Goal: Information Seeking & Learning: Learn about a topic

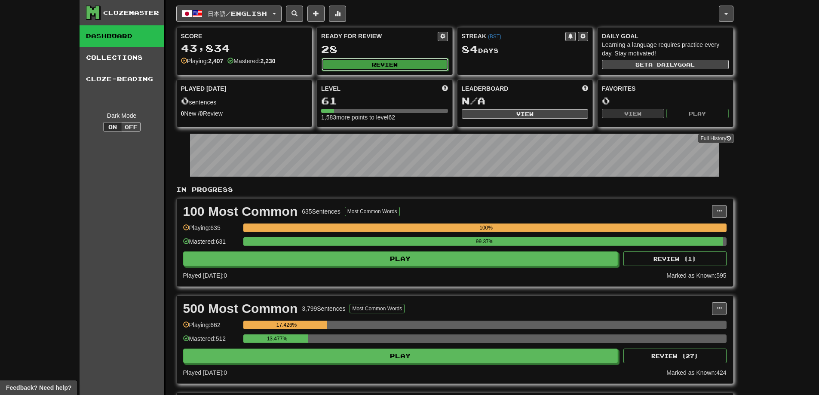
click at [396, 59] on button "Review" at bounding box center [384, 64] width 127 height 13
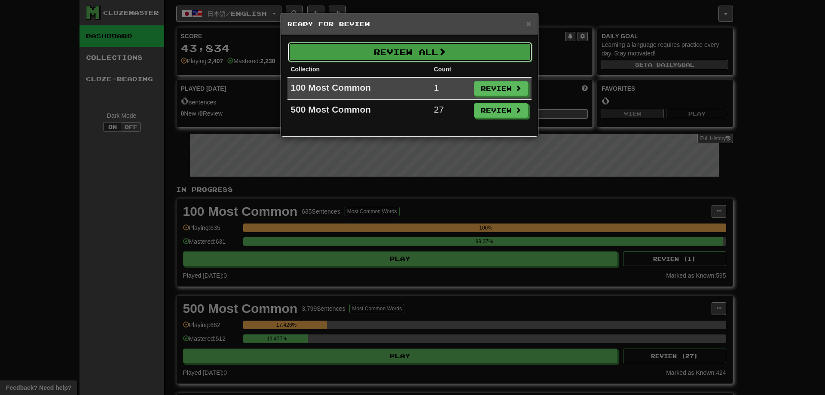
click at [395, 52] on button "Review All" at bounding box center [410, 52] width 244 height 20
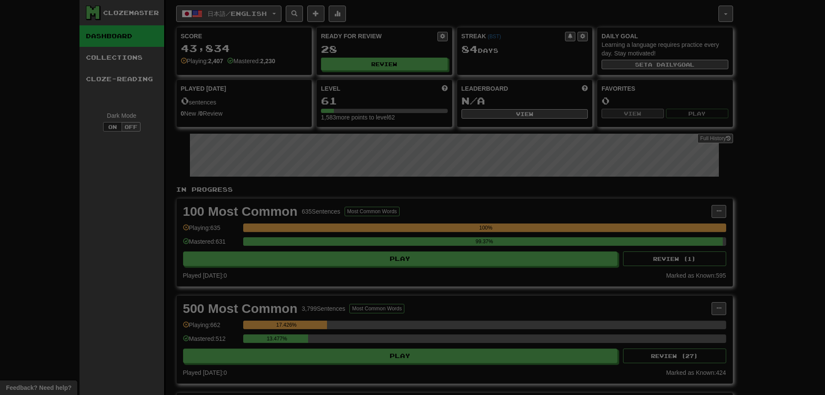
select select "********"
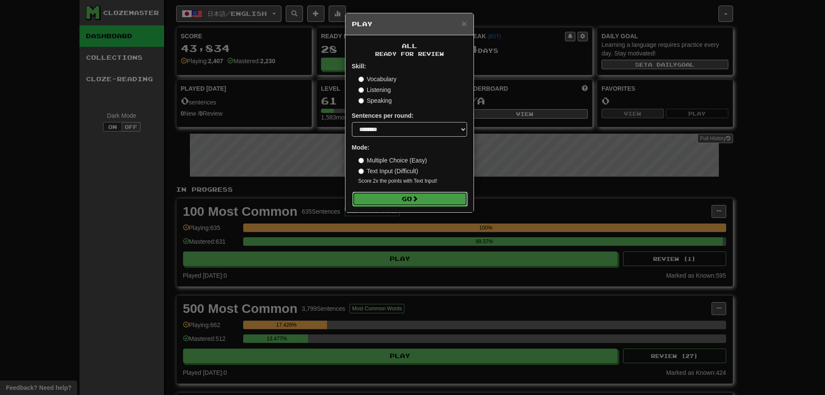
click at [408, 199] on button "Go" at bounding box center [409, 199] width 115 height 15
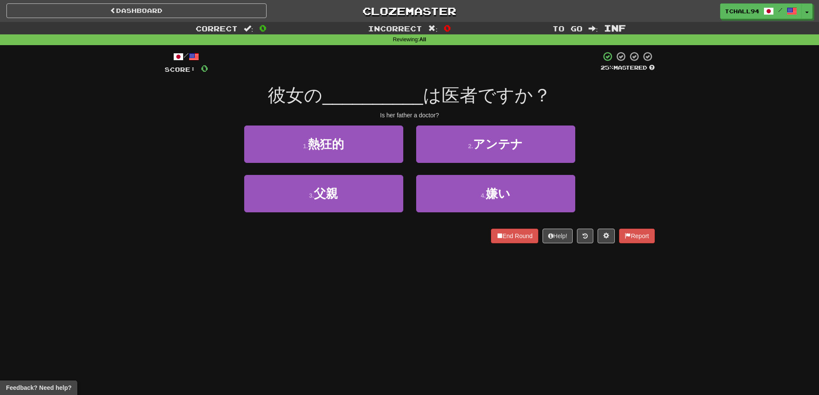
click at [172, 180] on div "3 . 父親 4 . 嫌い" at bounding box center [410, 199] width 516 height 49
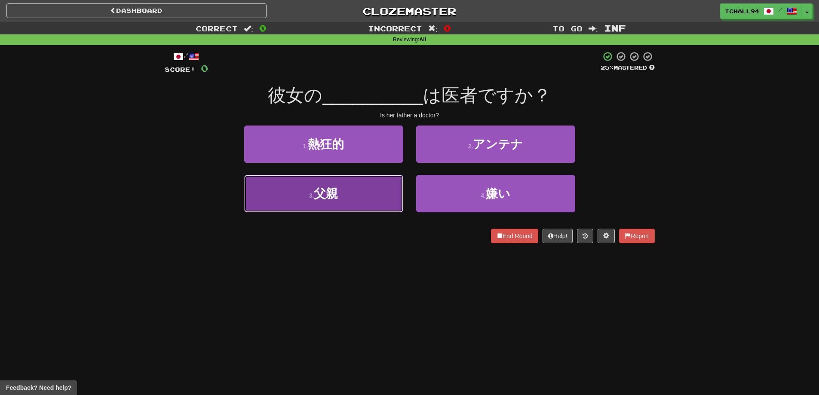
click at [362, 195] on button "3 . 父親" at bounding box center [323, 193] width 159 height 37
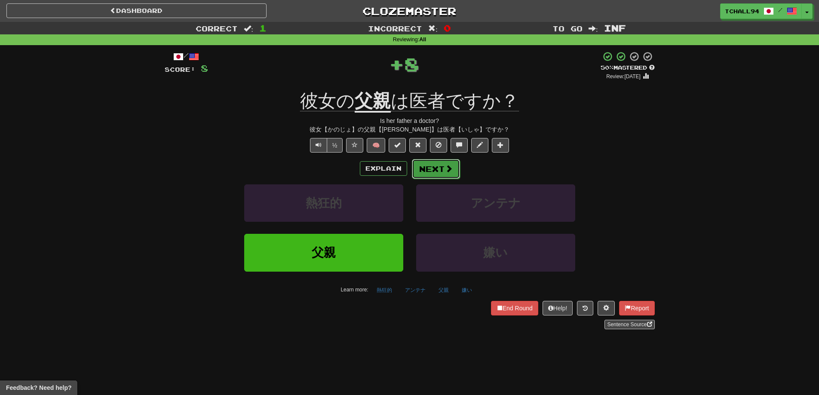
click at [437, 168] on button "Next" at bounding box center [436, 169] width 48 height 20
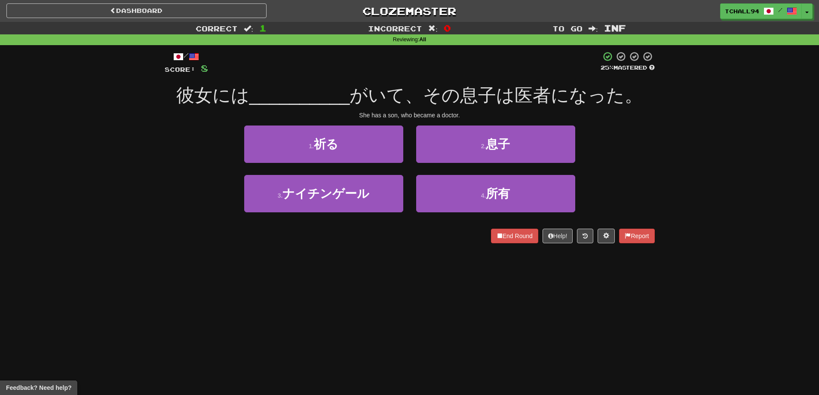
click at [187, 201] on div "3 . ナイチンゲール 4 . 所有" at bounding box center [410, 199] width 516 height 49
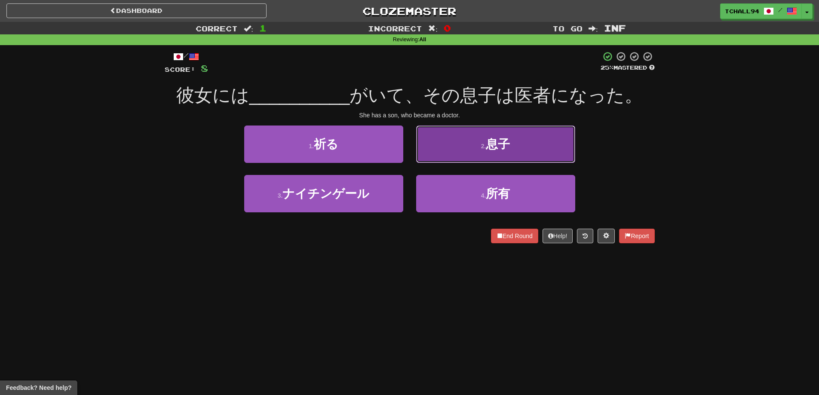
click at [459, 150] on button "2 . 息子" at bounding box center [495, 143] width 159 height 37
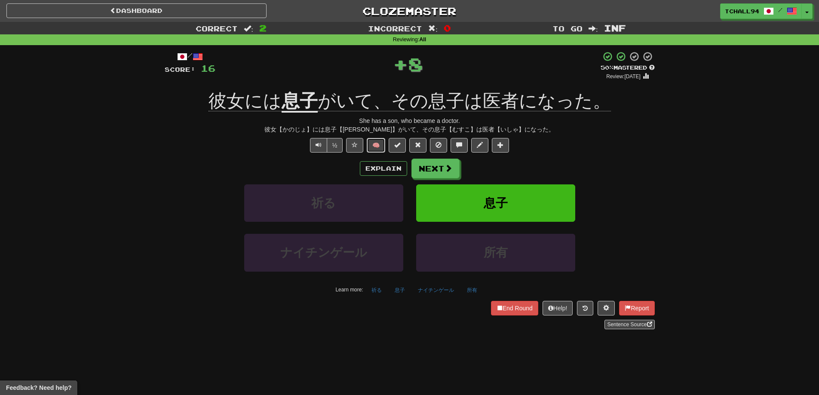
click at [376, 145] on button "🧠" at bounding box center [376, 145] width 18 height 15
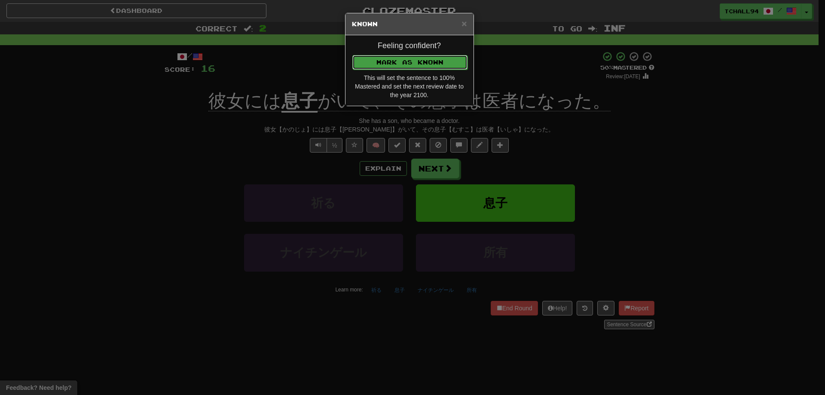
click at [405, 63] on button "Mark as Known" at bounding box center [409, 62] width 115 height 15
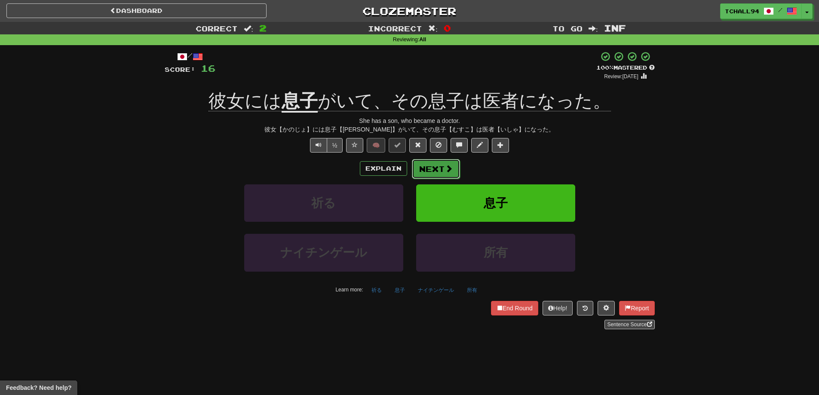
click at [432, 170] on button "Next" at bounding box center [436, 169] width 48 height 20
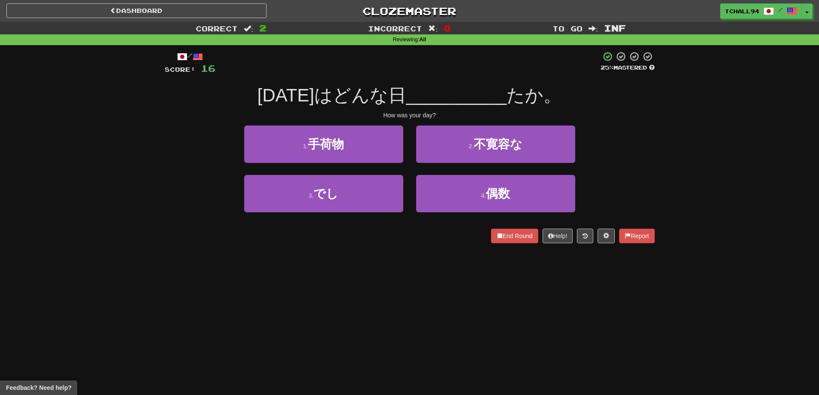
click at [134, 149] on div "Correct : 2 Incorrect : 0 To go : Inf Reviewing : All / Score: 16 25 % Mastered…" at bounding box center [409, 138] width 819 height 233
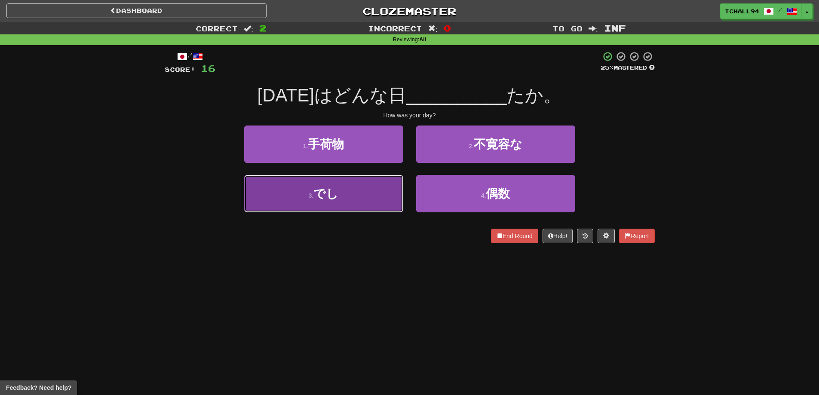
click at [318, 193] on span "でし" at bounding box center [325, 193] width 25 height 13
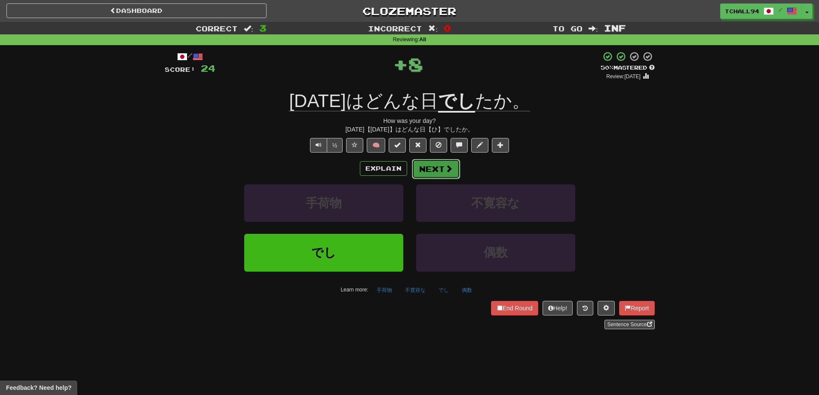
click at [425, 172] on button "Next" at bounding box center [436, 169] width 48 height 20
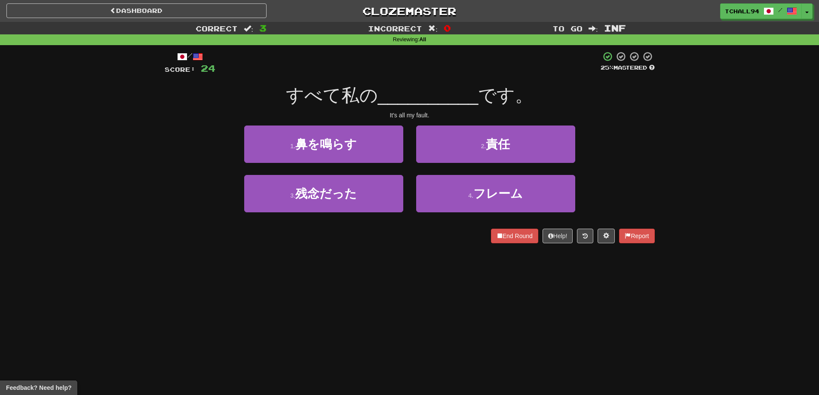
click at [122, 195] on div "Correct : 3 Incorrect : 0 To go : Inf Reviewing : All / Score: 24 25 % Mastered…" at bounding box center [409, 138] width 819 height 233
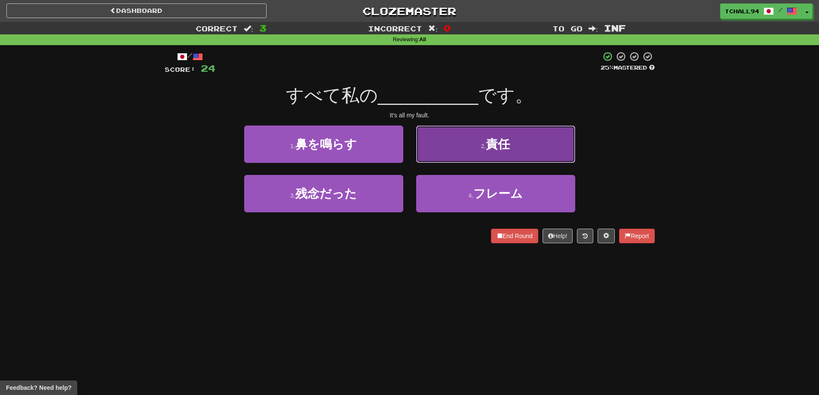
click at [498, 150] on span "責任" at bounding box center [498, 144] width 24 height 13
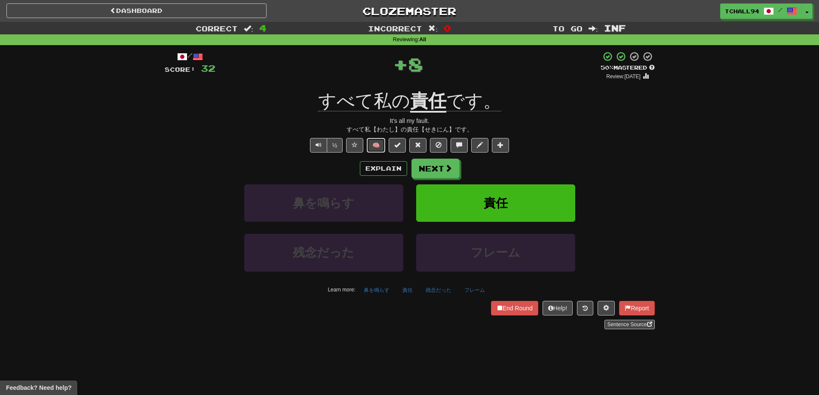
click at [380, 152] on button "🧠" at bounding box center [376, 145] width 18 height 15
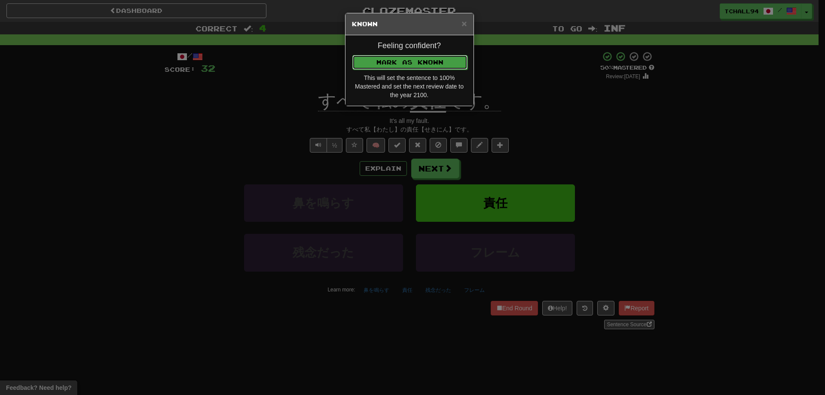
click at [434, 55] on button "Mark as Known" at bounding box center [409, 62] width 115 height 15
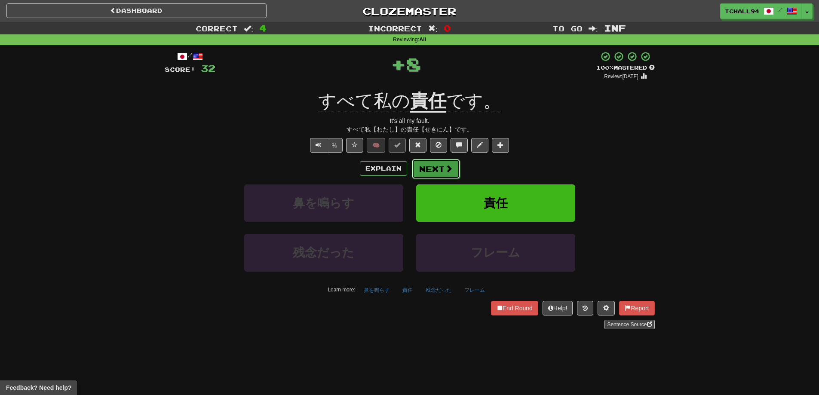
click at [440, 167] on button "Next" at bounding box center [436, 169] width 48 height 20
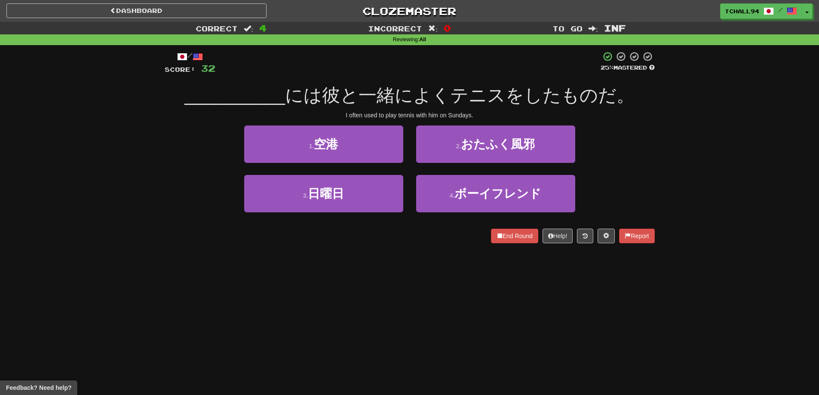
click at [91, 174] on div "Correct : 4 Incorrect : 0 To go : Inf Reviewing : All / Score: 32 25 % Mastered…" at bounding box center [409, 138] width 819 height 233
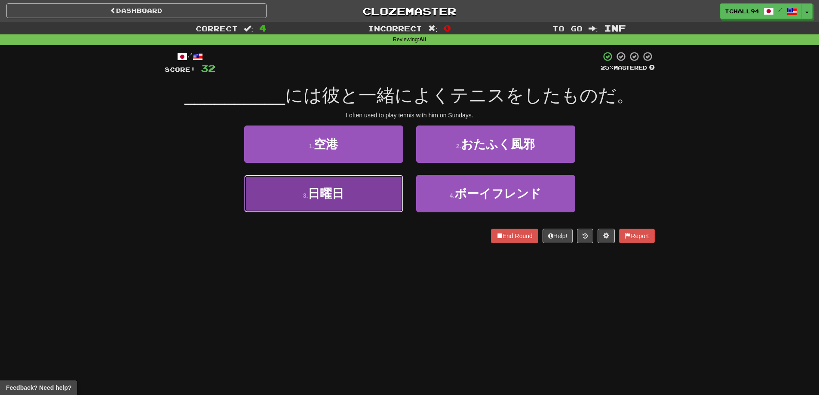
click at [314, 205] on button "3 . 日曜日" at bounding box center [323, 193] width 159 height 37
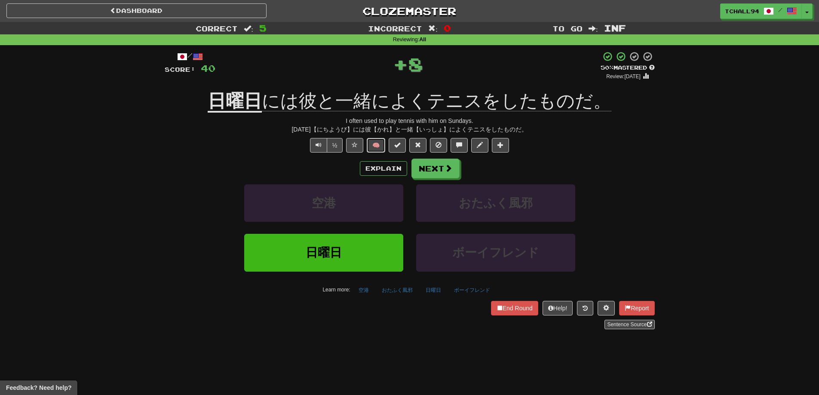
click at [382, 142] on button "🧠" at bounding box center [376, 145] width 18 height 15
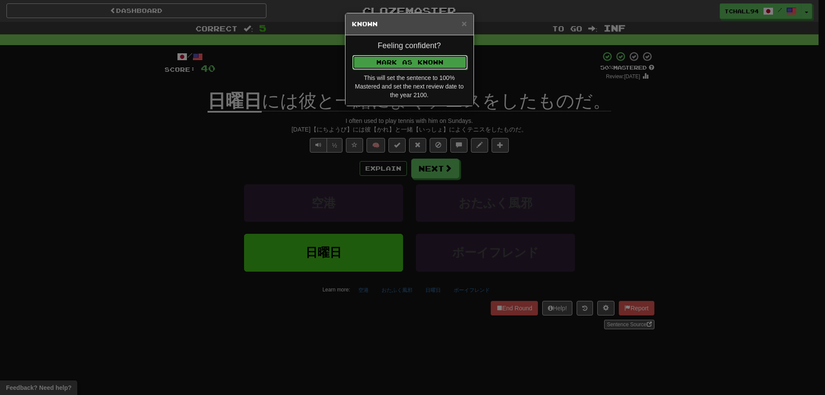
click at [413, 60] on button "Mark as Known" at bounding box center [409, 62] width 115 height 15
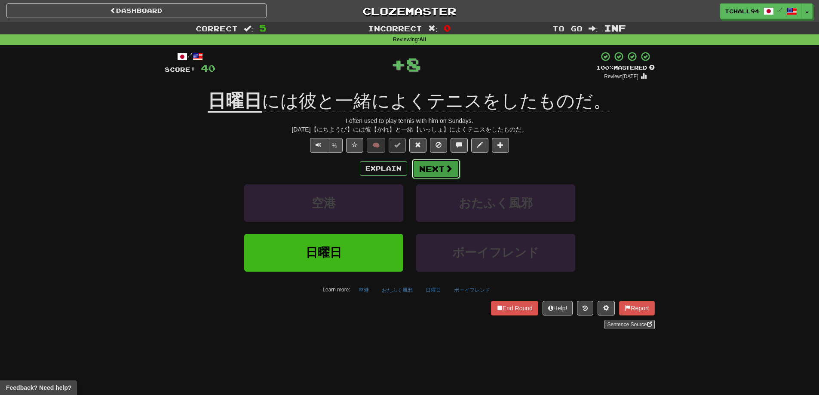
click at [426, 165] on button "Next" at bounding box center [436, 169] width 48 height 20
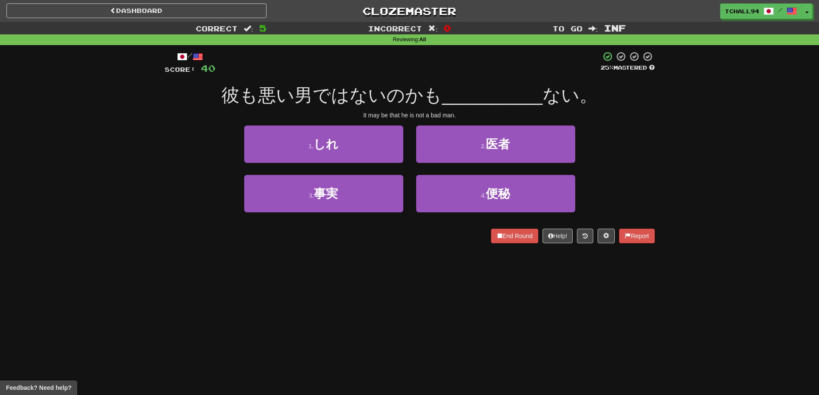
click at [187, 219] on div "3 . 事実 4 . 便秘" at bounding box center [410, 199] width 516 height 49
click at [417, 311] on div "Dashboard Clozemaster tchall94 / Toggle Dropdown Dashboard Leaderboard Activity…" at bounding box center [409, 197] width 819 height 395
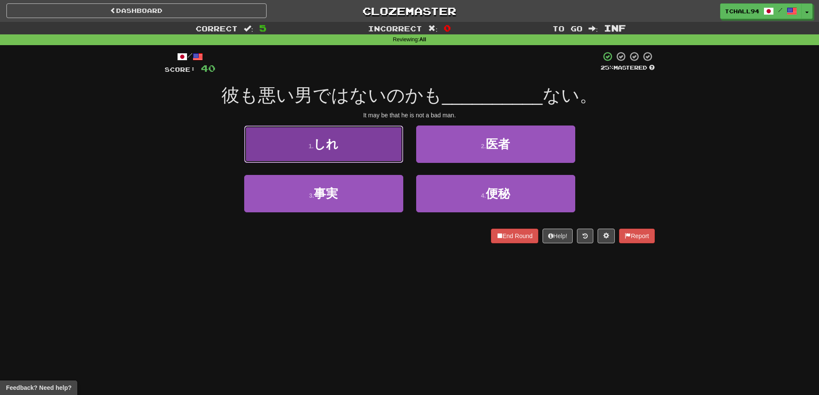
click at [340, 150] on button "1 . しれ" at bounding box center [323, 143] width 159 height 37
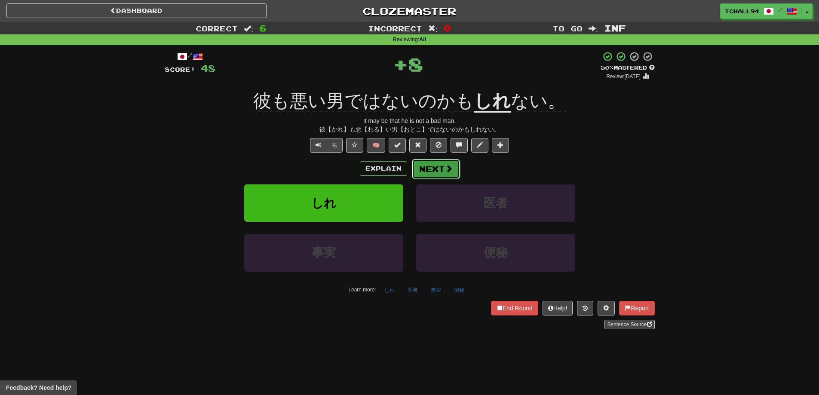
click at [439, 168] on button "Next" at bounding box center [436, 169] width 48 height 20
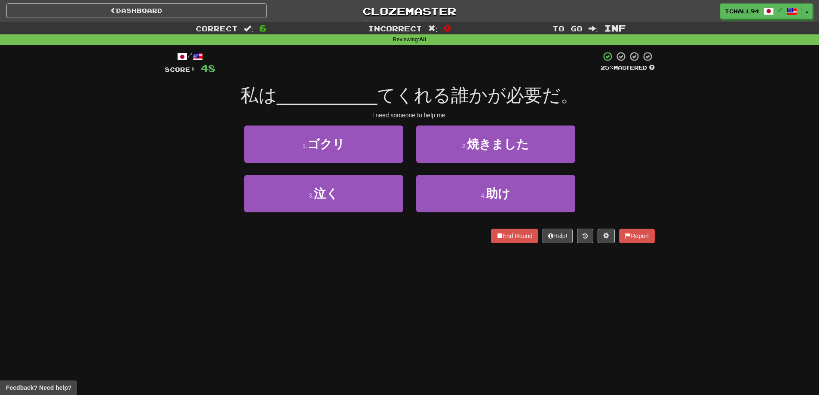
click at [390, 262] on div "Dashboard Clozemaster tchall94 / Toggle Dropdown Dashboard Leaderboard Activity…" at bounding box center [409, 197] width 819 height 395
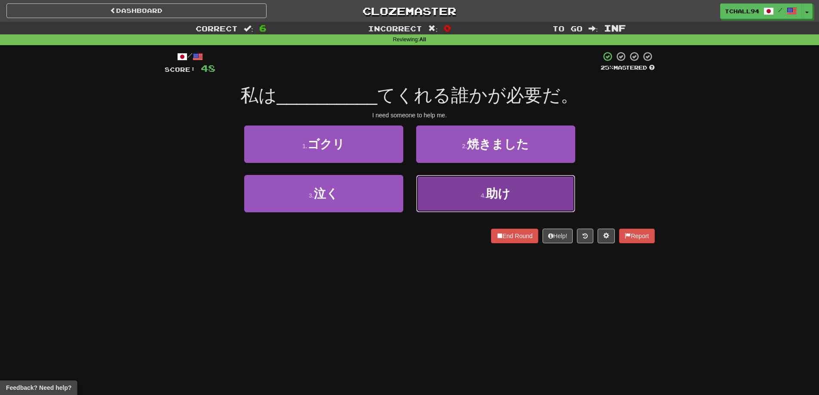
click at [457, 198] on button "4 . 助け" at bounding box center [495, 193] width 159 height 37
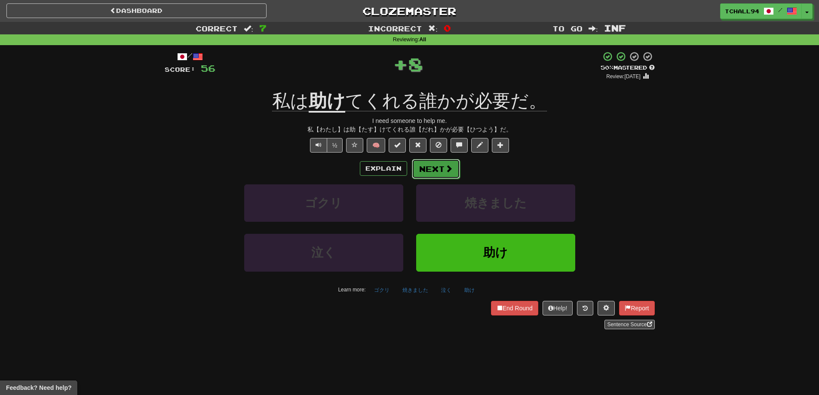
click at [432, 168] on button "Next" at bounding box center [436, 169] width 48 height 20
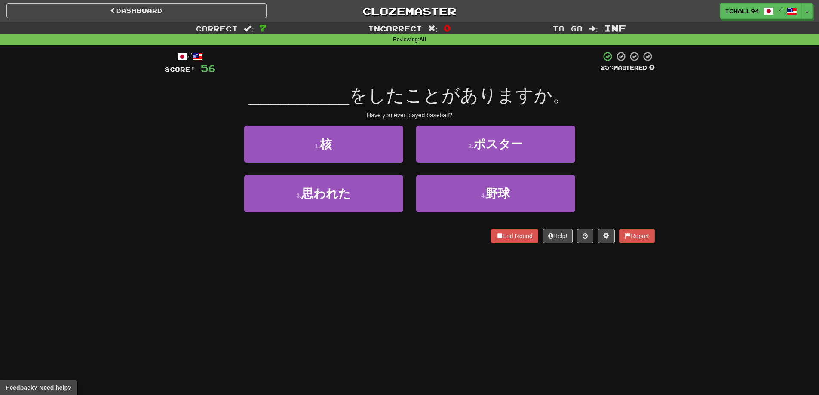
click at [323, 269] on div "Dashboard Clozemaster tchall94 / Toggle Dropdown Dashboard Leaderboard Activity…" at bounding box center [409, 197] width 819 height 395
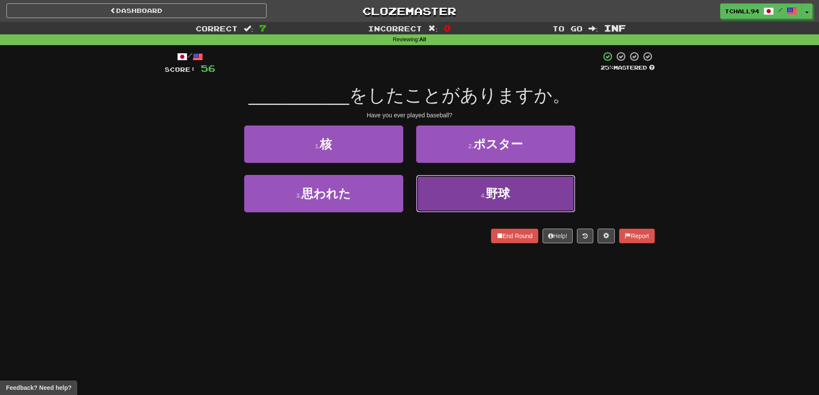
click at [469, 200] on button "4 . 野球" at bounding box center [495, 193] width 159 height 37
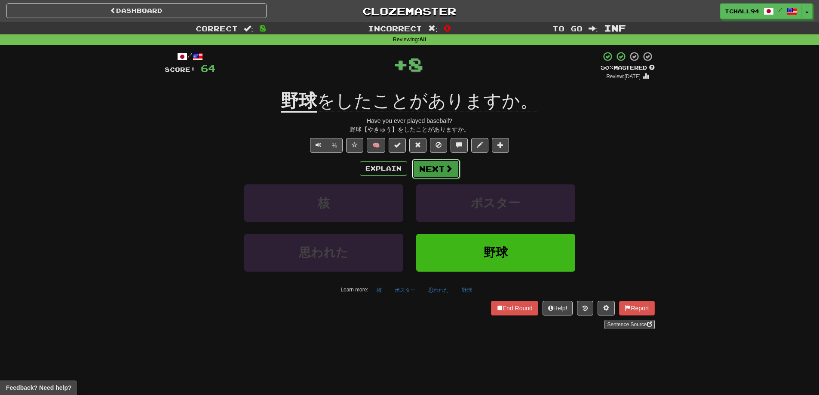
click at [455, 172] on button "Next" at bounding box center [436, 169] width 48 height 20
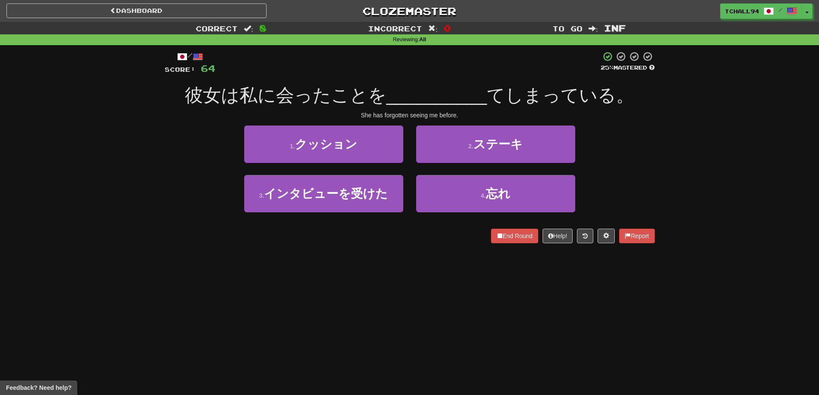
click at [438, 253] on div "/ Score: 64 25 % Mastered 彼女は私に会ったことを __________ てしまっている。 She has forgotten see…" at bounding box center [410, 150] width 490 height 210
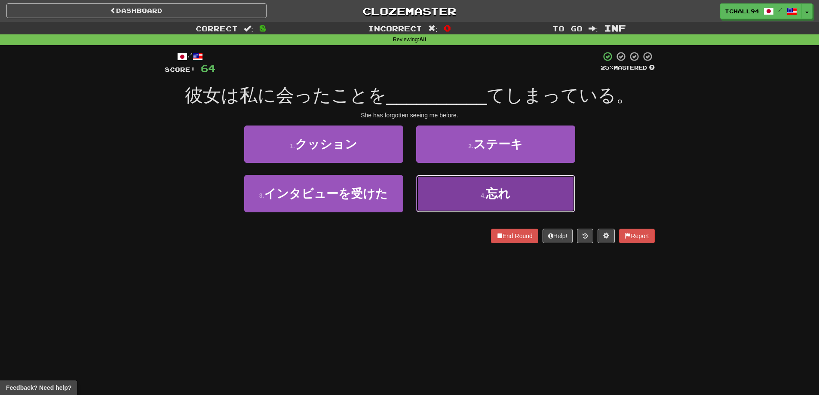
click at [471, 186] on button "4 . 忘れ" at bounding box center [495, 193] width 159 height 37
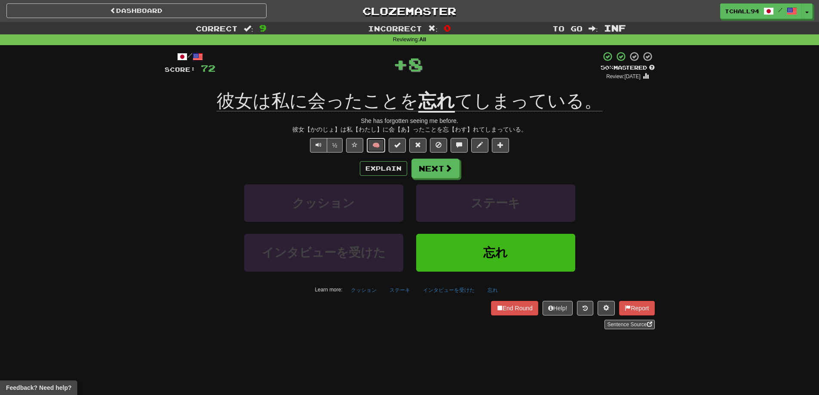
click at [377, 144] on button "🧠" at bounding box center [376, 145] width 18 height 15
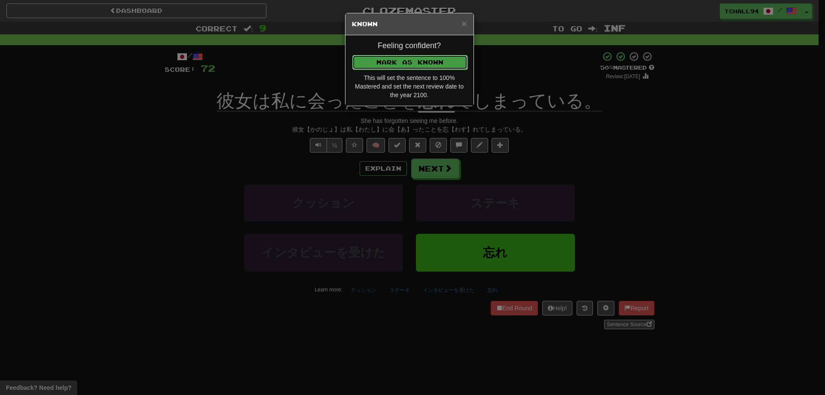
click at [397, 63] on button "Mark as Known" at bounding box center [409, 62] width 115 height 15
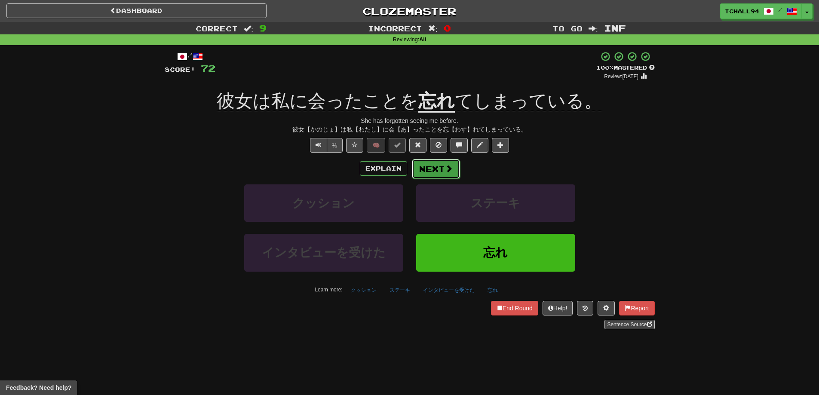
click at [440, 173] on button "Next" at bounding box center [436, 169] width 48 height 20
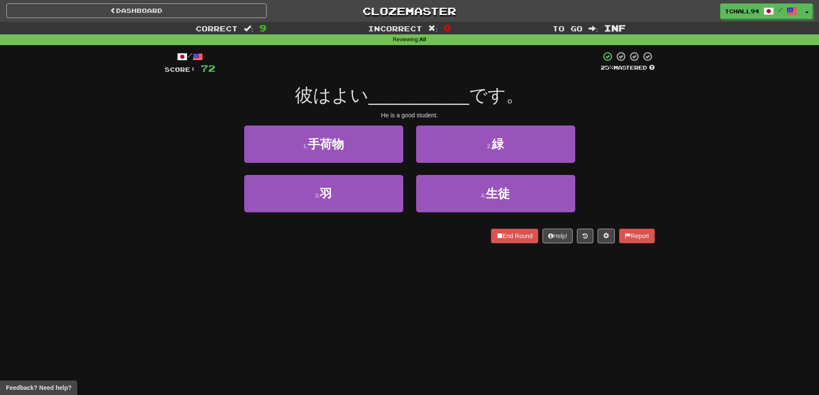
click at [389, 272] on div "Dashboard Clozemaster tchall94 / Toggle Dropdown Dashboard Leaderboard Activity…" at bounding box center [409, 197] width 819 height 395
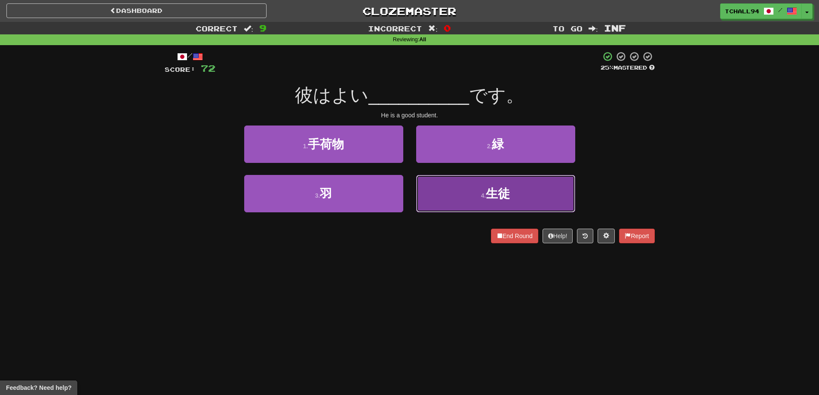
click at [498, 193] on span "生徒" at bounding box center [498, 193] width 24 height 13
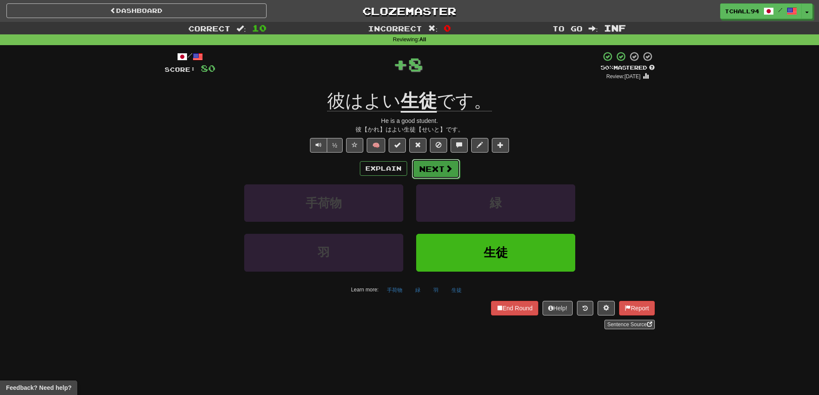
click at [427, 166] on button "Next" at bounding box center [436, 169] width 48 height 20
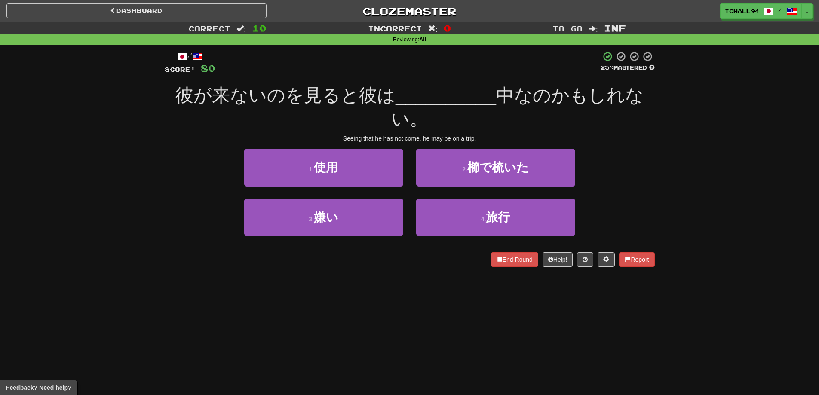
click at [409, 277] on div "/ Score: 80 25 % Mastered 彼が来ないのを見ると彼は __________ 中なのかもしれない。 Seeing that he has…" at bounding box center [410, 161] width 490 height 233
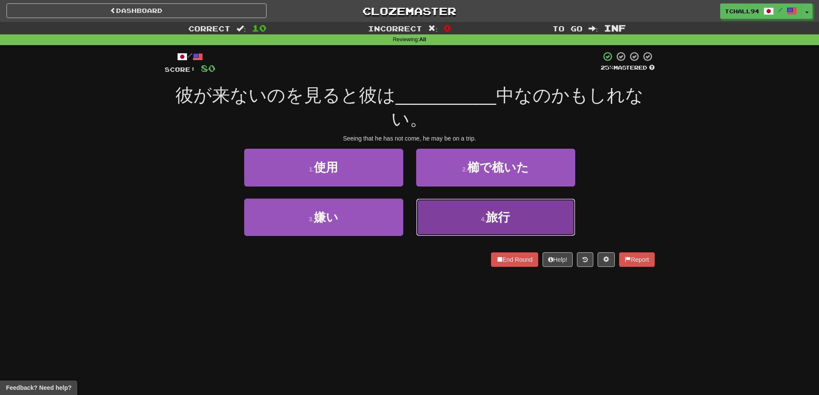
click at [457, 211] on button "4 . 旅行" at bounding box center [495, 217] width 159 height 37
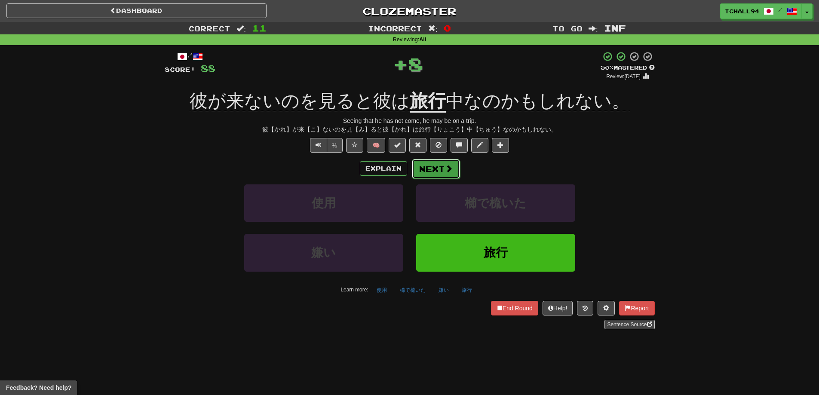
click at [436, 171] on button "Next" at bounding box center [436, 169] width 48 height 20
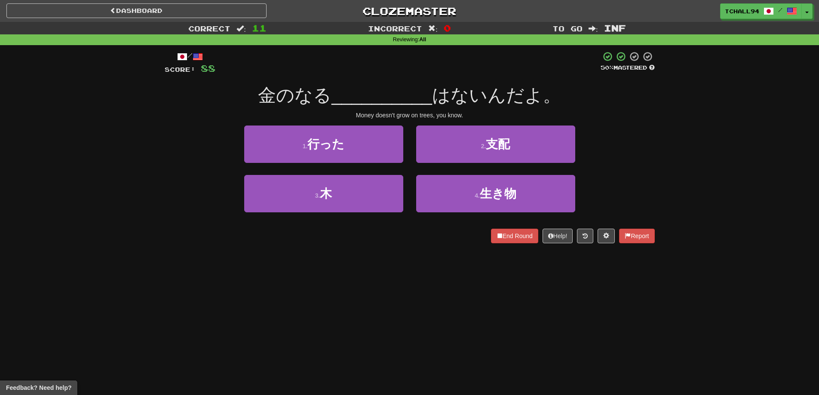
click at [322, 265] on div "Dashboard Clozemaster tchall94 / Toggle Dropdown Dashboard Leaderboard Activity…" at bounding box center [409, 197] width 819 height 395
click at [321, 274] on div "Dashboard Clozemaster tchall94 / Toggle Dropdown Dashboard Leaderboard Activity…" at bounding box center [409, 197] width 819 height 395
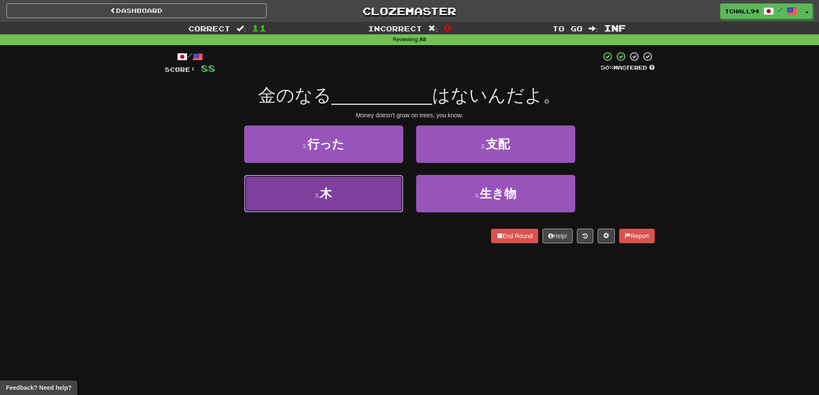
click at [342, 197] on button "3 . 木" at bounding box center [323, 193] width 159 height 37
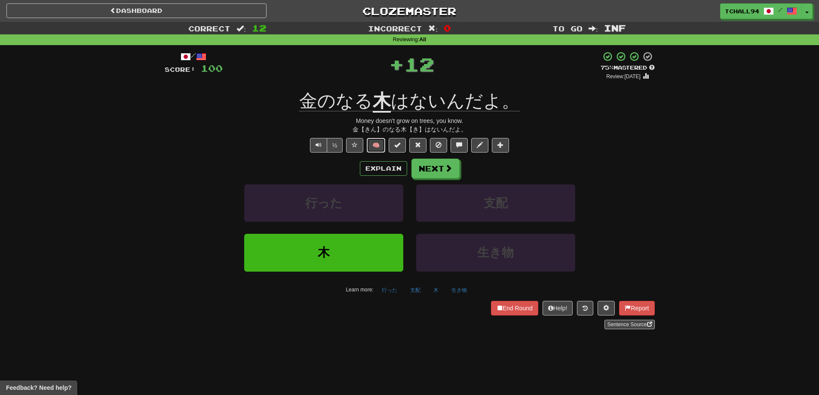
click at [373, 150] on button "🧠" at bounding box center [376, 145] width 18 height 15
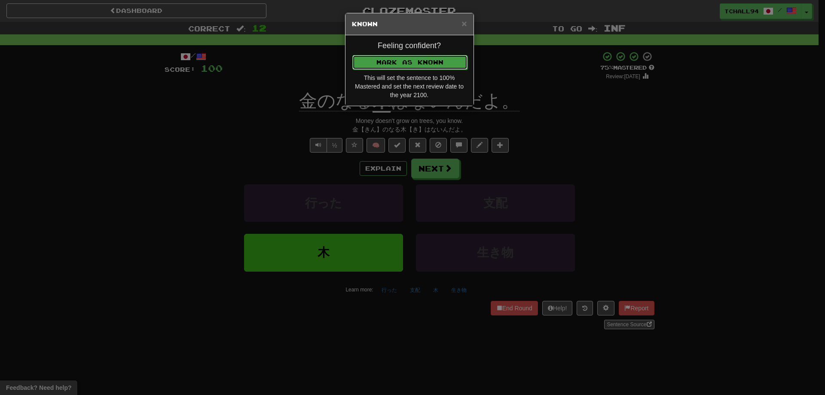
click at [388, 57] on button "Mark as Known" at bounding box center [409, 62] width 115 height 15
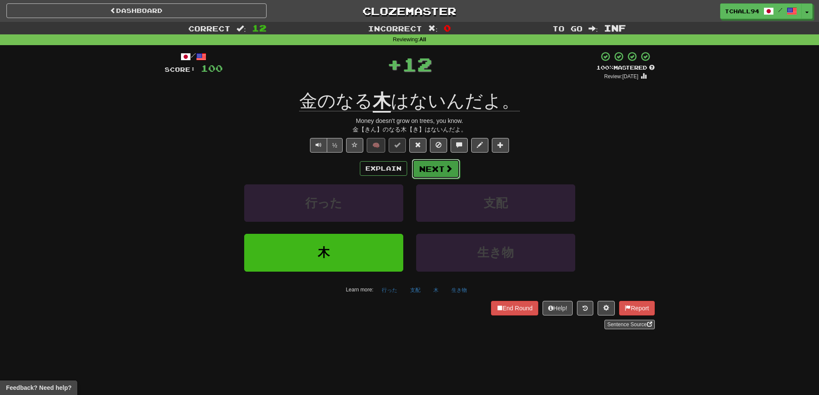
click at [429, 166] on button "Next" at bounding box center [436, 169] width 48 height 20
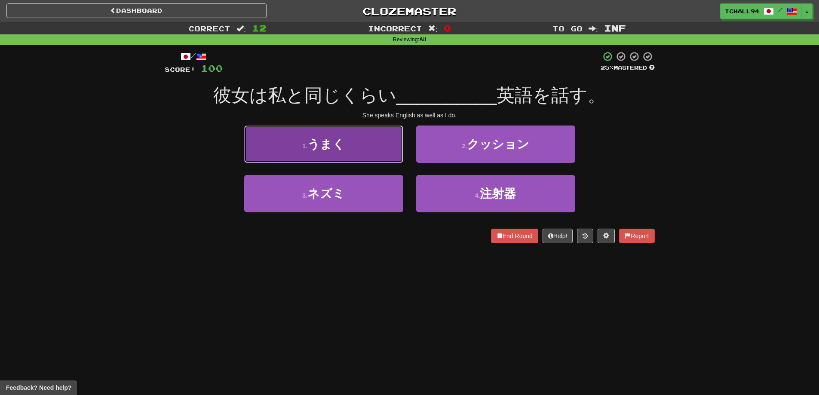
click at [361, 151] on button "1 . うまく" at bounding box center [323, 143] width 159 height 37
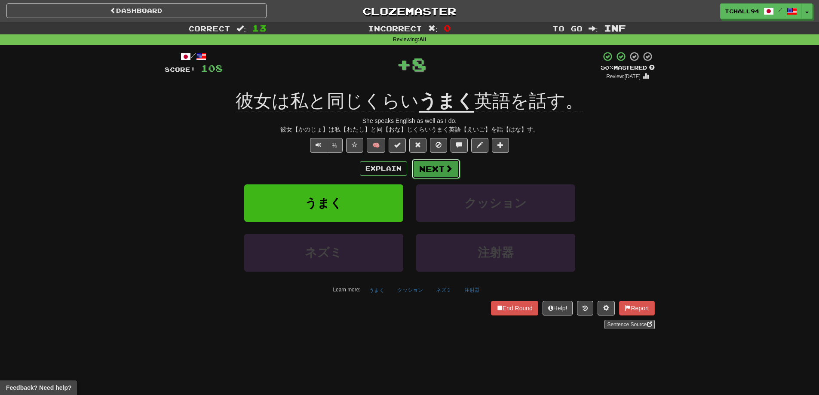
click at [415, 165] on button "Next" at bounding box center [436, 169] width 48 height 20
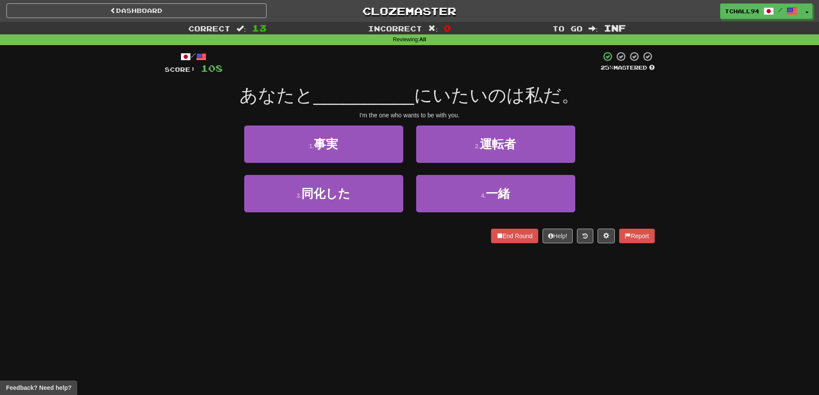
click at [108, 190] on div "Correct : 13 Incorrect : 0 To go : Inf Reviewing : All / Score: 108 25 % Master…" at bounding box center [409, 138] width 819 height 233
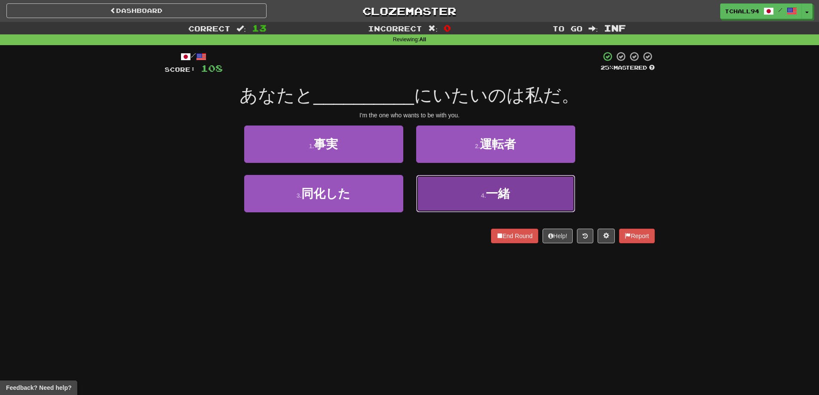
click at [460, 194] on button "4 . 一緒" at bounding box center [495, 193] width 159 height 37
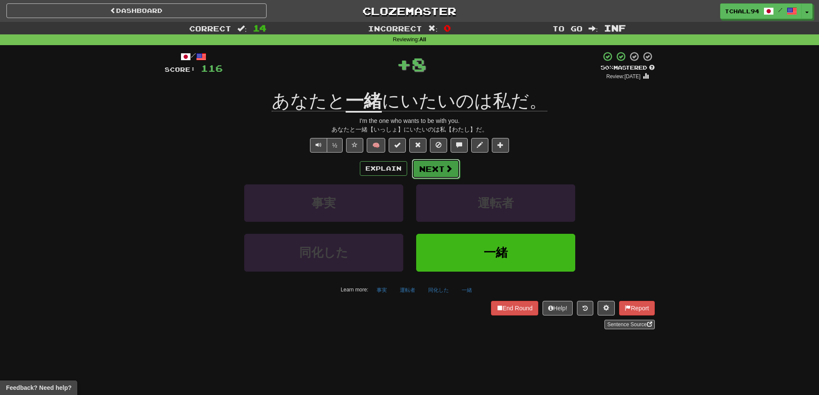
click at [427, 174] on button "Next" at bounding box center [436, 169] width 48 height 20
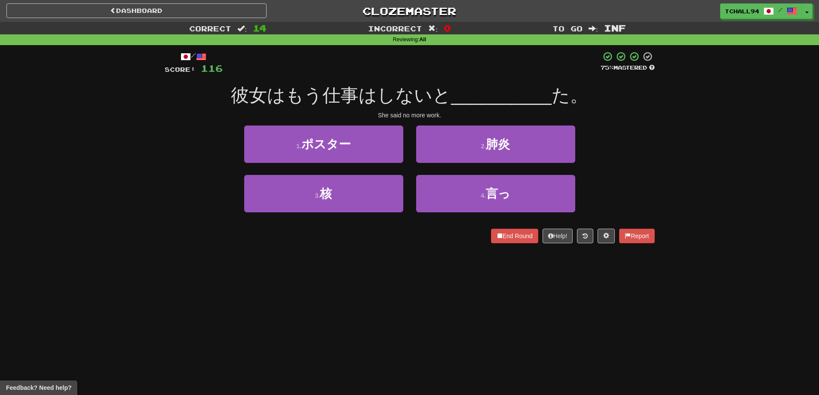
click at [416, 259] on div "Dashboard Clozemaster tchall94 / Toggle Dropdown Dashboard Leaderboard Activity…" at bounding box center [409, 197] width 819 height 395
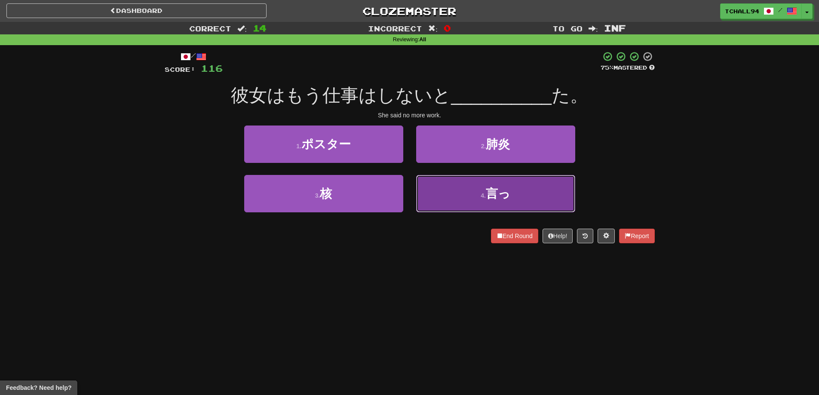
click at [508, 199] on span "言っ" at bounding box center [498, 193] width 24 height 13
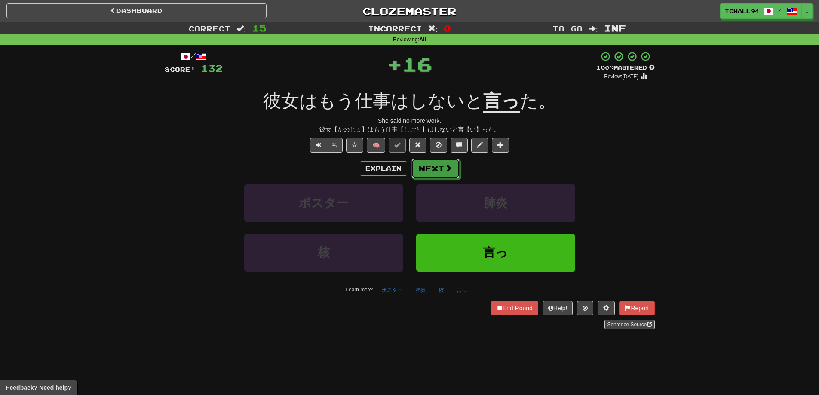
drag, startPoint x: 448, startPoint y: 171, endPoint x: 524, endPoint y: 173, distance: 76.1
click at [524, 173] on div "Explain Next" at bounding box center [410, 169] width 490 height 20
click at [379, 149] on button "🧠" at bounding box center [376, 145] width 18 height 15
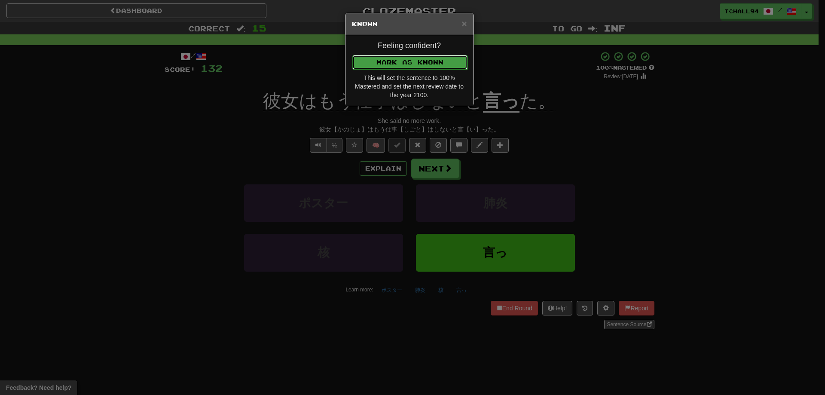
click at [409, 66] on button "Mark as Known" at bounding box center [409, 62] width 115 height 15
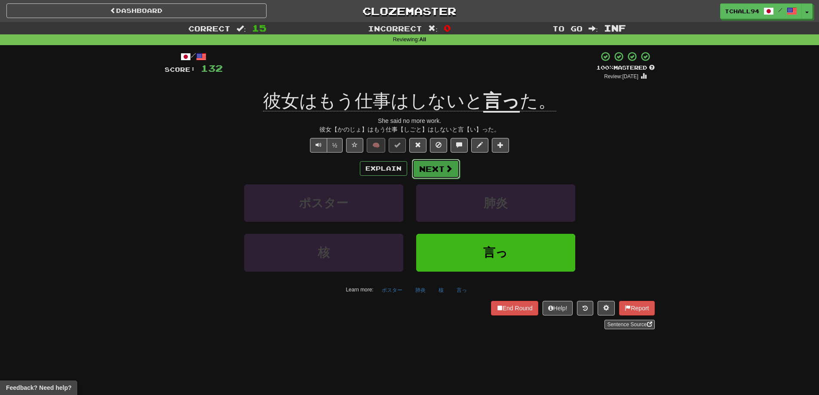
click at [434, 163] on button "Next" at bounding box center [436, 169] width 48 height 20
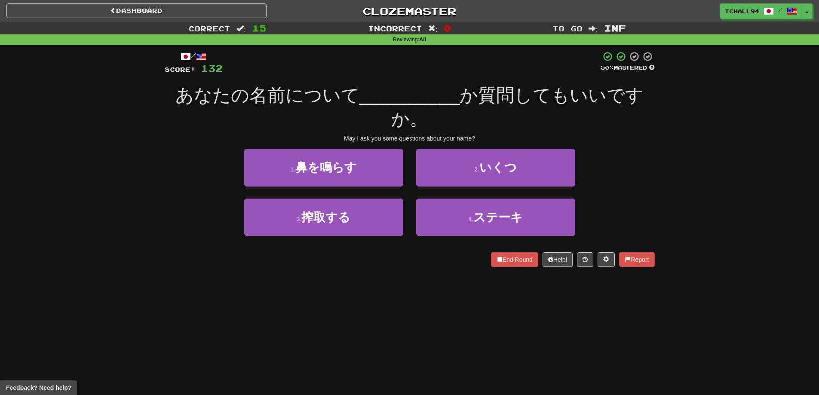
click at [144, 215] on div "Correct : 15 Incorrect : 0 To go : Inf Reviewing : All / Score: 132 50 % Master…" at bounding box center [409, 150] width 819 height 257
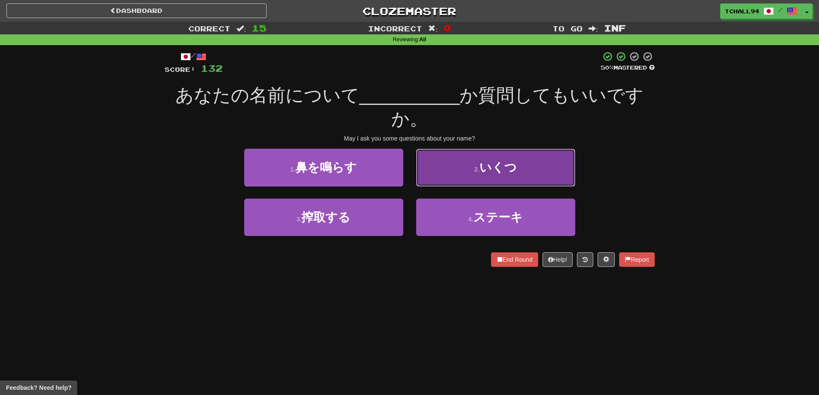
click at [510, 181] on button "2 . いくつ" at bounding box center [495, 167] width 159 height 37
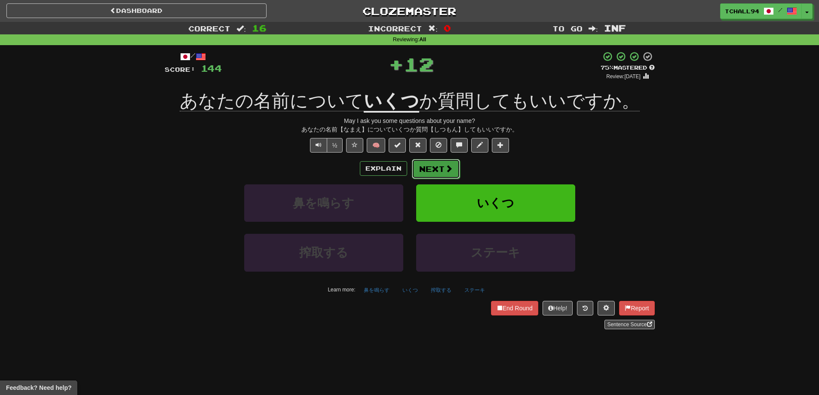
click at [448, 175] on button "Next" at bounding box center [436, 169] width 48 height 20
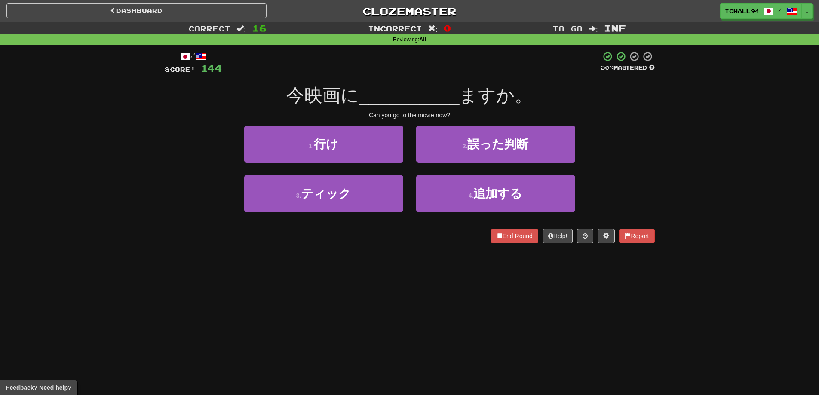
click at [169, 228] on div "/ Score: 144 50 % Mastered 今映画に __________ ますか。 Can you go to the movie now? 1 …" at bounding box center [410, 147] width 490 height 192
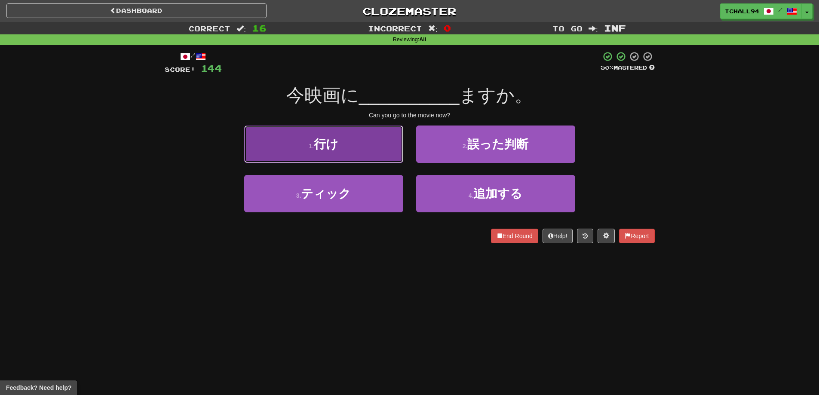
click at [366, 142] on button "1 . 行け" at bounding box center [323, 143] width 159 height 37
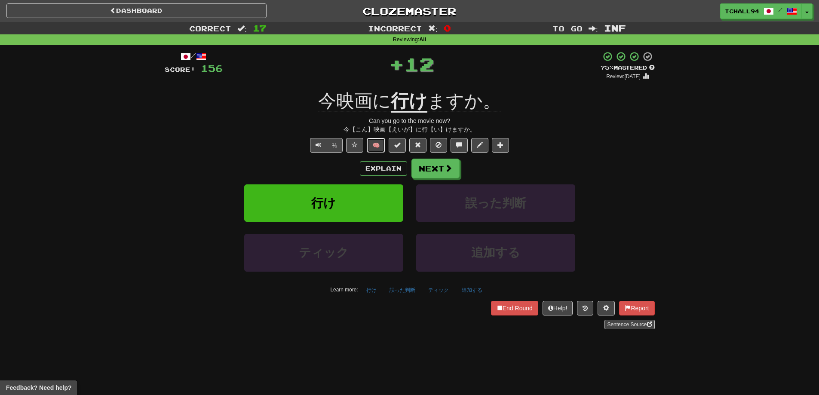
click at [382, 142] on button "🧠" at bounding box center [376, 145] width 18 height 15
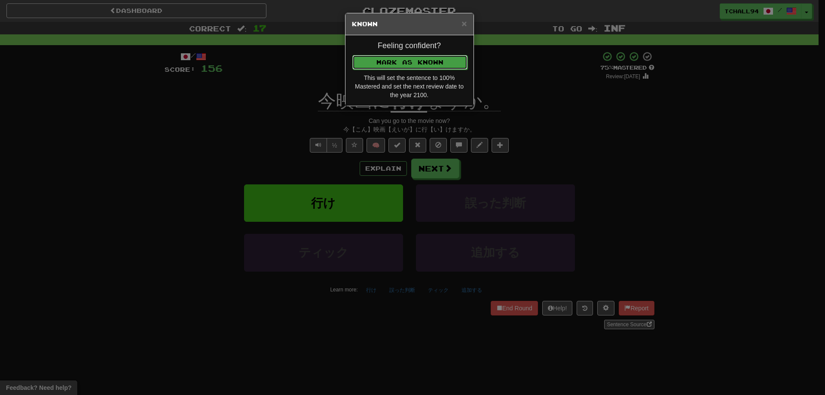
click at [387, 63] on button "Mark as Known" at bounding box center [409, 62] width 115 height 15
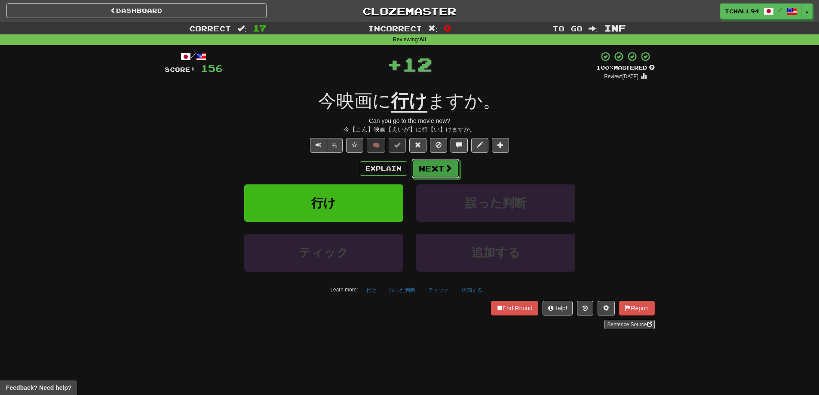
click at [435, 163] on button "Next" at bounding box center [435, 169] width 48 height 20
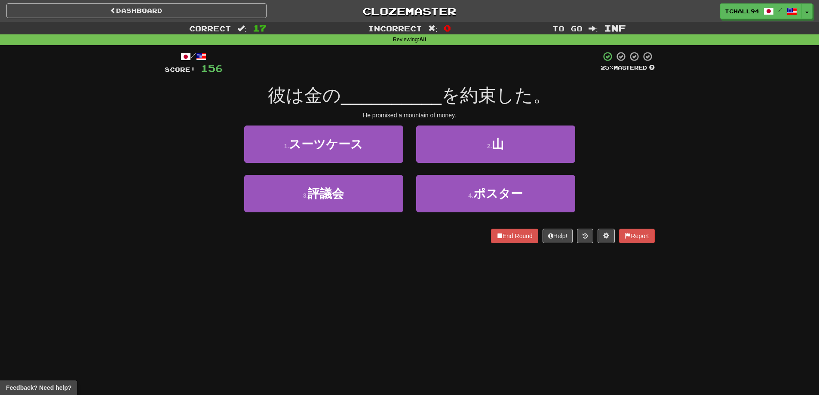
click at [330, 275] on div "Dashboard Clozemaster tchall94 / Toggle Dropdown Dashboard Leaderboard Activity…" at bounding box center [409, 197] width 819 height 395
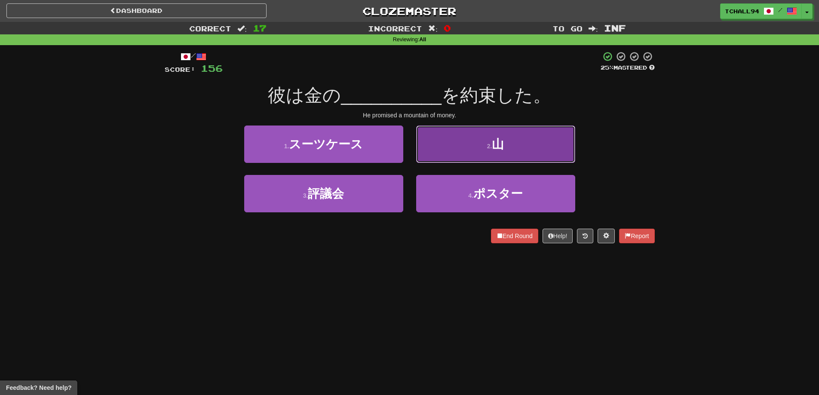
click at [452, 135] on button "2 . 山" at bounding box center [495, 143] width 159 height 37
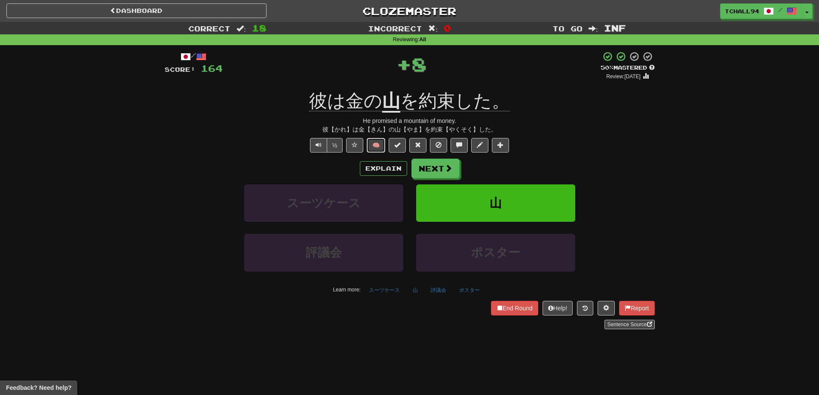
click at [376, 146] on button "🧠" at bounding box center [376, 145] width 18 height 15
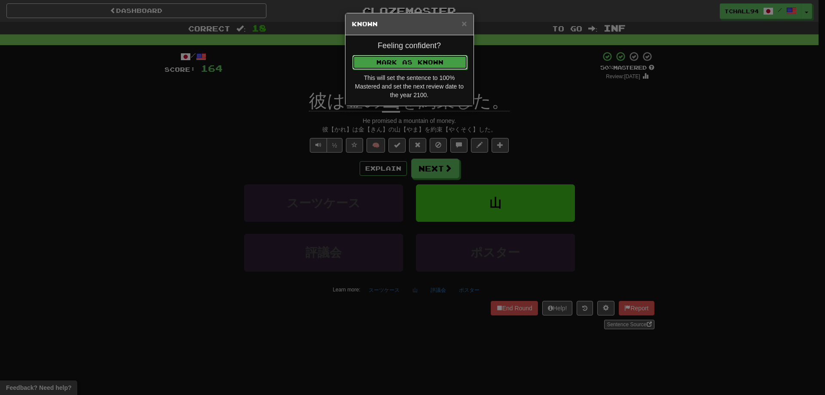
click at [389, 58] on button "Mark as Known" at bounding box center [409, 62] width 115 height 15
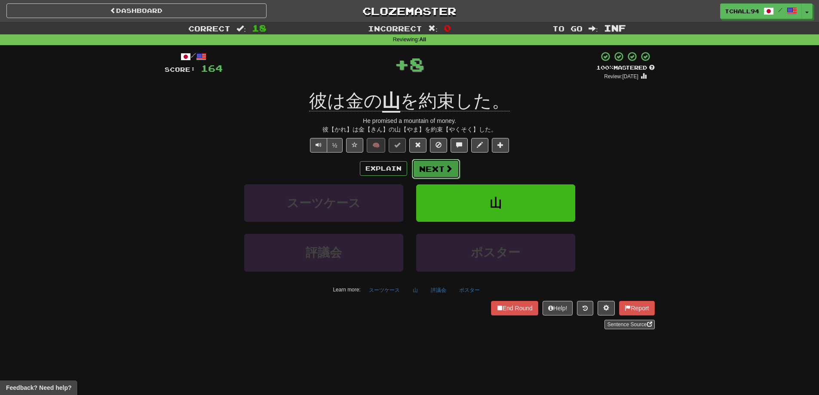
click at [431, 165] on button "Next" at bounding box center [436, 169] width 48 height 20
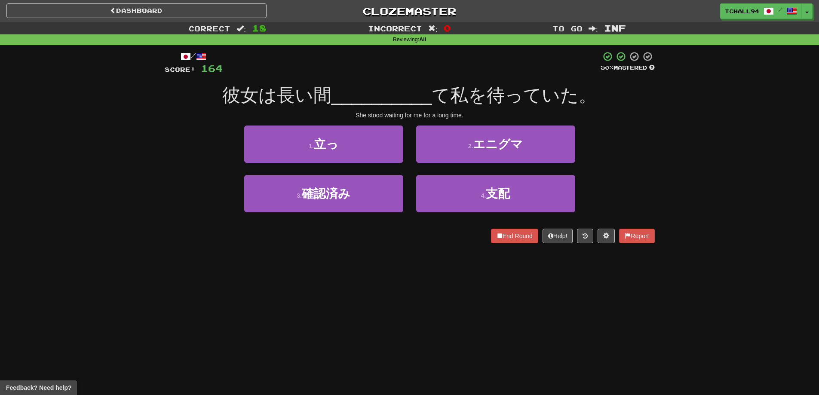
click at [335, 269] on div "Dashboard Clozemaster tchall94 / Toggle Dropdown Dashboard Leaderboard Activity…" at bounding box center [409, 197] width 819 height 395
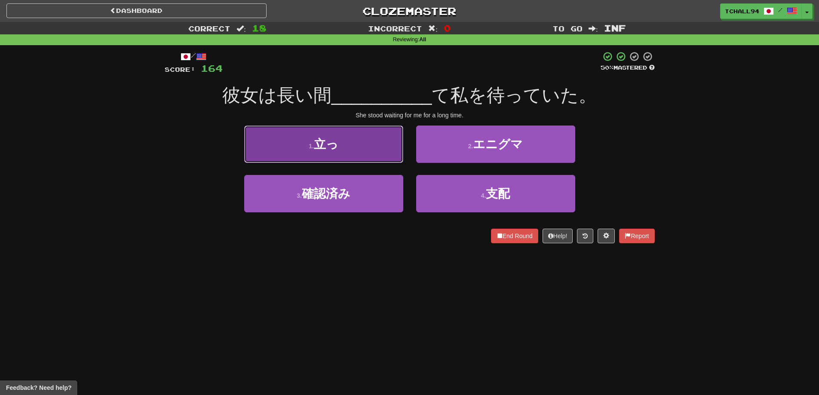
click at [349, 148] on button "1 . 立っ" at bounding box center [323, 143] width 159 height 37
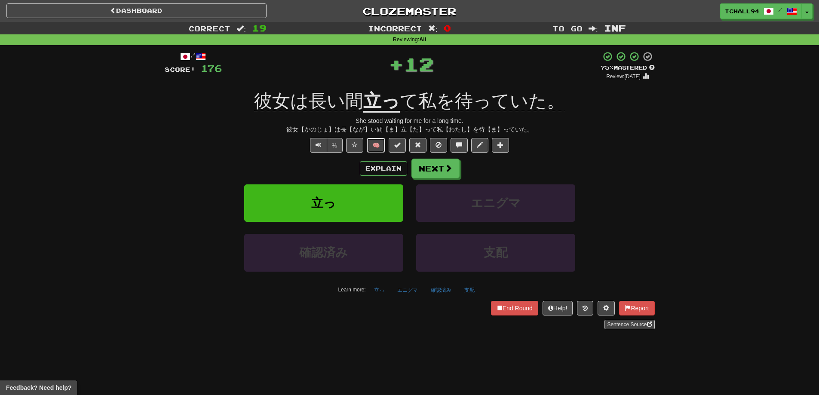
click at [376, 147] on button "🧠" at bounding box center [376, 145] width 18 height 15
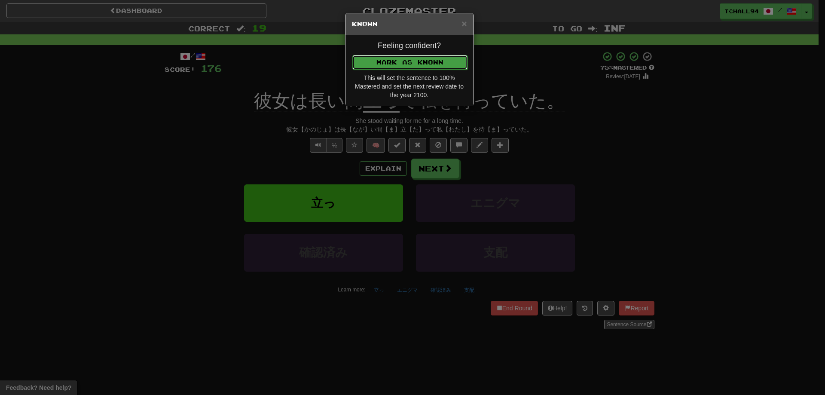
click at [382, 58] on button "Mark as Known" at bounding box center [409, 62] width 115 height 15
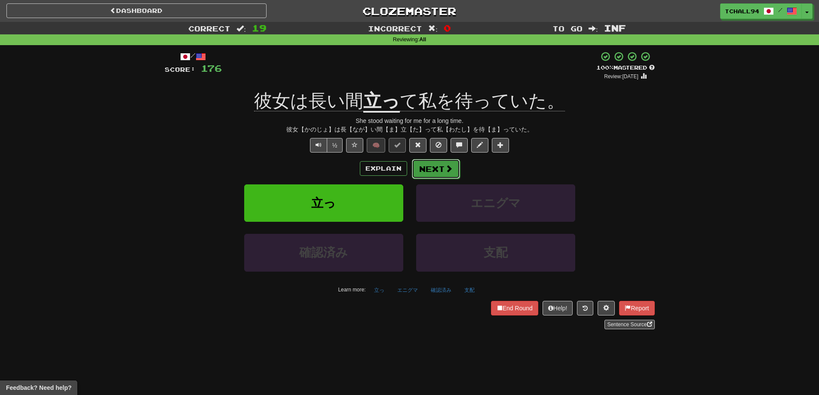
click at [426, 159] on button "Next" at bounding box center [436, 169] width 48 height 20
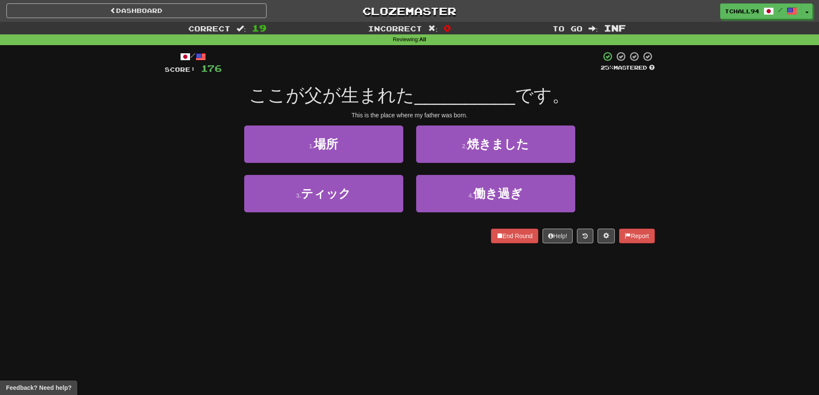
click at [403, 264] on div "Dashboard Clozemaster tchall94 / Toggle Dropdown Dashboard Leaderboard Activity…" at bounding box center [409, 197] width 819 height 395
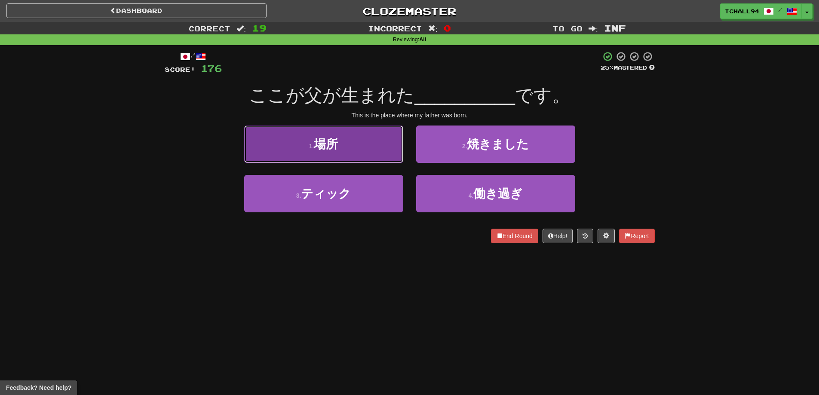
click at [332, 140] on span "場所" at bounding box center [326, 144] width 24 height 13
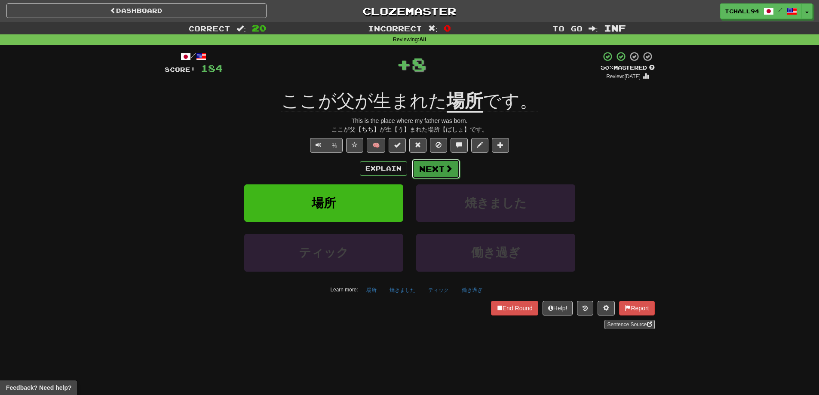
click at [441, 171] on button "Next" at bounding box center [436, 169] width 48 height 20
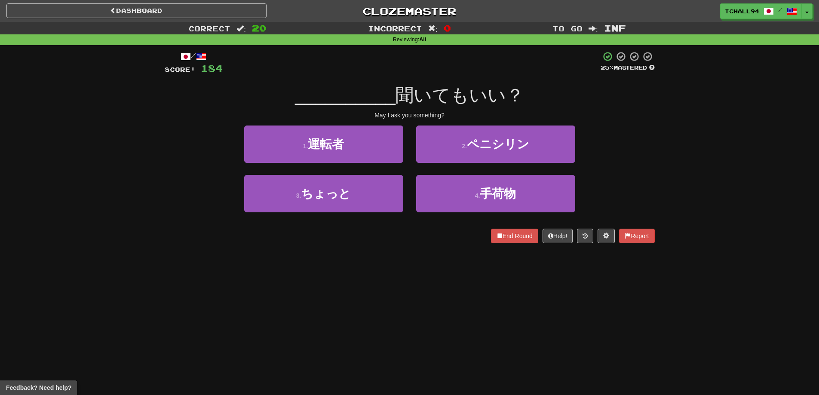
click at [284, 252] on div "/ Score: 184 25 % Mastered __________ 聞いてもいい？ May I ask you something? 1 . 運転者 …" at bounding box center [410, 150] width 490 height 210
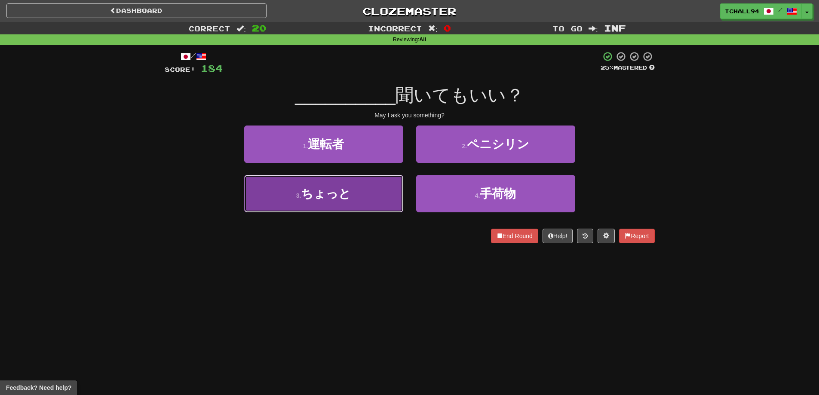
click at [355, 186] on button "3 . ちょっと" at bounding box center [323, 193] width 159 height 37
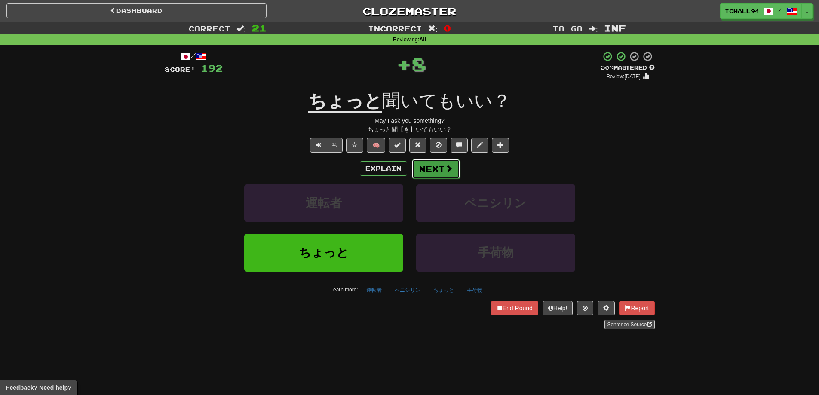
click at [441, 168] on button "Next" at bounding box center [436, 169] width 48 height 20
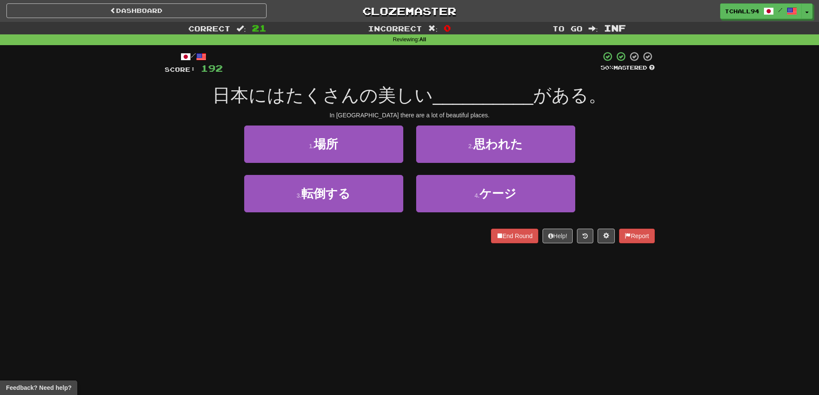
click at [399, 266] on div "Dashboard Clozemaster tchall94 / Toggle Dropdown Dashboard Leaderboard Activity…" at bounding box center [409, 197] width 819 height 395
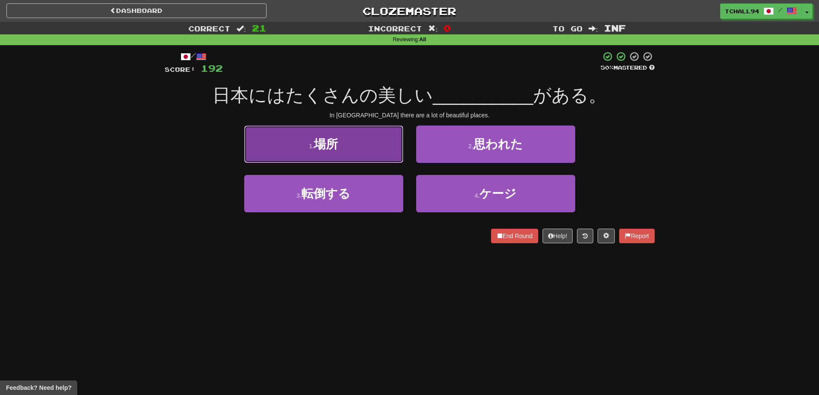
click at [378, 153] on button "1 . 場所" at bounding box center [323, 143] width 159 height 37
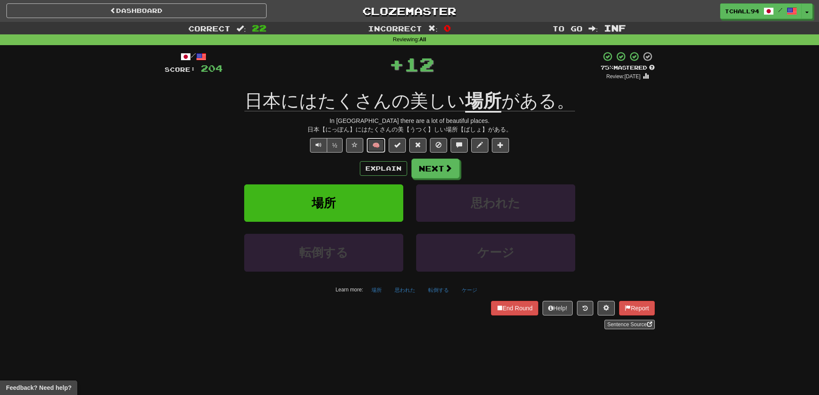
click at [375, 146] on button "🧠" at bounding box center [376, 145] width 18 height 15
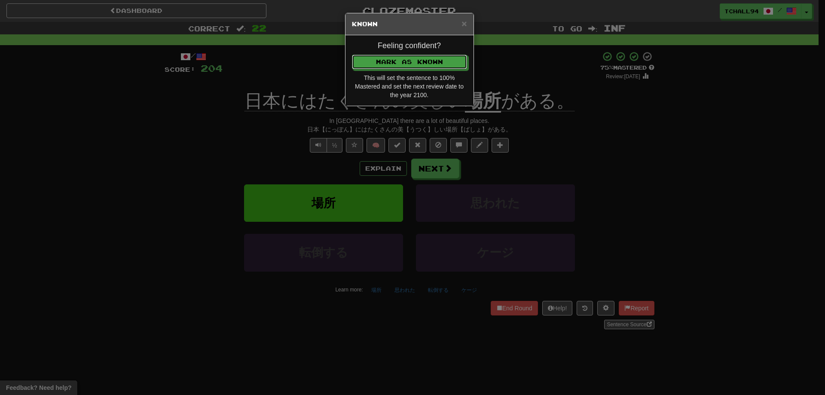
drag, startPoint x: 375, startPoint y: 60, endPoint x: 376, endPoint y: 65, distance: 4.9
click at [375, 61] on button "Mark as Known" at bounding box center [409, 62] width 115 height 15
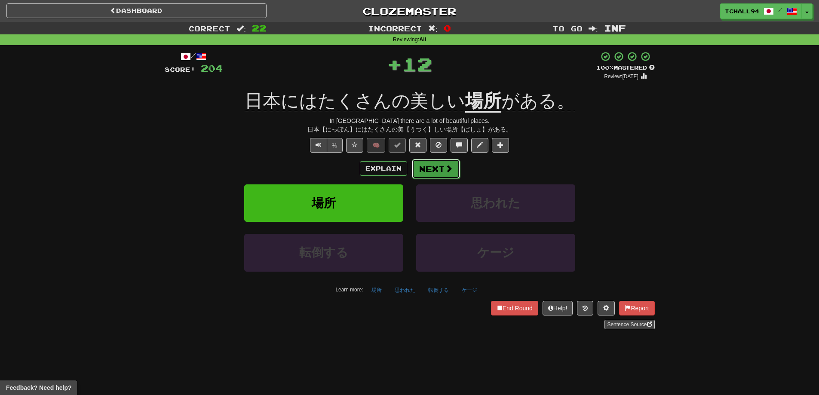
click at [446, 172] on span at bounding box center [449, 169] width 8 height 8
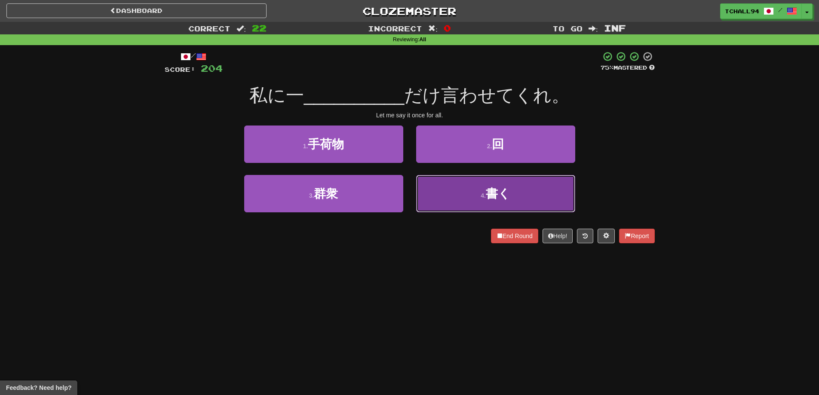
click at [445, 181] on button "4 . 書く" at bounding box center [495, 193] width 159 height 37
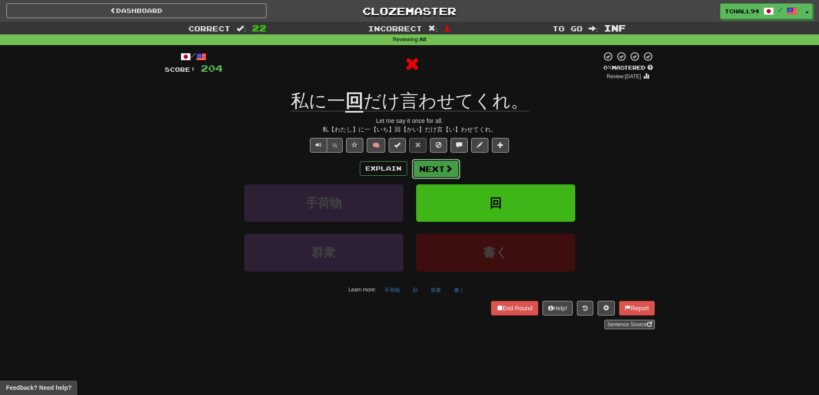
click at [436, 171] on button "Next" at bounding box center [436, 169] width 48 height 20
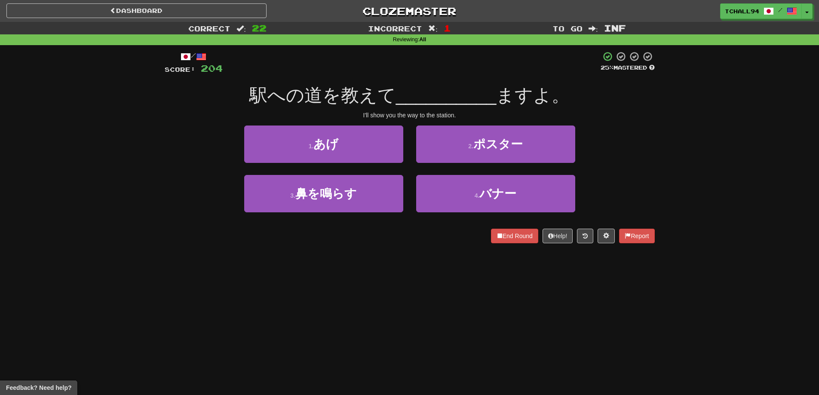
click at [363, 289] on div "Dashboard Clozemaster tchall94 / Toggle Dropdown Dashboard Leaderboard Activity…" at bounding box center [409, 197] width 819 height 395
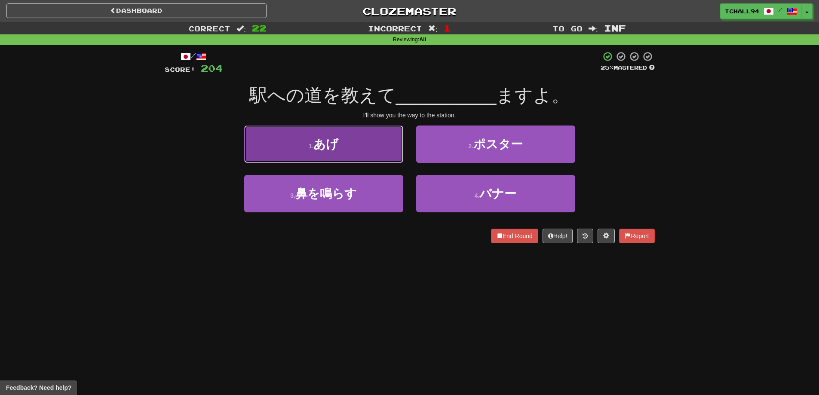
click at [341, 143] on button "1 . あげ" at bounding box center [323, 143] width 159 height 37
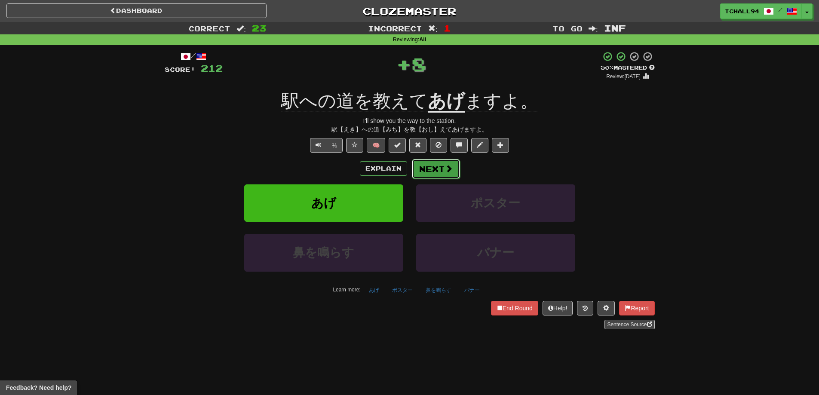
click at [454, 171] on button "Next" at bounding box center [436, 169] width 48 height 20
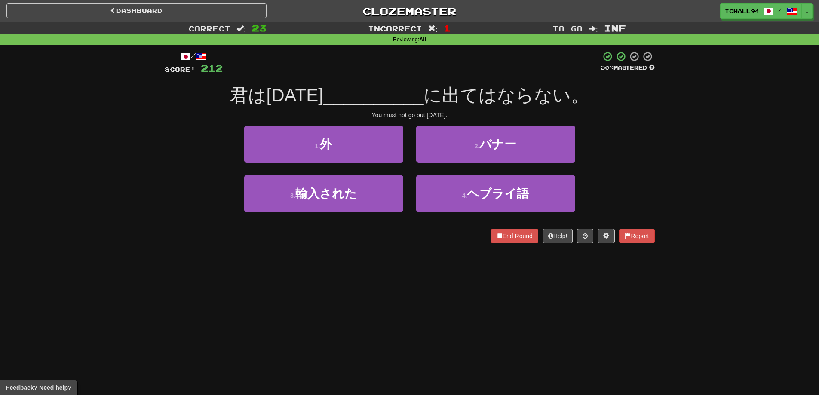
click at [385, 284] on div "Dashboard Clozemaster tchall94 / Toggle Dropdown Dashboard Leaderboard Activity…" at bounding box center [409, 197] width 819 height 395
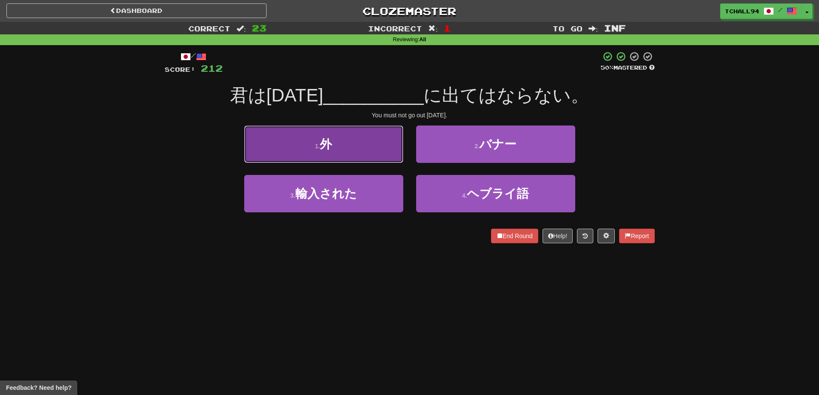
click at [373, 150] on button "1 . 外" at bounding box center [323, 143] width 159 height 37
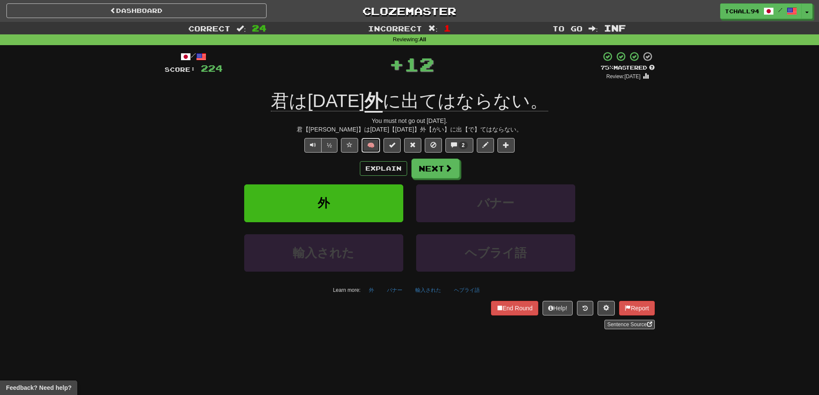
click at [370, 141] on button "🧠" at bounding box center [370, 145] width 18 height 15
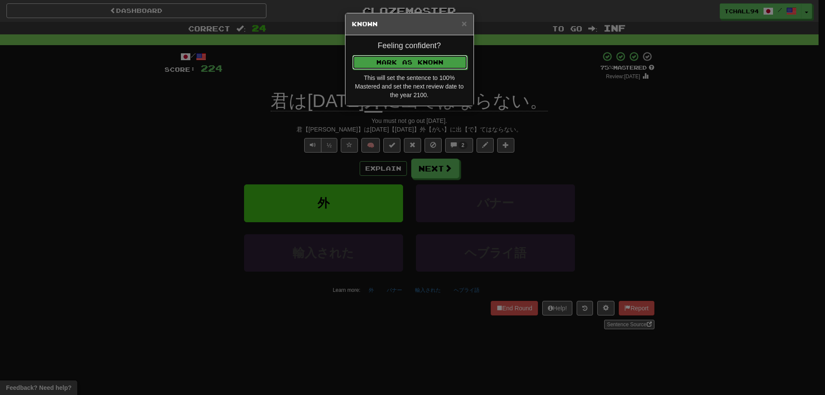
click at [403, 58] on button "Mark as Known" at bounding box center [409, 62] width 115 height 15
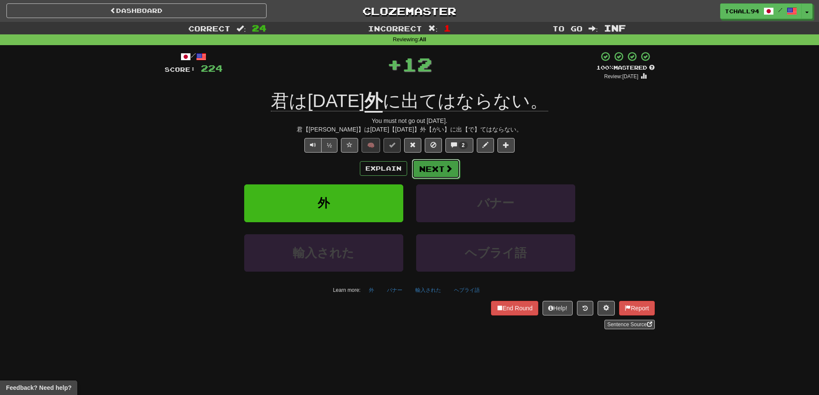
click at [438, 170] on button "Next" at bounding box center [436, 169] width 48 height 20
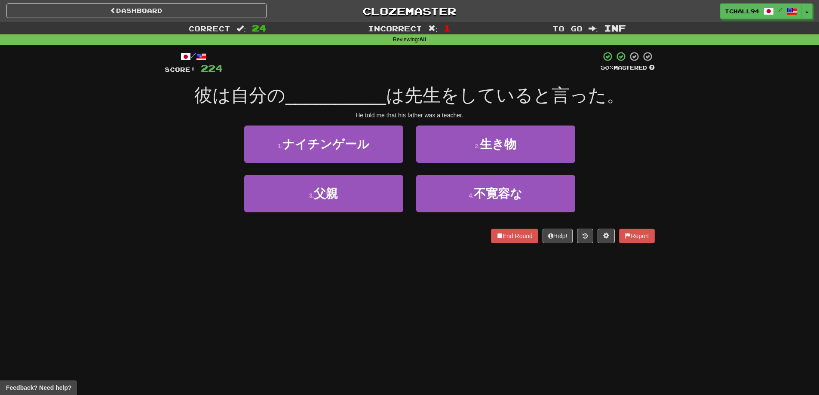
click at [371, 252] on div "/ Score: 224 50 % Mastered 彼は自分の __________ は先生をしていると言った。 He told me that his f…" at bounding box center [410, 150] width 490 height 210
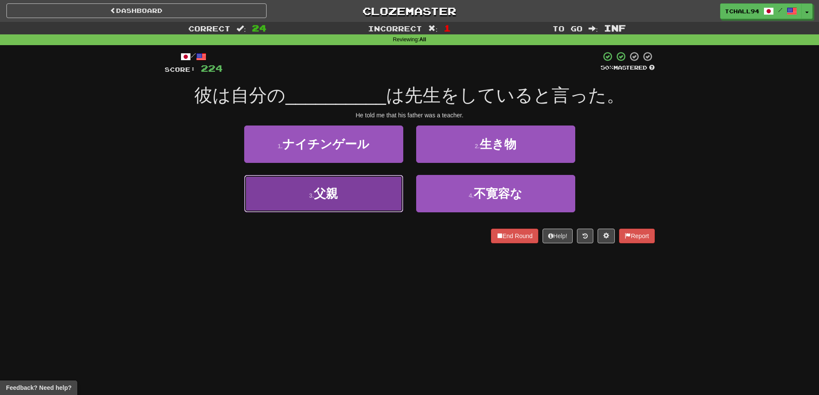
click at [364, 195] on button "3 . 父親" at bounding box center [323, 193] width 159 height 37
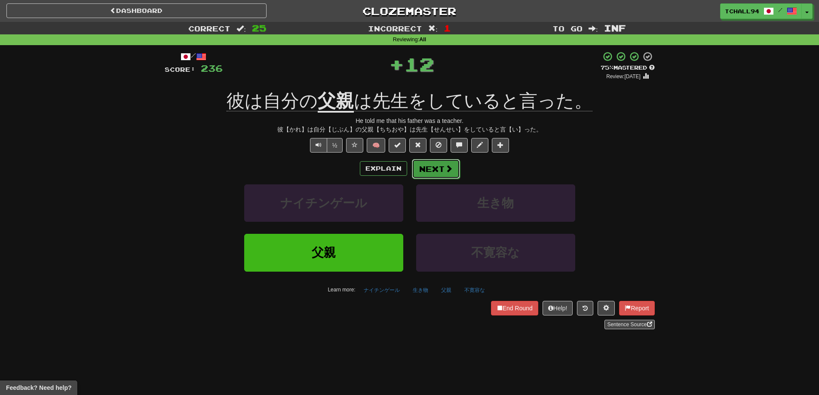
click at [434, 165] on button "Next" at bounding box center [436, 169] width 48 height 20
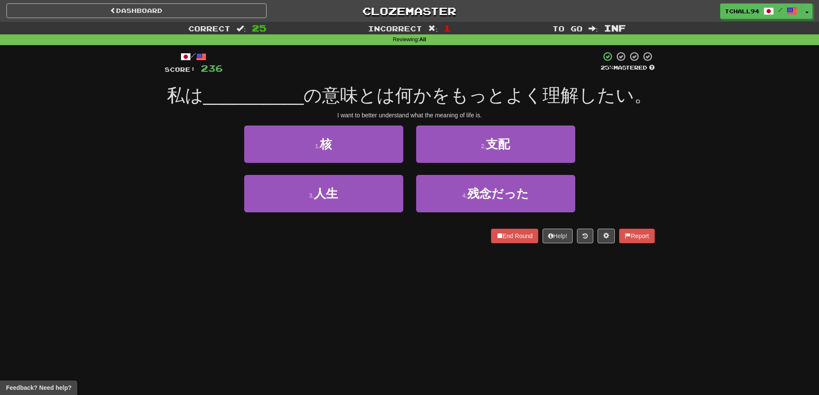
click at [401, 261] on div "Dashboard Clozemaster tchall94 / Toggle Dropdown Dashboard Leaderboard Activity…" at bounding box center [409, 197] width 819 height 395
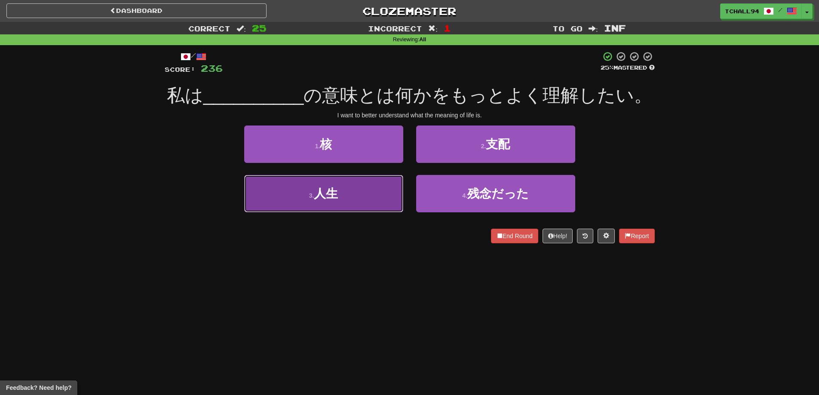
click at [368, 204] on button "3 . 人生" at bounding box center [323, 193] width 159 height 37
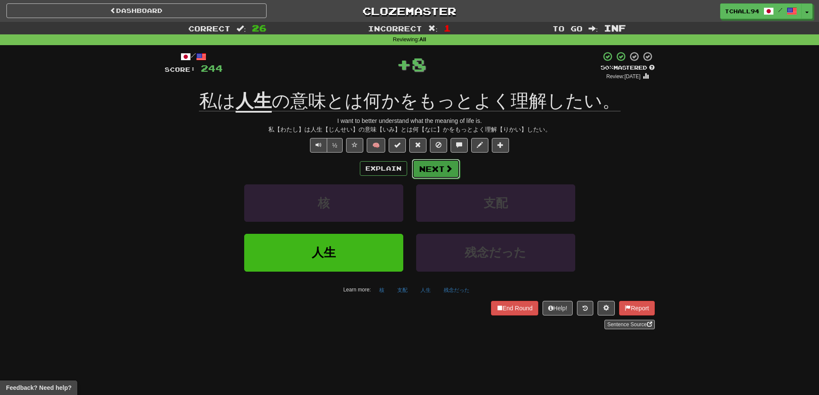
click at [427, 168] on button "Next" at bounding box center [436, 169] width 48 height 20
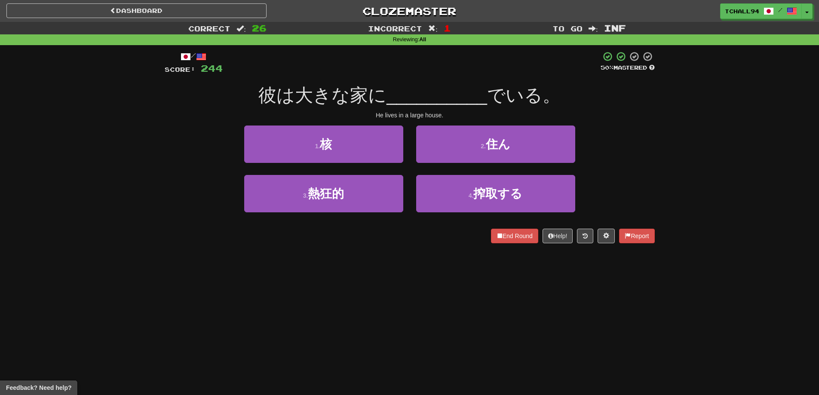
click at [394, 287] on div "Dashboard Clozemaster tchall94 / Toggle Dropdown Dashboard Leaderboard Activity…" at bounding box center [409, 197] width 819 height 395
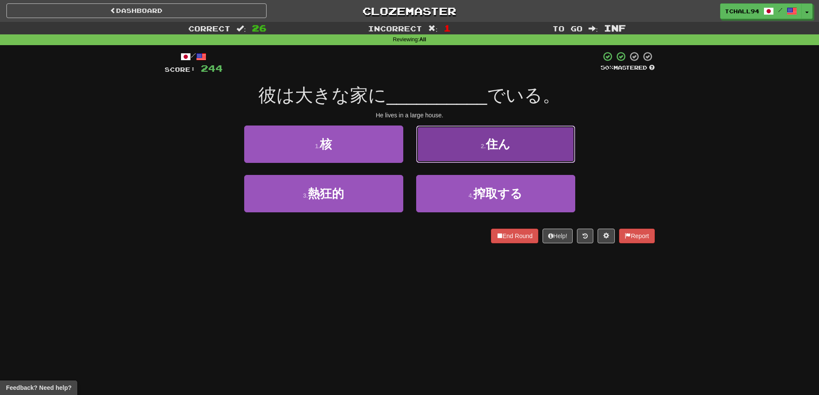
click at [492, 150] on span "住ん" at bounding box center [498, 144] width 24 height 13
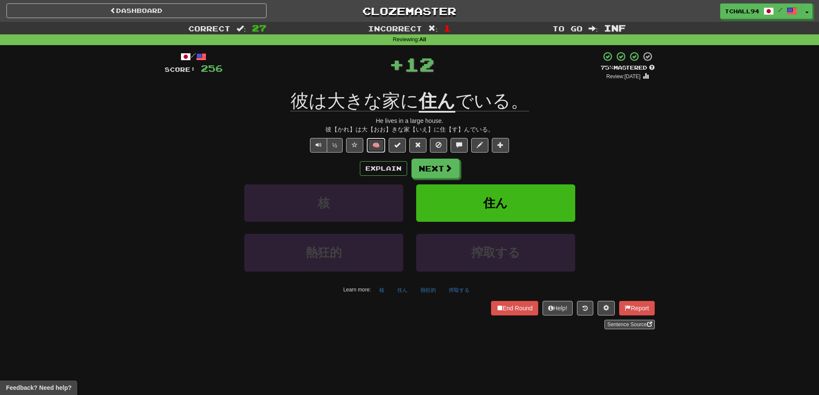
click at [375, 144] on button "🧠" at bounding box center [376, 145] width 18 height 15
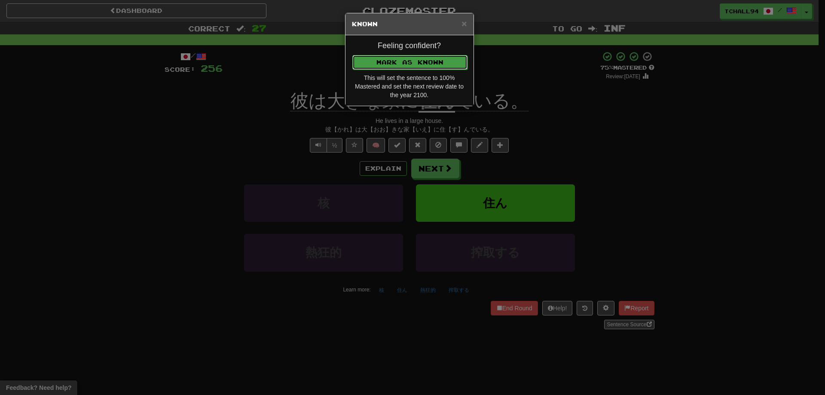
click at [395, 61] on button "Mark as Known" at bounding box center [409, 62] width 115 height 15
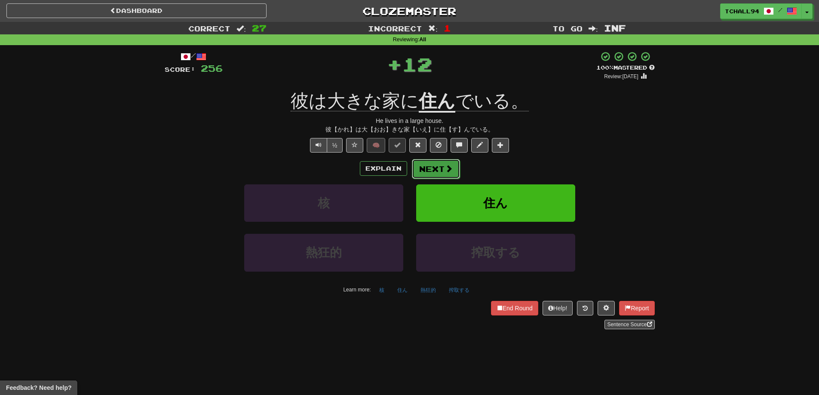
click at [442, 161] on button "Next" at bounding box center [436, 169] width 48 height 20
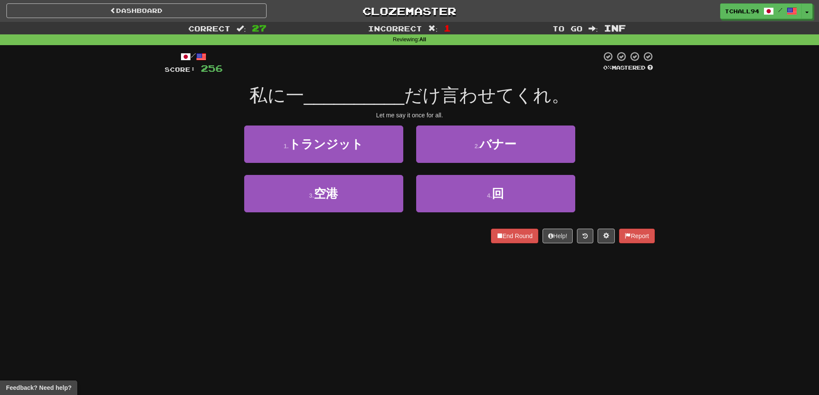
click at [384, 304] on div "Dashboard Clozemaster tchall94 / Toggle Dropdown Dashboard Leaderboard Activity…" at bounding box center [409, 197] width 819 height 395
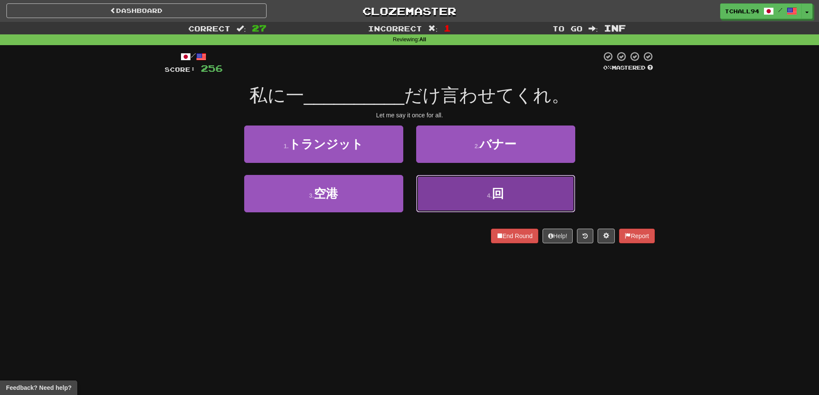
click at [520, 188] on button "4 . 回" at bounding box center [495, 193] width 159 height 37
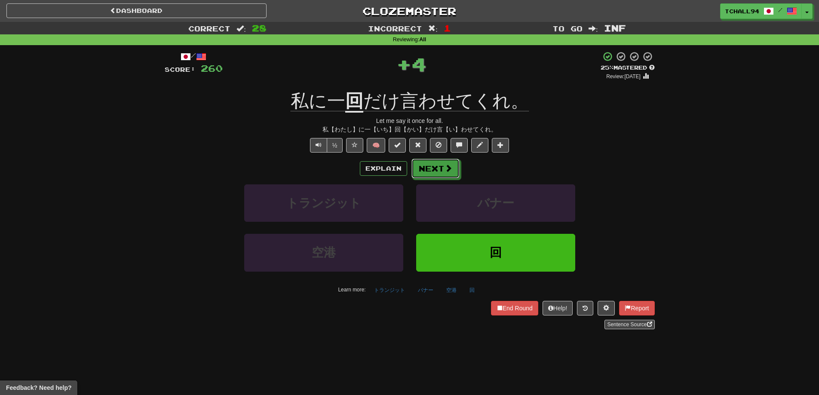
click at [442, 166] on button "Next" at bounding box center [435, 169] width 48 height 20
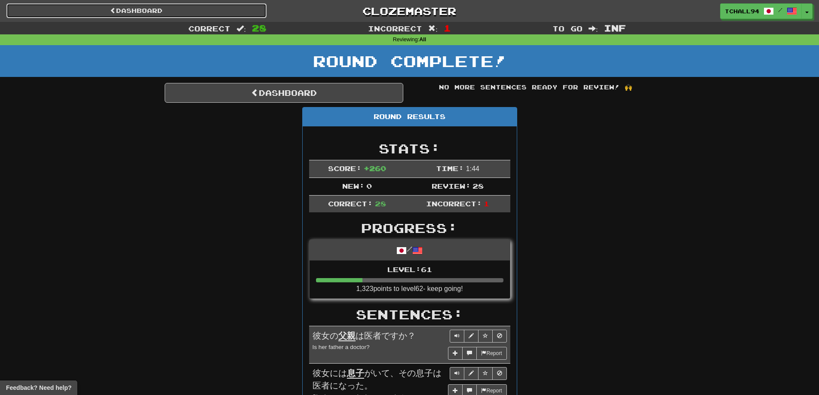
click at [95, 10] on link "Dashboard" at bounding box center [136, 10] width 260 height 15
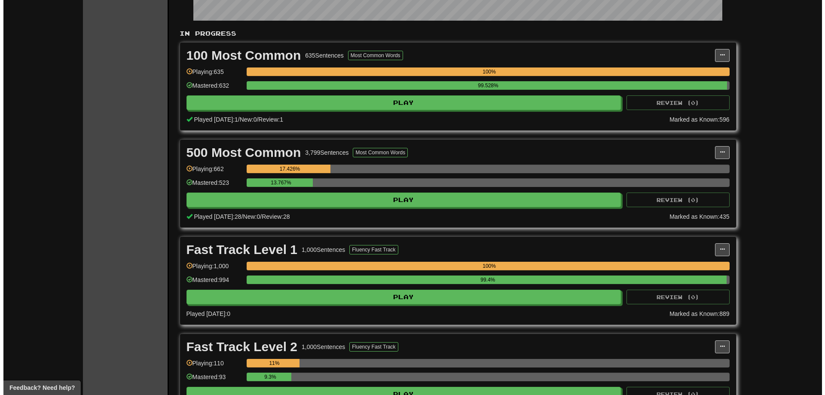
scroll to position [172, 0]
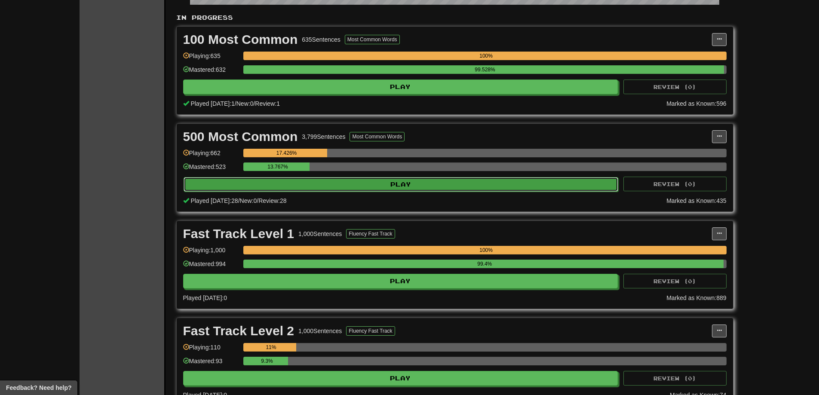
click at [336, 186] on button "Play" at bounding box center [400, 184] width 435 height 15
select select "********"
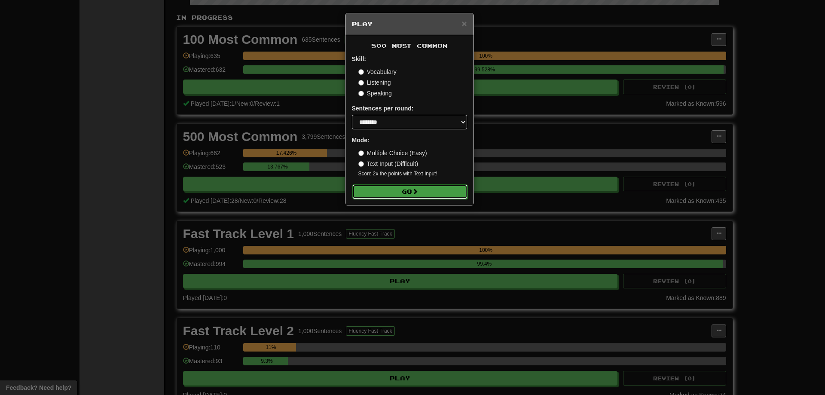
click at [407, 190] on button "Go" at bounding box center [409, 191] width 115 height 15
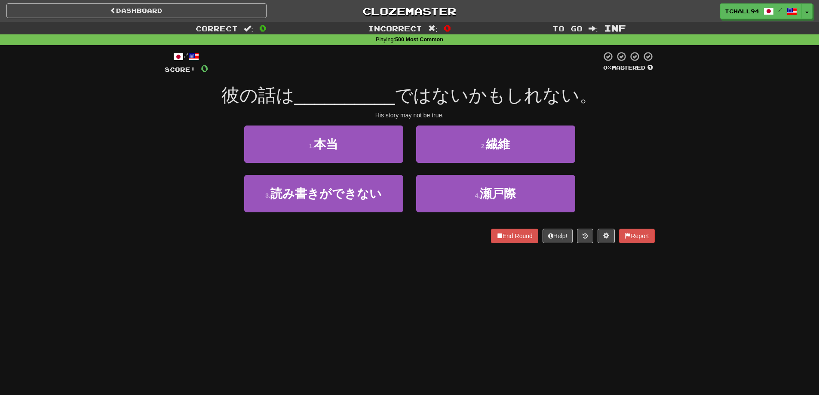
click at [116, 166] on div "Correct : 0 Incorrect : 0 To go : Inf Playing : 500 Most Common / Score: 0 0 % …" at bounding box center [409, 138] width 819 height 233
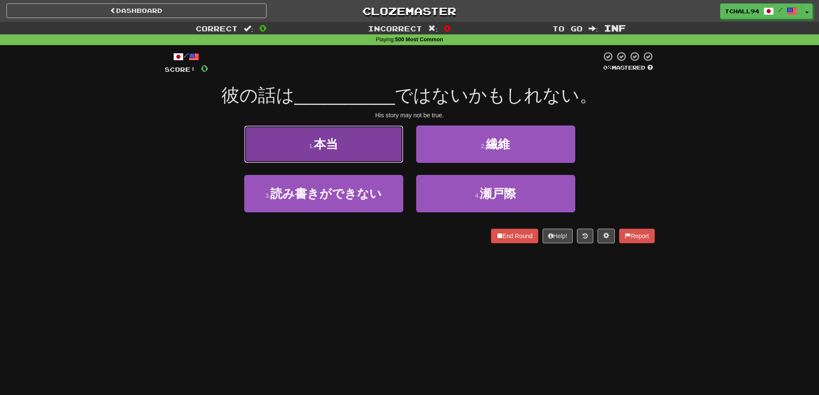
click at [338, 149] on span "本当" at bounding box center [326, 144] width 24 height 13
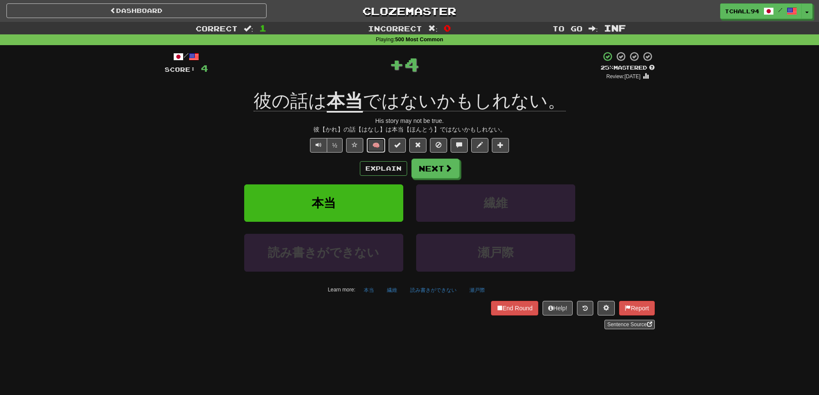
click at [377, 149] on button "🧠" at bounding box center [376, 145] width 18 height 15
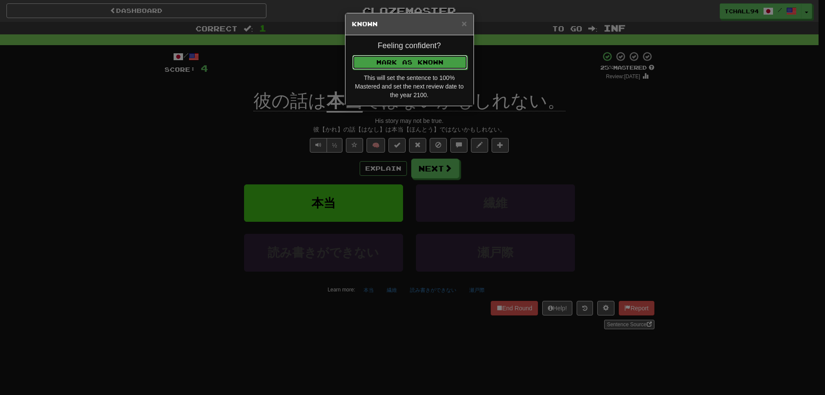
click at [385, 64] on button "Mark as Known" at bounding box center [409, 62] width 115 height 15
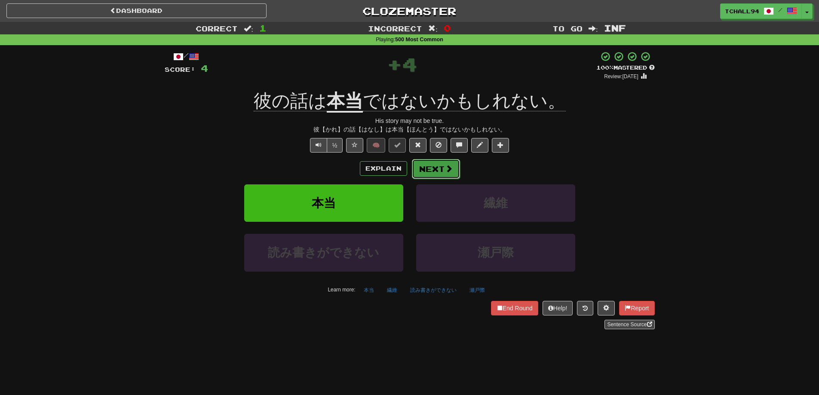
click at [446, 173] on button "Next" at bounding box center [436, 169] width 48 height 20
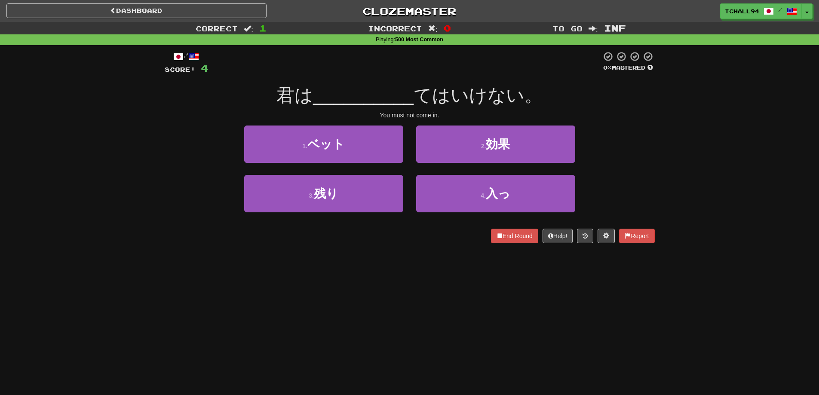
click at [323, 263] on div "Dashboard Clozemaster tchall94 / Toggle Dropdown Dashboard Leaderboard Activity…" at bounding box center [409, 197] width 819 height 395
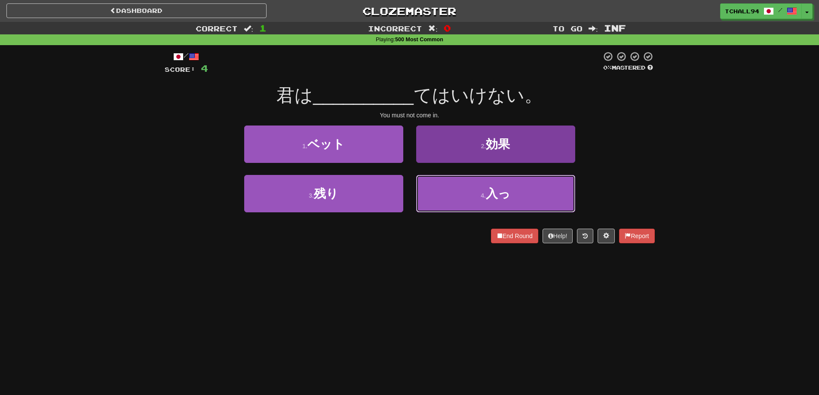
drag, startPoint x: 493, startPoint y: 178, endPoint x: 493, endPoint y: 191, distance: 12.9
click at [493, 184] on button "4 . 入っ" at bounding box center [495, 193] width 159 height 37
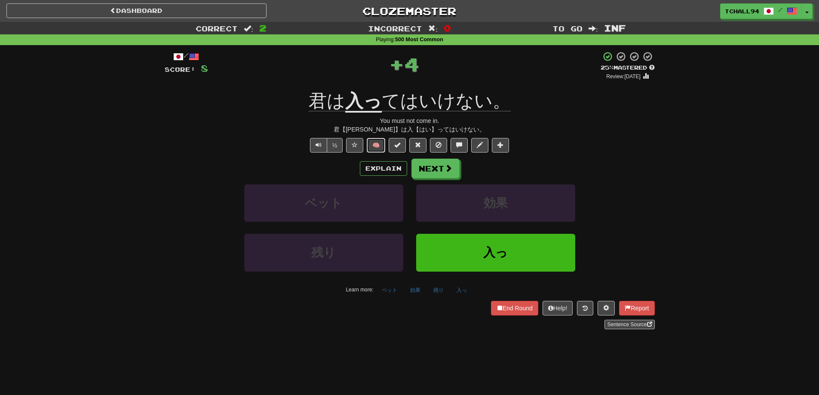
click at [376, 147] on button "🧠" at bounding box center [376, 145] width 18 height 15
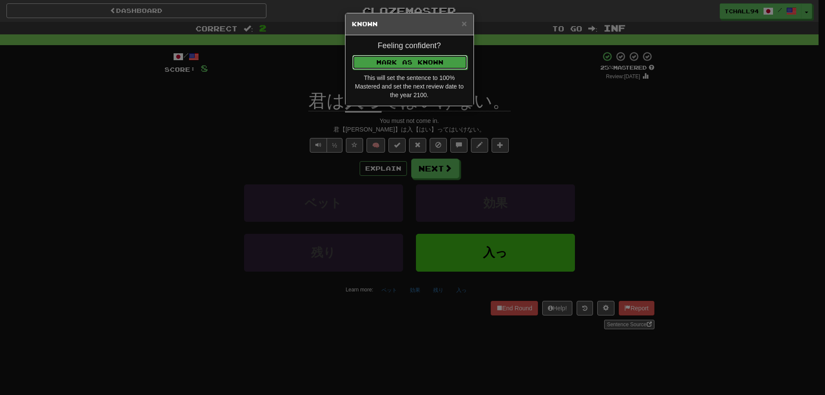
click at [412, 64] on button "Mark as Known" at bounding box center [409, 62] width 115 height 15
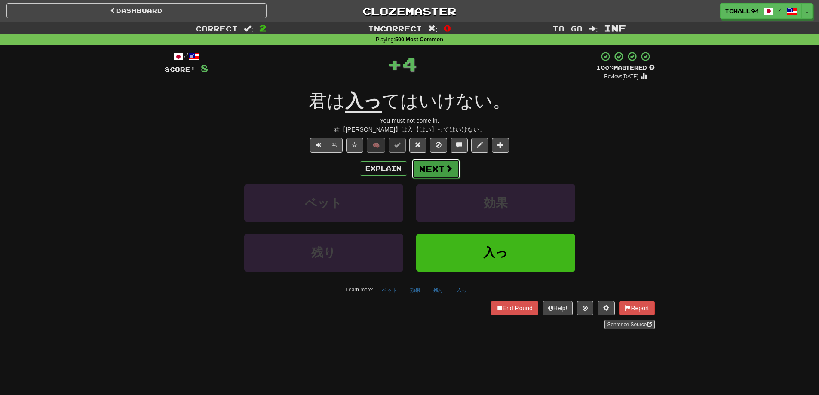
click at [431, 166] on button "Next" at bounding box center [436, 169] width 48 height 20
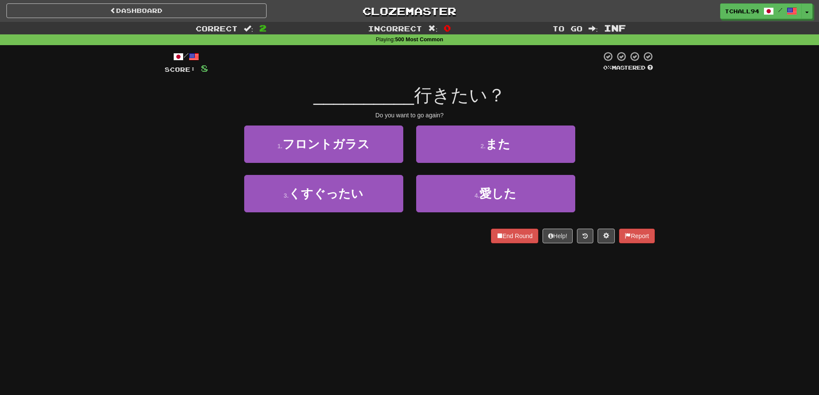
click at [342, 256] on div "Dashboard Clozemaster tchall94 / Toggle Dropdown Dashboard Leaderboard Activity…" at bounding box center [409, 197] width 819 height 395
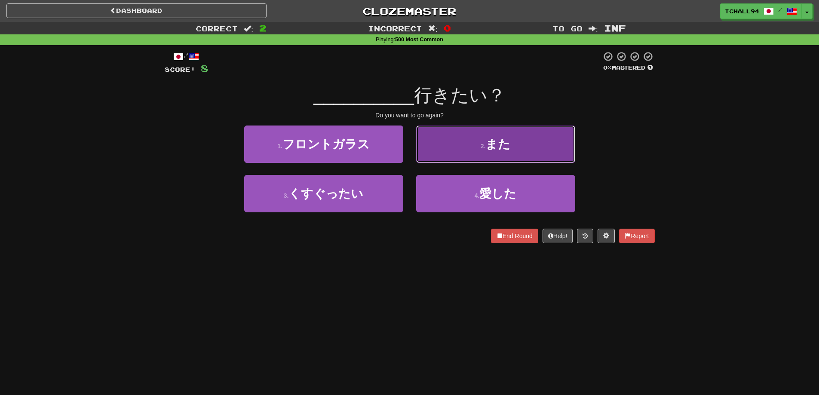
click at [456, 150] on button "2 . また" at bounding box center [495, 143] width 159 height 37
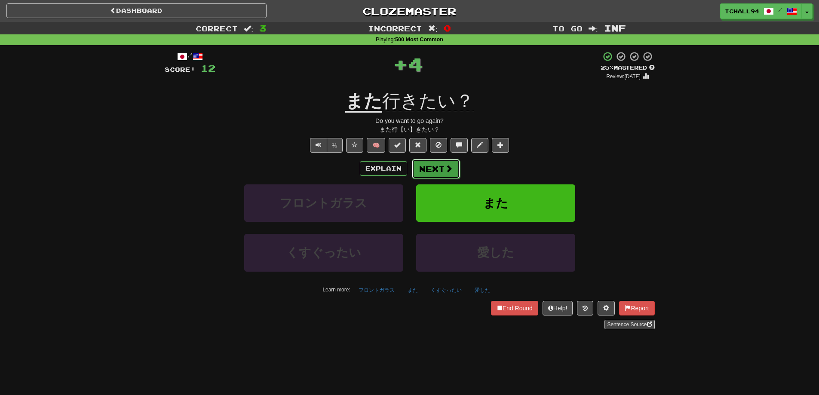
click at [440, 169] on button "Next" at bounding box center [436, 169] width 48 height 20
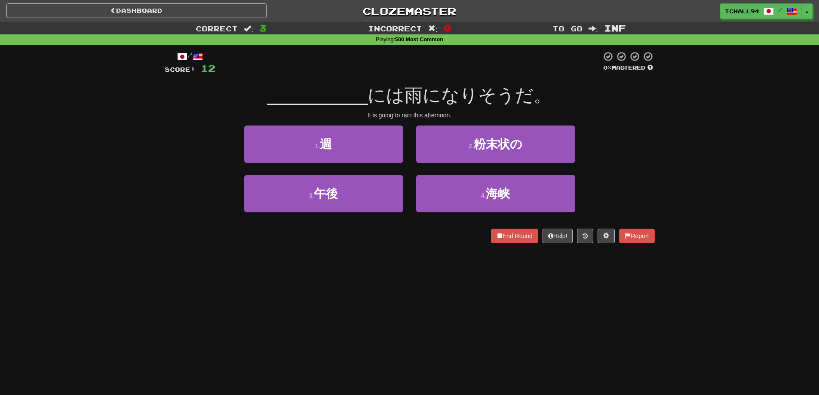
click at [160, 220] on div "/ Score: 12 0 % Mastered __________ には雨になりそうだ。 It is going to rain this afterno…" at bounding box center [409, 150] width 503 height 210
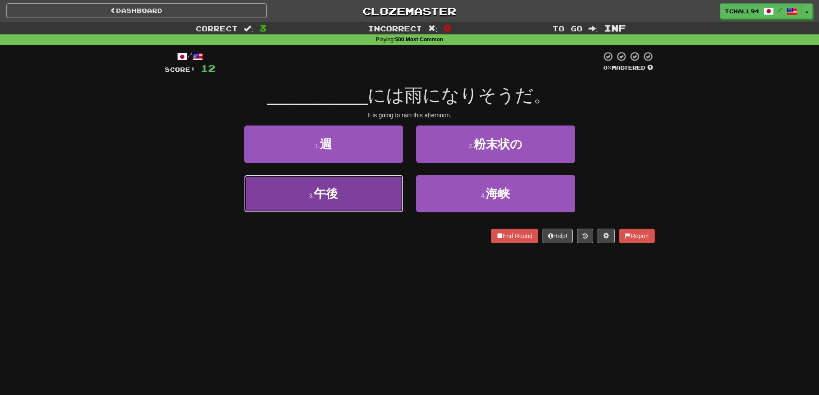
click at [351, 190] on button "3 . 午後" at bounding box center [323, 193] width 159 height 37
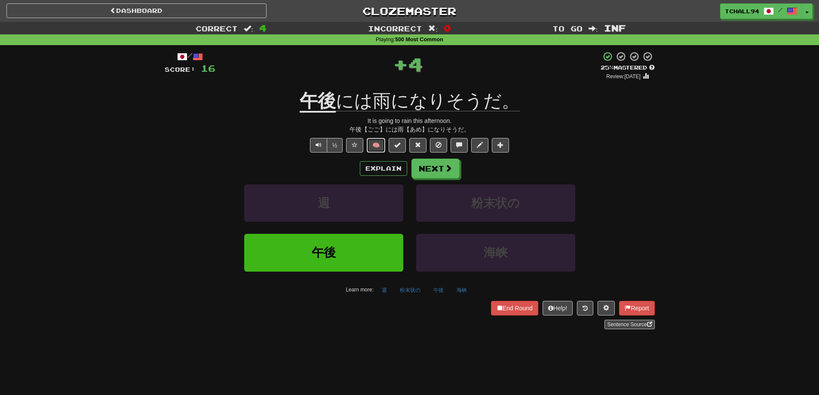
click at [382, 150] on button "🧠" at bounding box center [376, 145] width 18 height 15
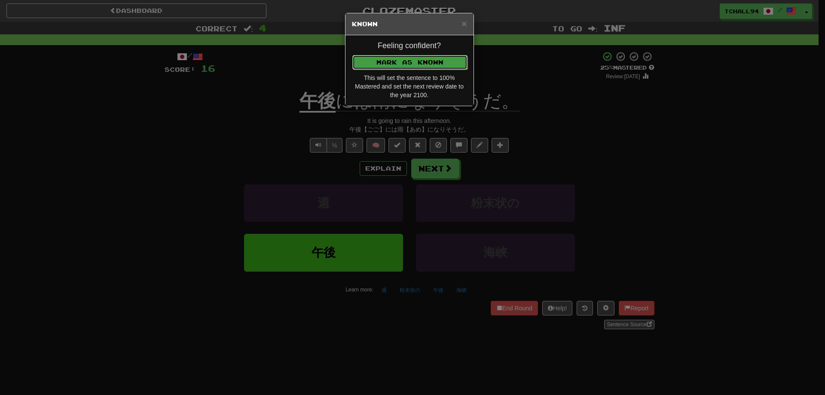
click at [391, 56] on button "Mark as Known" at bounding box center [409, 62] width 115 height 15
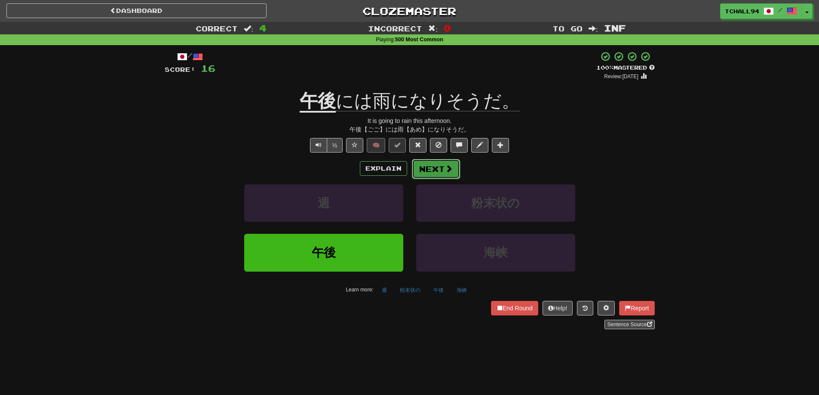
click at [446, 168] on span at bounding box center [449, 169] width 8 height 8
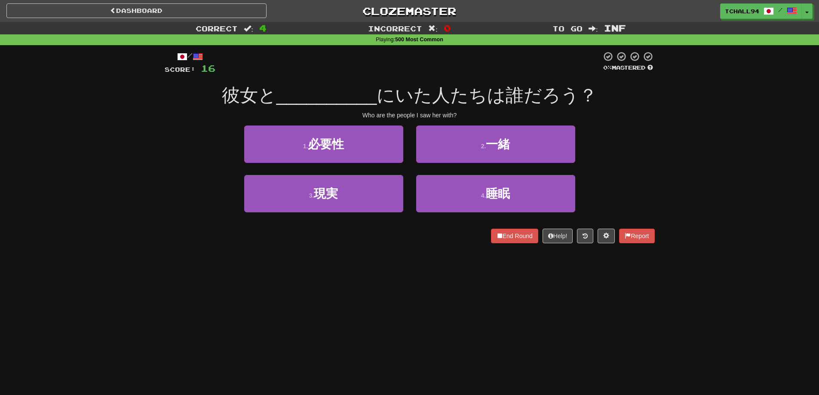
click at [196, 272] on div "Dashboard Clozemaster tchall94 / Toggle Dropdown Dashboard Leaderboard Activity…" at bounding box center [409, 197] width 819 height 395
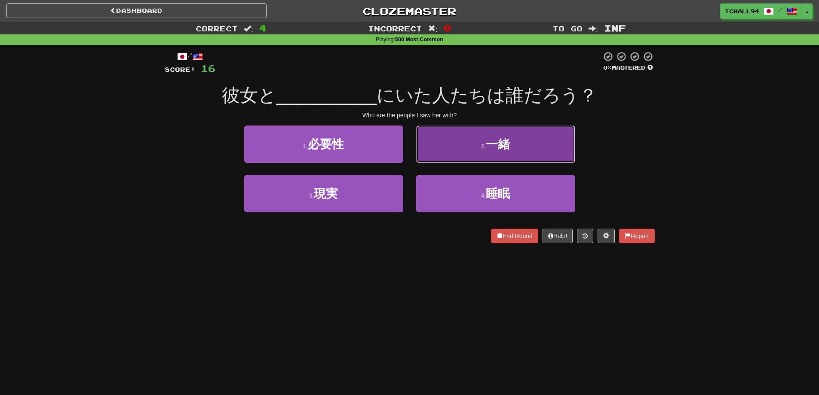
click at [502, 143] on span "一緒" at bounding box center [498, 144] width 24 height 13
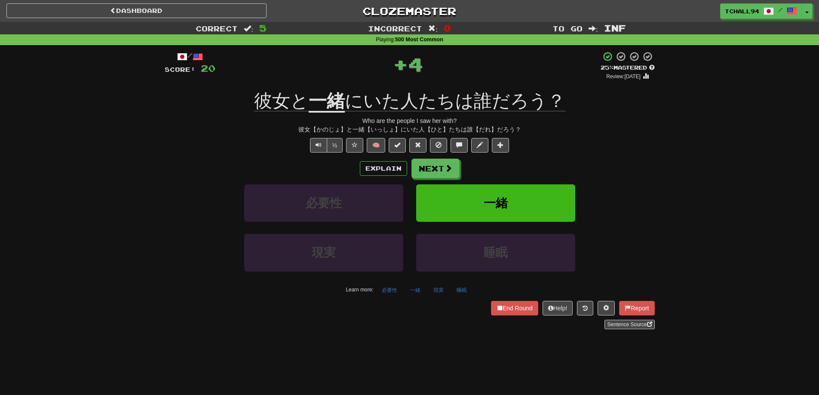
click at [456, 180] on div "Explain Next 必要性 一緒 現実 睡眠 Learn more: 必要性 一緒 現実 睡眠" at bounding box center [410, 228] width 490 height 138
click at [449, 174] on button "Next" at bounding box center [436, 169] width 48 height 20
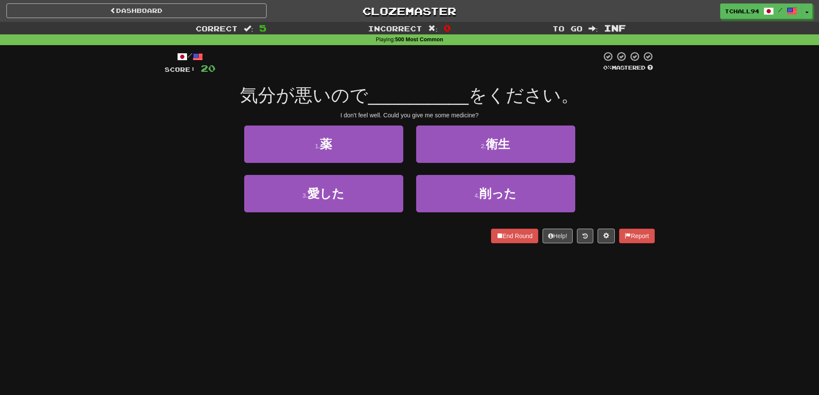
click at [274, 242] on div "End Round Help! Report" at bounding box center [410, 236] width 490 height 15
drag, startPoint x: 357, startPoint y: 153, endPoint x: 370, endPoint y: 155, distance: 13.0
click at [357, 153] on button "1 . 薬" at bounding box center [323, 143] width 159 height 37
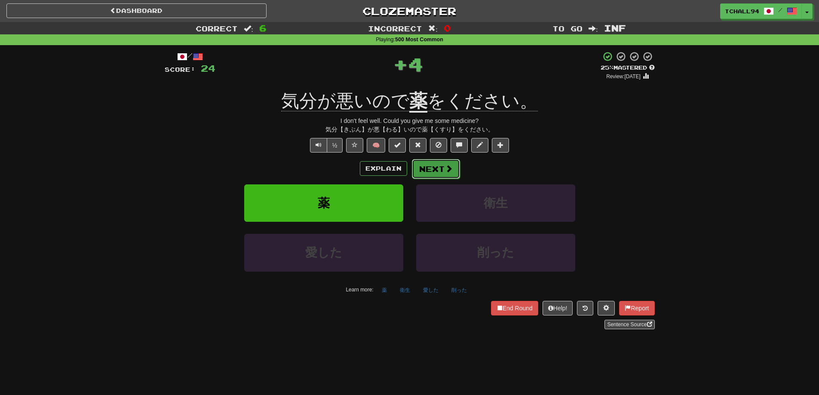
click at [430, 166] on button "Next" at bounding box center [436, 169] width 48 height 20
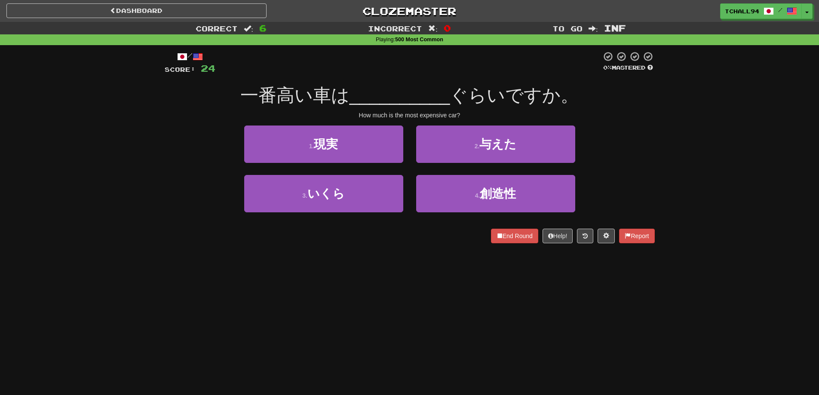
click at [218, 256] on div "Dashboard Clozemaster tchall94 / Toggle Dropdown Dashboard Leaderboard Activity…" at bounding box center [409, 197] width 819 height 395
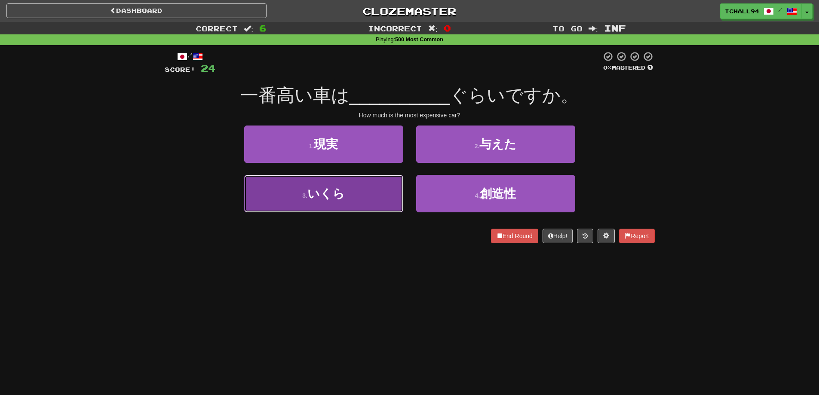
click at [393, 196] on button "3 . いくら" at bounding box center [323, 193] width 159 height 37
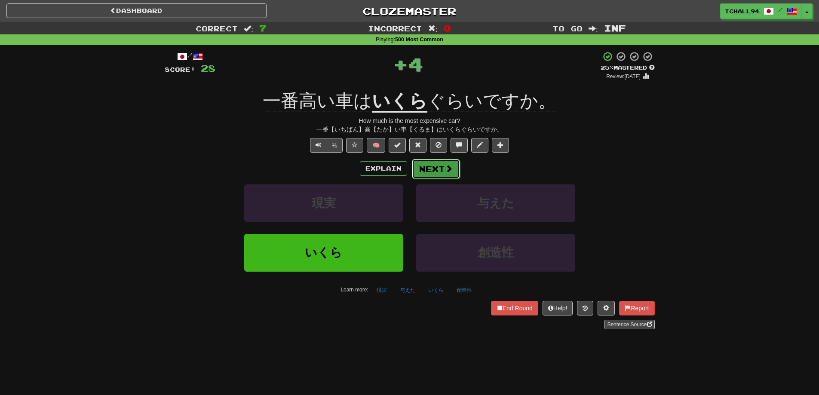
click at [434, 174] on button "Next" at bounding box center [436, 169] width 48 height 20
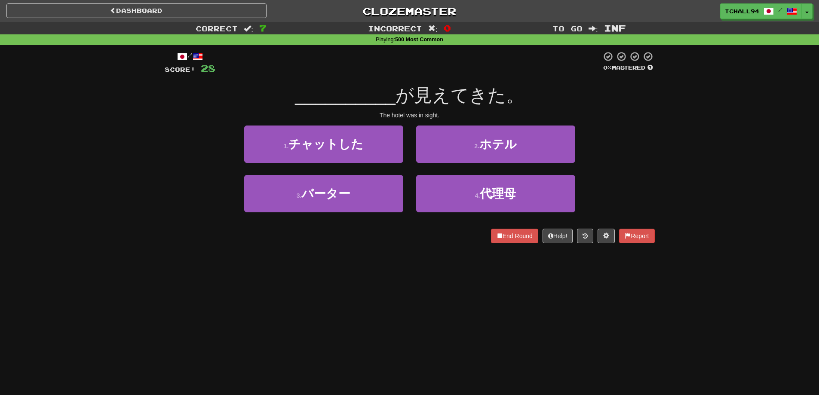
click at [205, 223] on div "3 . バーター 4 . 代理母" at bounding box center [410, 199] width 516 height 49
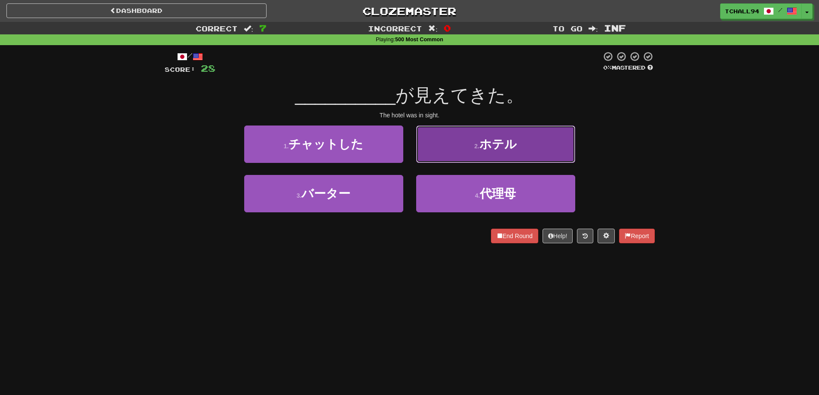
click at [496, 147] on span "ホテル" at bounding box center [497, 144] width 37 height 13
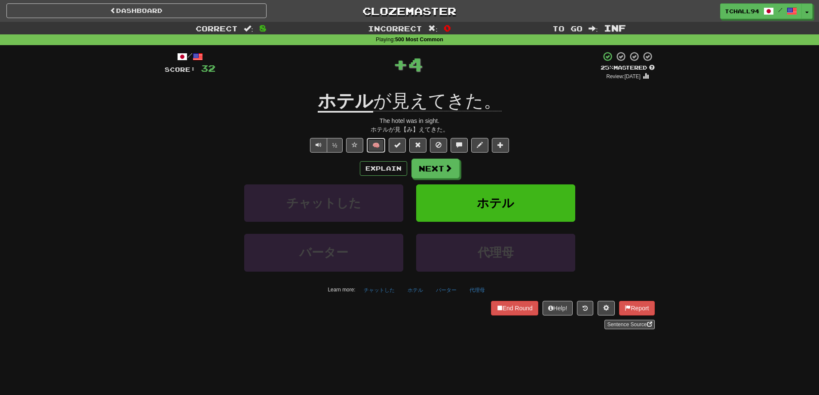
click at [382, 146] on button "🧠" at bounding box center [376, 145] width 18 height 15
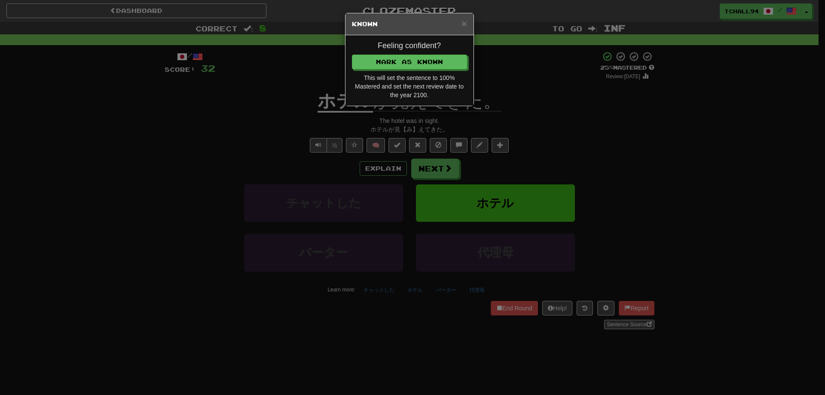
click at [409, 73] on div "Feeling confident? Mark as Known This will set the sentence to 100% Mastered an…" at bounding box center [409, 70] width 128 height 70
click at [407, 67] on button "Mark as Known" at bounding box center [409, 62] width 115 height 15
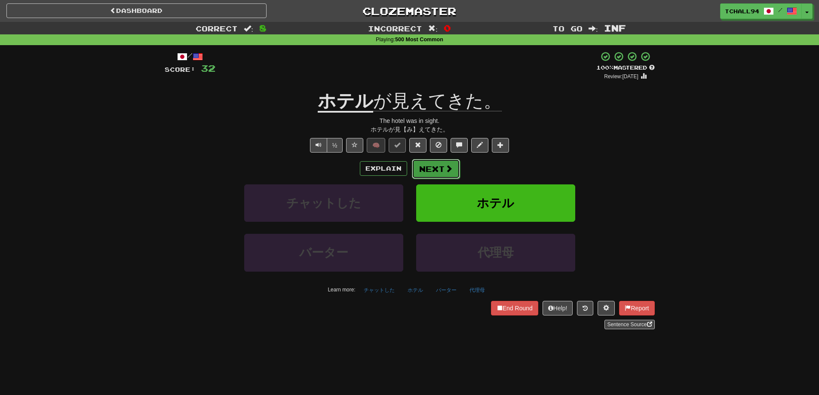
click at [429, 163] on button "Next" at bounding box center [436, 169] width 48 height 20
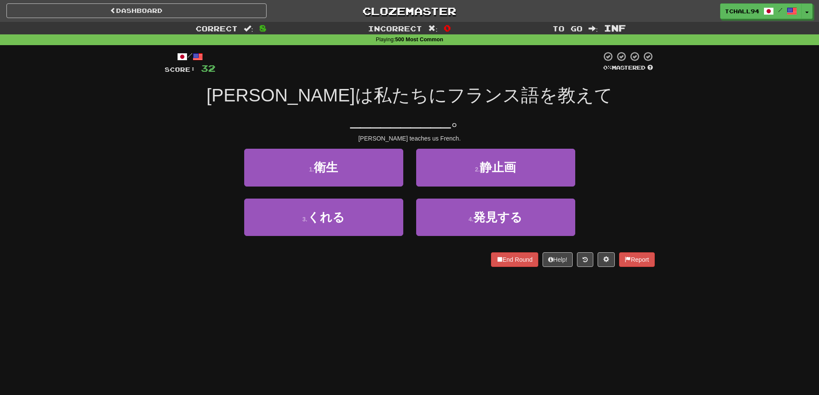
click at [122, 234] on div "Correct : 8 Incorrect : 0 To go : Inf Playing : 500 Most Common / Score: 32 0 %…" at bounding box center [409, 150] width 819 height 257
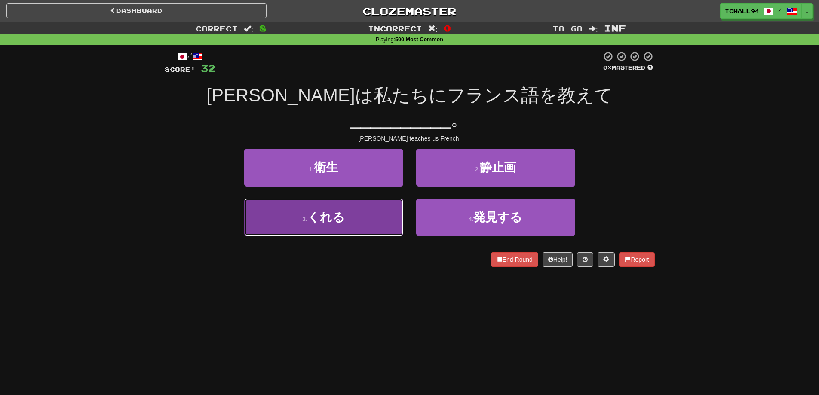
click at [372, 203] on button "3 . くれる" at bounding box center [323, 217] width 159 height 37
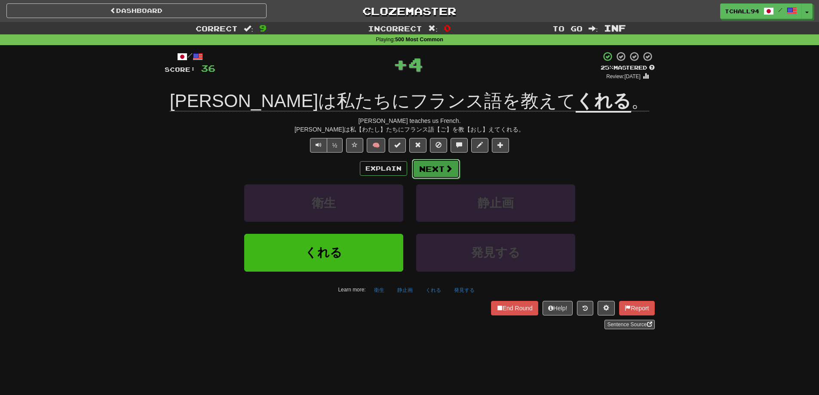
click at [429, 169] on button "Next" at bounding box center [436, 169] width 48 height 20
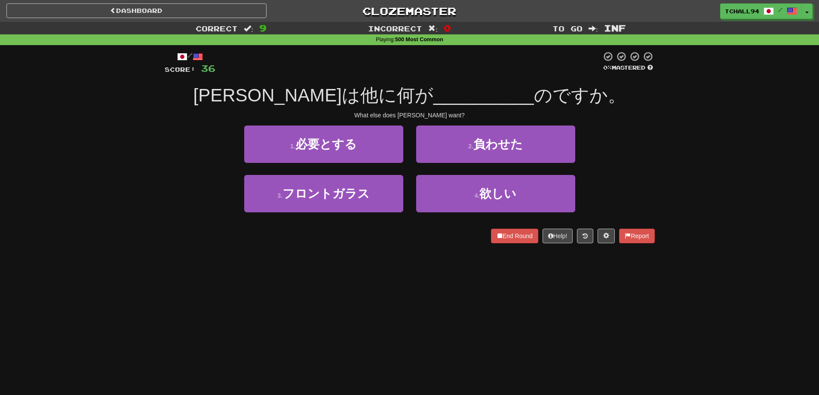
click at [205, 268] on div "Dashboard Clozemaster tchall94 / Toggle Dropdown Dashboard Leaderboard Activity…" at bounding box center [409, 197] width 819 height 395
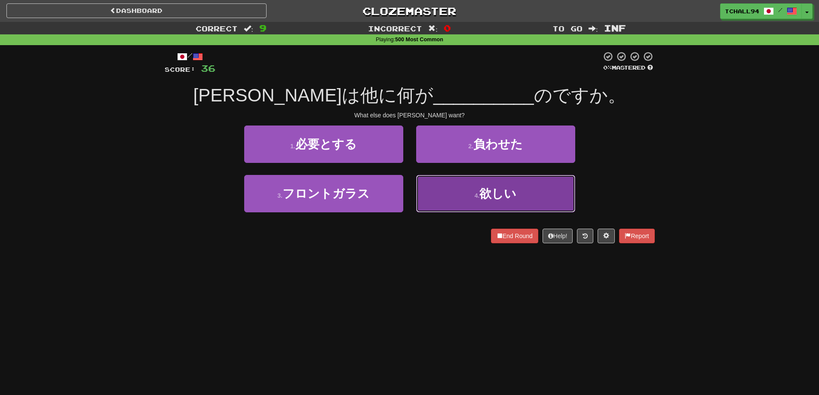
click at [458, 206] on button "4 . 欲しい" at bounding box center [495, 193] width 159 height 37
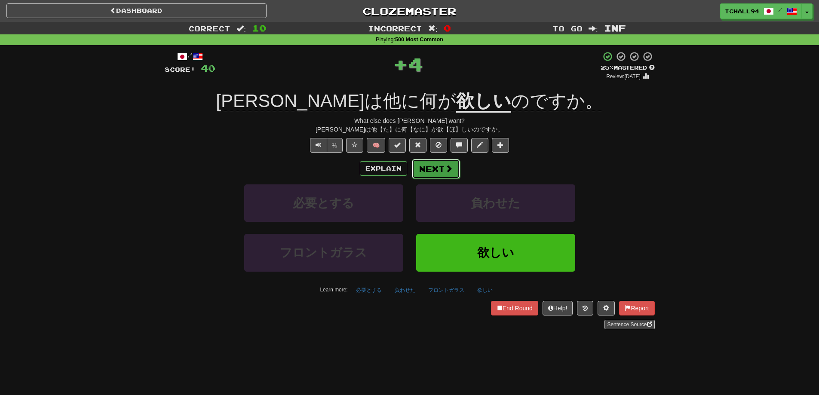
click at [436, 166] on button "Next" at bounding box center [436, 169] width 48 height 20
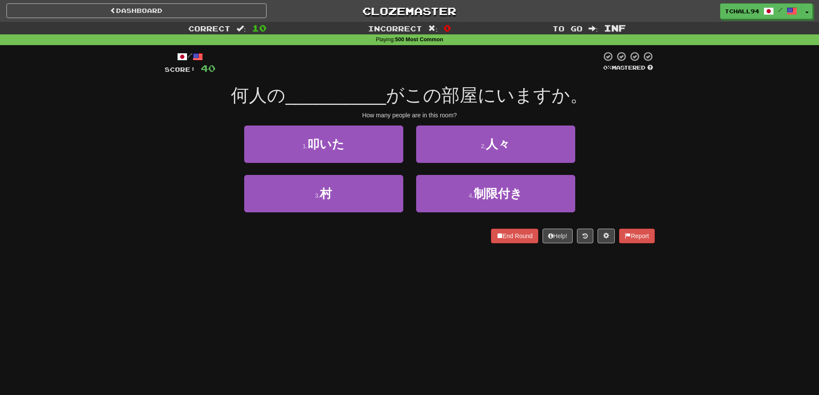
click at [324, 269] on div "Dashboard Clozemaster tchall94 / Toggle Dropdown Dashboard Leaderboard Activity…" at bounding box center [409, 197] width 819 height 395
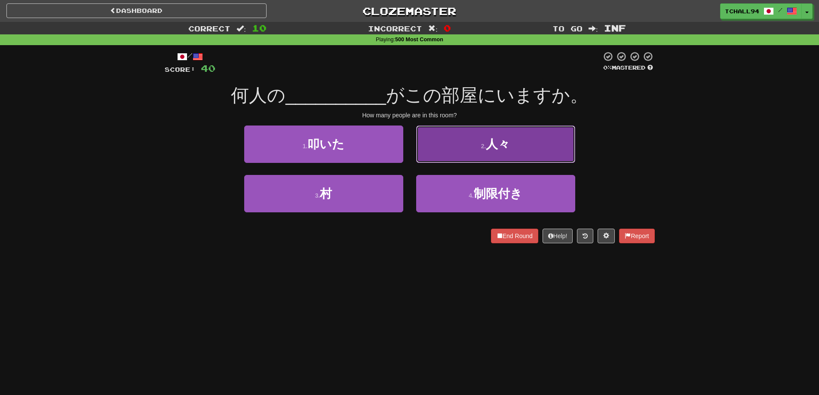
click at [471, 145] on button "2 . 人々" at bounding box center [495, 143] width 159 height 37
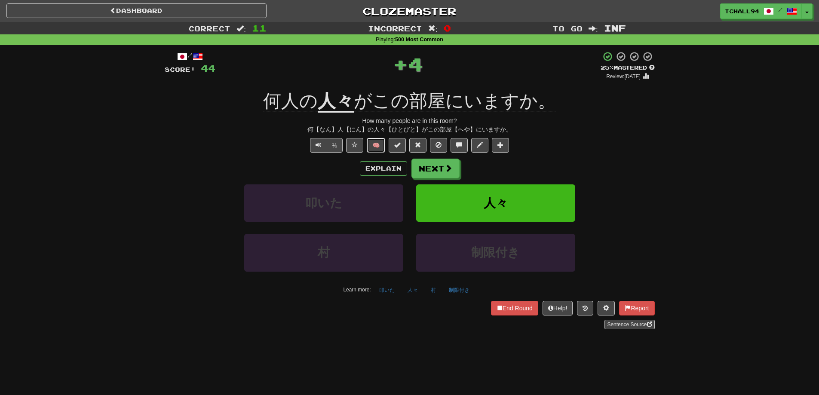
click at [377, 146] on button "🧠" at bounding box center [376, 145] width 18 height 15
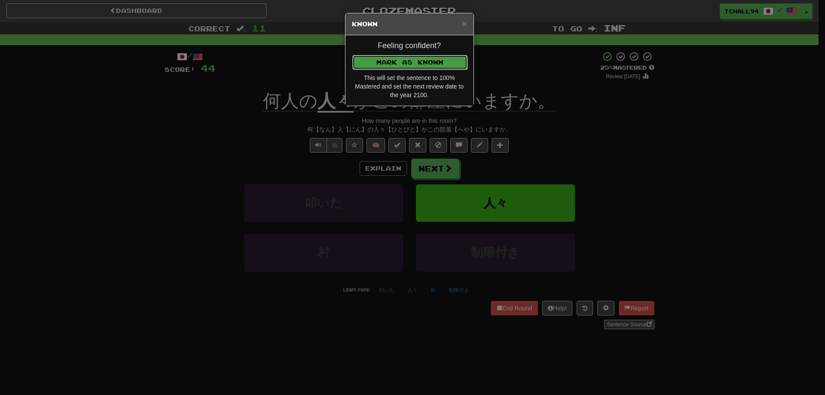
click at [395, 61] on button "Mark as Known" at bounding box center [409, 62] width 115 height 15
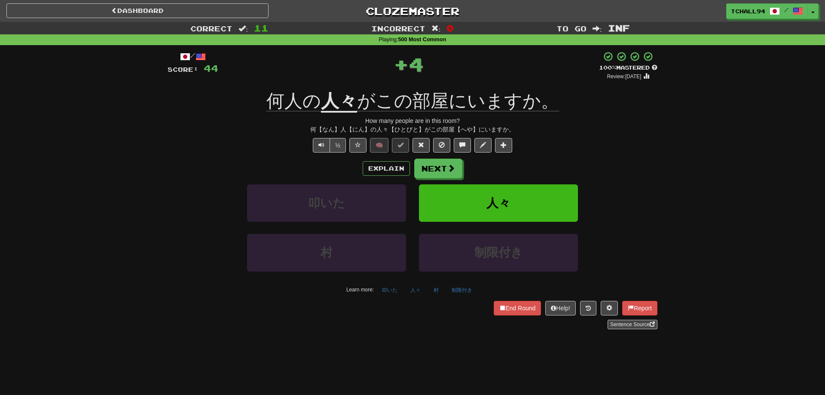
click at [133, 191] on div "Correct : 11 Incorrect : 0 To go : Inf Playing : 500 Most Common / Score: 44 + …" at bounding box center [412, 181] width 825 height 319
click at [431, 170] on button "Next" at bounding box center [436, 169] width 48 height 20
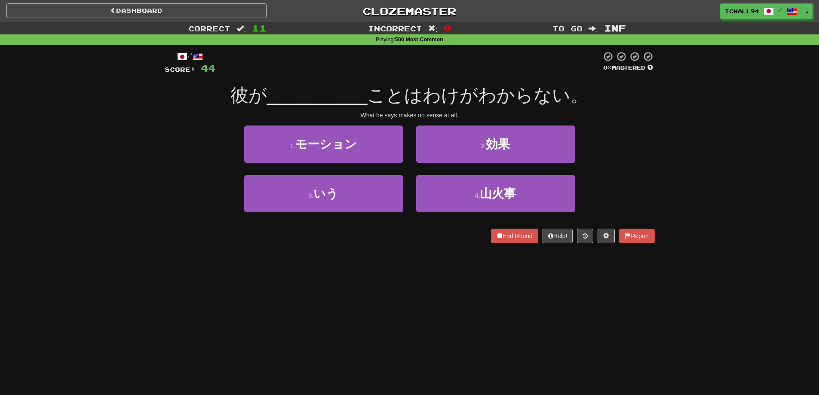
click at [120, 174] on div "Correct : 11 Incorrect : 0 To go : Inf Playing : 500 Most Common / Score: 44 0 …" at bounding box center [409, 138] width 819 height 233
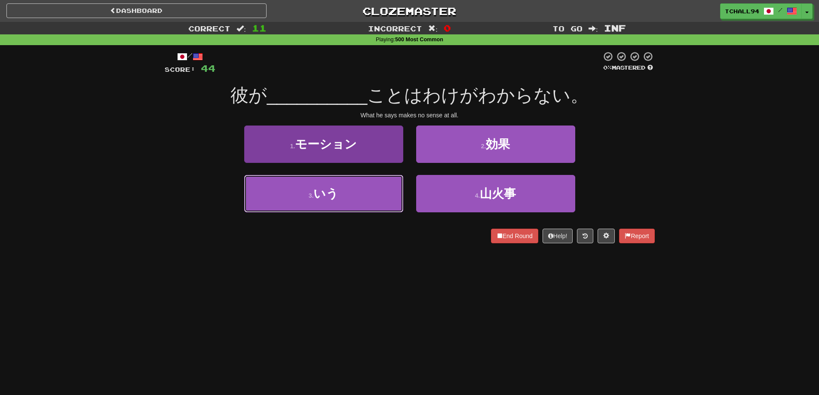
click at [337, 205] on button "3 . いう" at bounding box center [323, 193] width 159 height 37
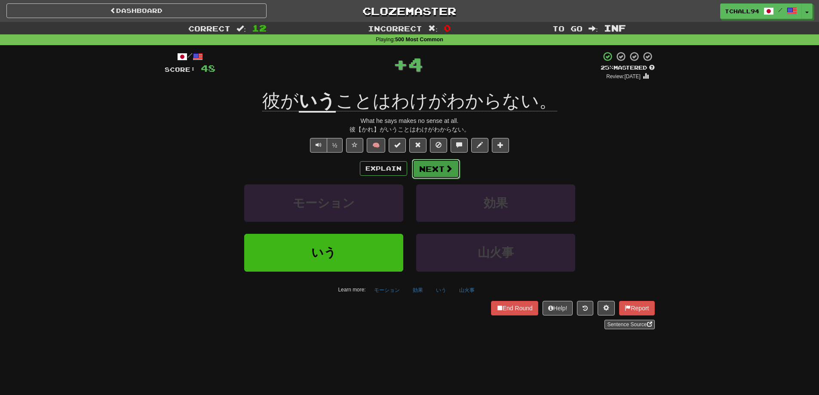
click at [440, 171] on button "Next" at bounding box center [436, 169] width 48 height 20
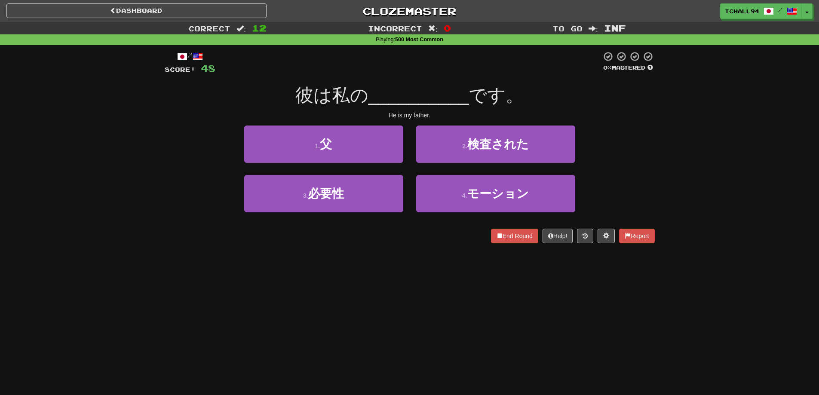
click at [335, 283] on div "Dashboard Clozemaster tchall94 / Toggle Dropdown Dashboard Leaderboard Activity…" at bounding box center [409, 197] width 819 height 395
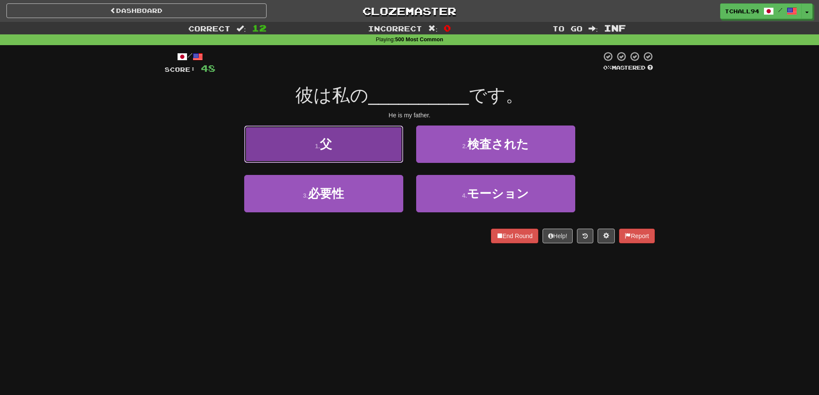
click at [343, 147] on button "1 . 父" at bounding box center [323, 143] width 159 height 37
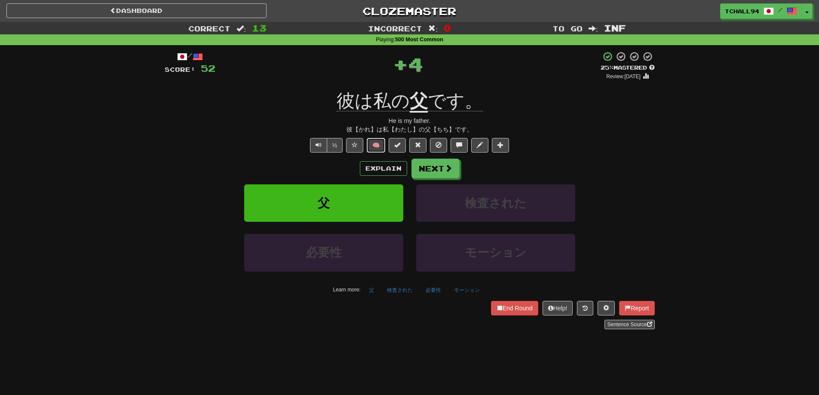
click at [379, 145] on button "🧠" at bounding box center [376, 145] width 18 height 15
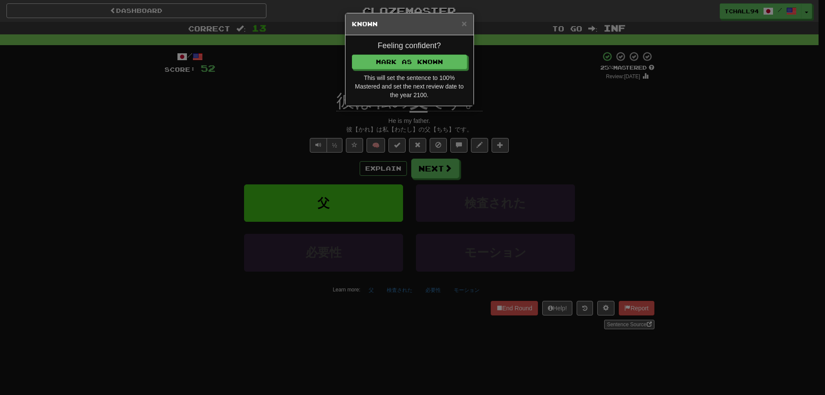
click at [406, 72] on div "Feeling confident? Mark as Known This will set the sentence to 100% Mastered an…" at bounding box center [409, 70] width 128 height 70
click at [395, 65] on button "Mark as Known" at bounding box center [409, 62] width 115 height 15
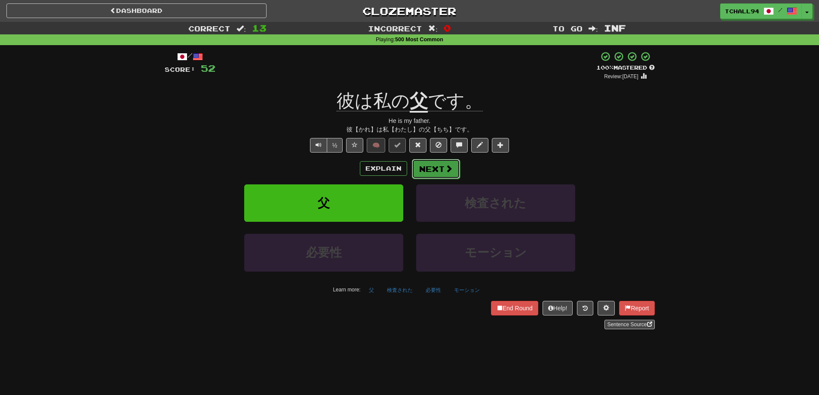
click at [443, 170] on button "Next" at bounding box center [436, 169] width 48 height 20
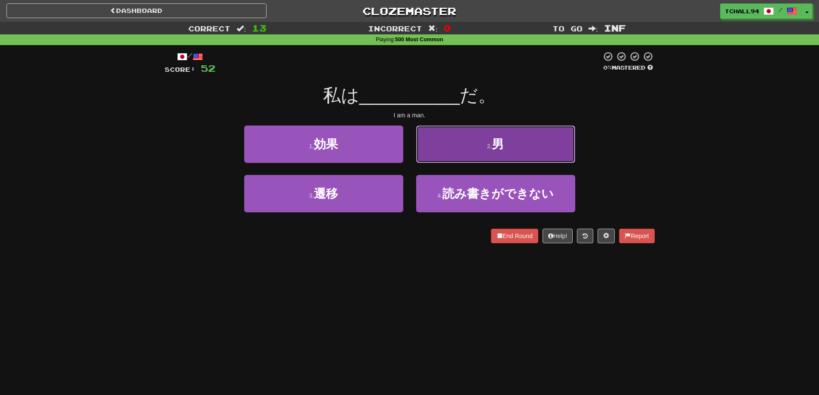
click at [455, 144] on button "2 . 男" at bounding box center [495, 143] width 159 height 37
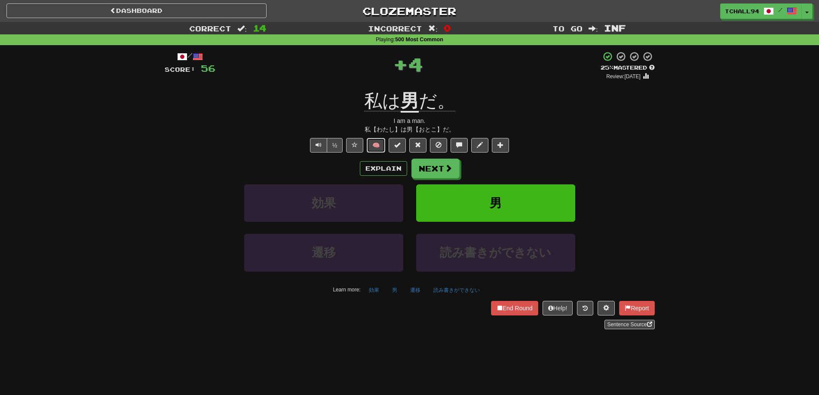
click at [378, 144] on button "🧠" at bounding box center [376, 145] width 18 height 15
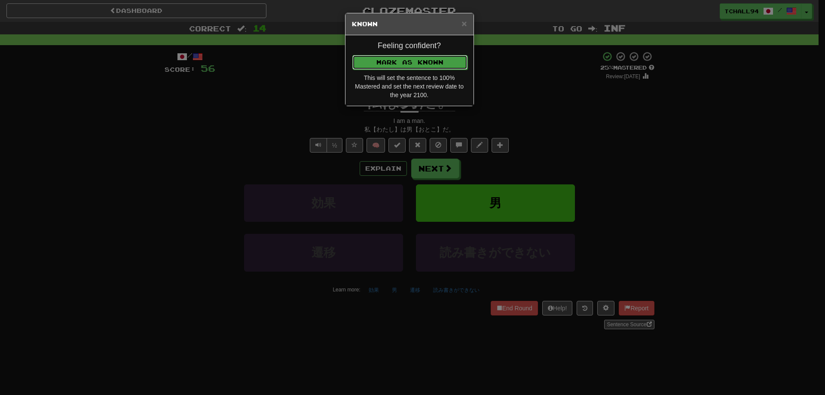
click at [422, 57] on button "Mark as Known" at bounding box center [409, 62] width 115 height 15
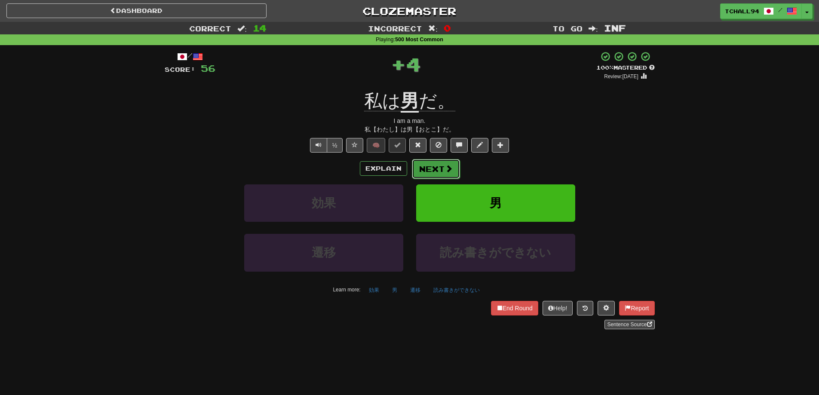
click at [445, 169] on span at bounding box center [449, 169] width 8 height 8
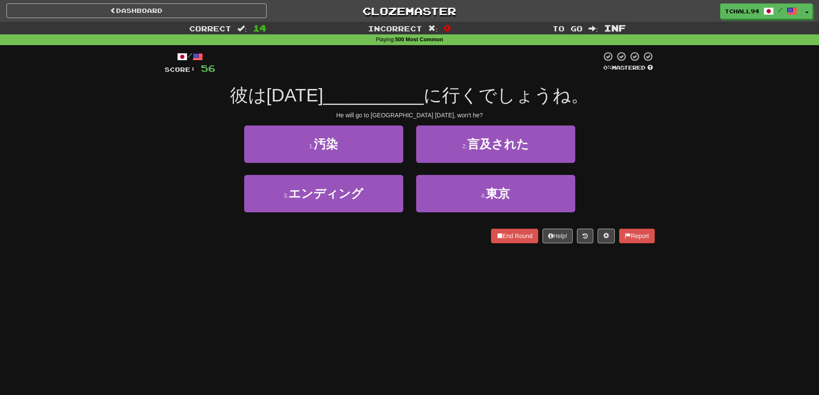
click at [402, 248] on div "/ Score: 56 0 % Mastered 彼は明日 __________ に行くでしょうね。 He will go to Tokyo tomorrow…" at bounding box center [410, 150] width 490 height 210
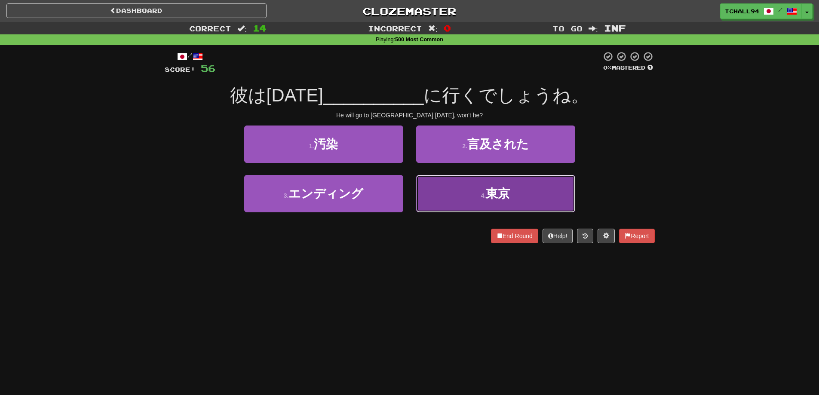
click at [492, 201] on button "4 . 東京" at bounding box center [495, 193] width 159 height 37
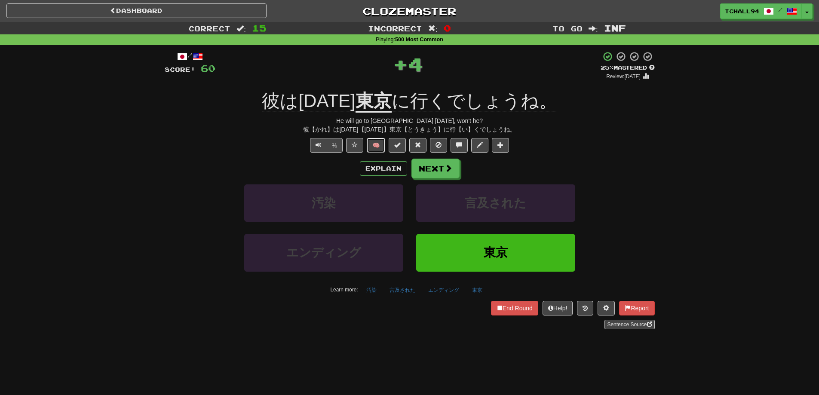
click at [377, 145] on button "🧠" at bounding box center [376, 145] width 18 height 15
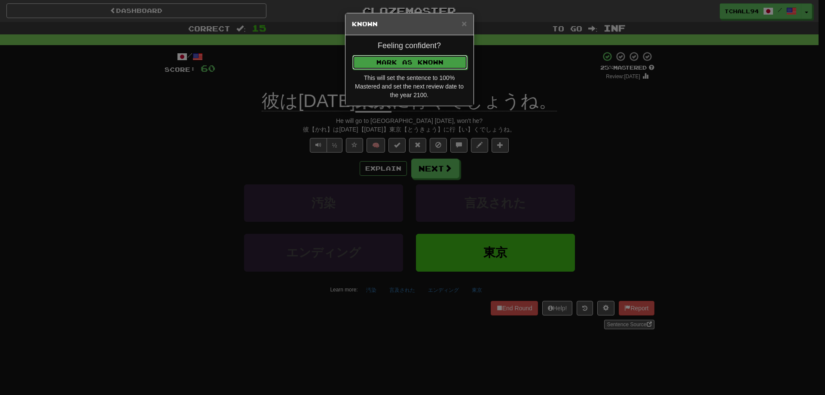
click at [397, 64] on button "Mark as Known" at bounding box center [409, 62] width 115 height 15
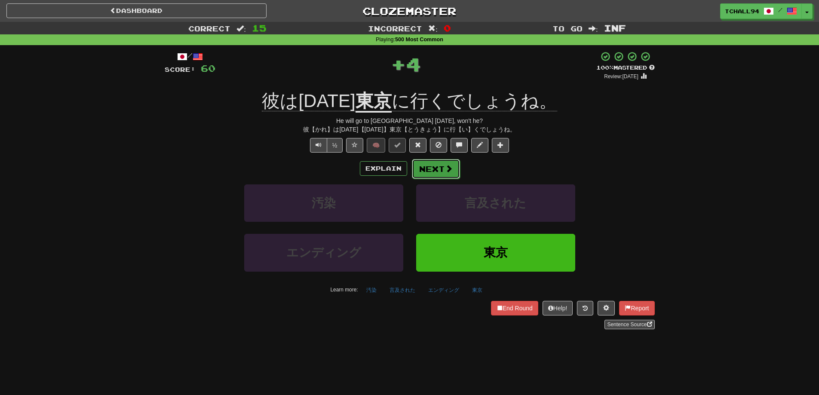
click at [434, 165] on button "Next" at bounding box center [436, 169] width 48 height 20
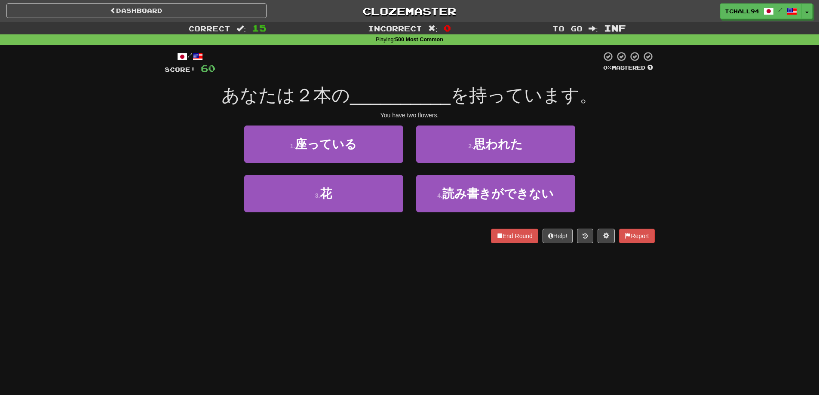
click at [168, 211] on div "3 . 花 4 . 読み書きができない" at bounding box center [410, 199] width 516 height 49
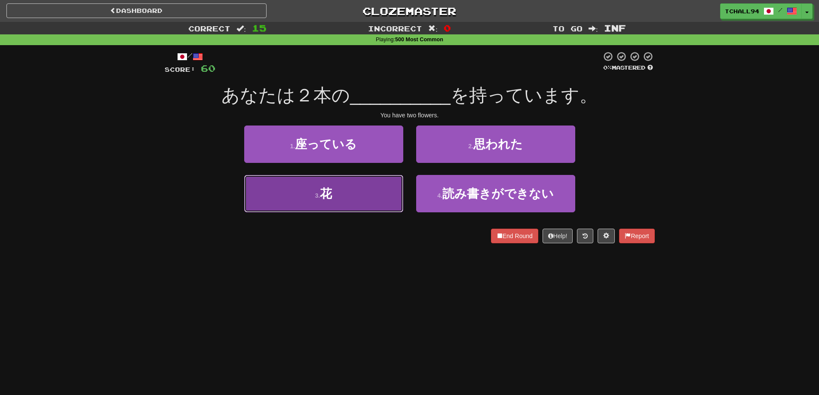
click at [350, 196] on button "3 . 花" at bounding box center [323, 193] width 159 height 37
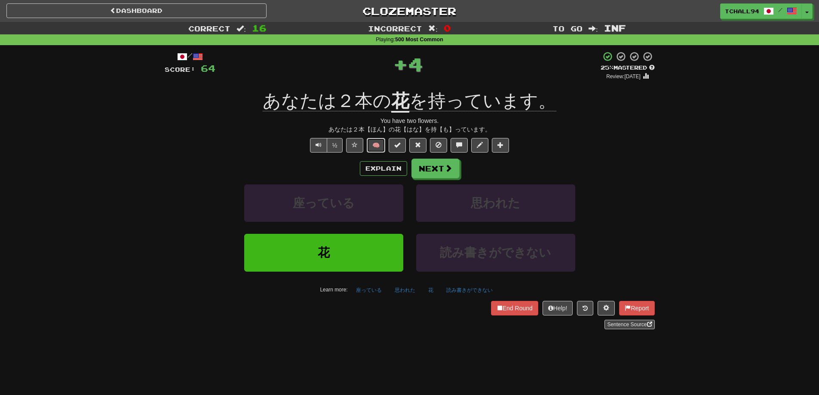
click at [372, 144] on button "🧠" at bounding box center [376, 145] width 18 height 15
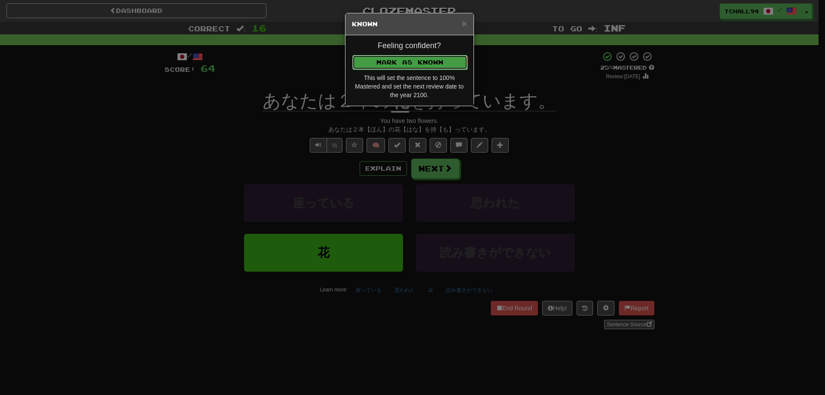
click at [379, 68] on button "Mark as Known" at bounding box center [409, 62] width 115 height 15
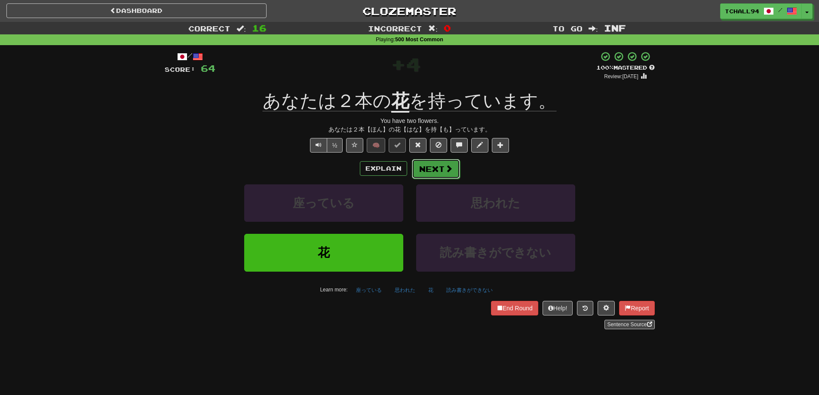
click at [432, 167] on button "Next" at bounding box center [436, 169] width 48 height 20
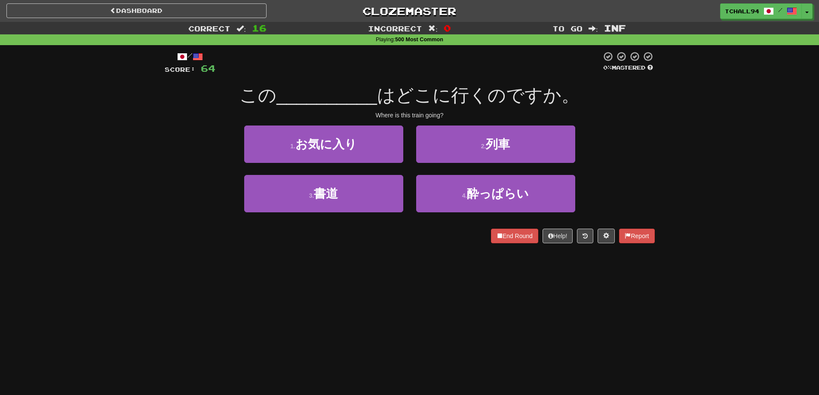
click at [411, 270] on div "Dashboard Clozemaster tchall94 / Toggle Dropdown Dashboard Leaderboard Activity…" at bounding box center [409, 197] width 819 height 395
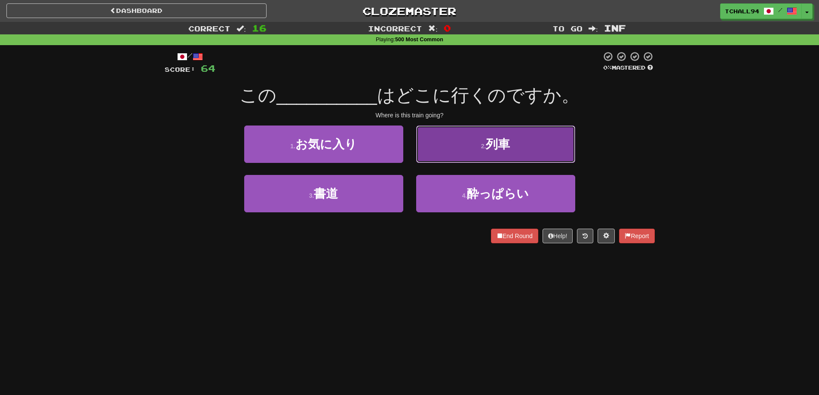
click at [483, 143] on small "2 ." at bounding box center [483, 146] width 5 height 7
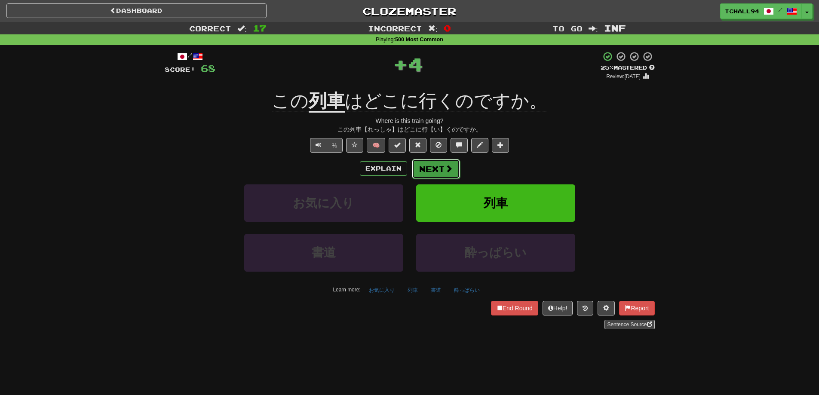
click at [440, 170] on button "Next" at bounding box center [436, 169] width 48 height 20
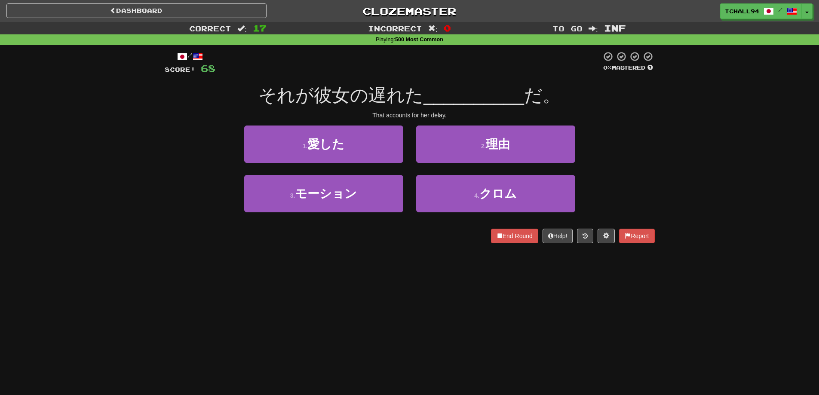
click at [143, 204] on div "Correct : 17 Incorrect : 0 To go : Inf Playing : 500 Most Common / Score: 68 0 …" at bounding box center [409, 138] width 819 height 233
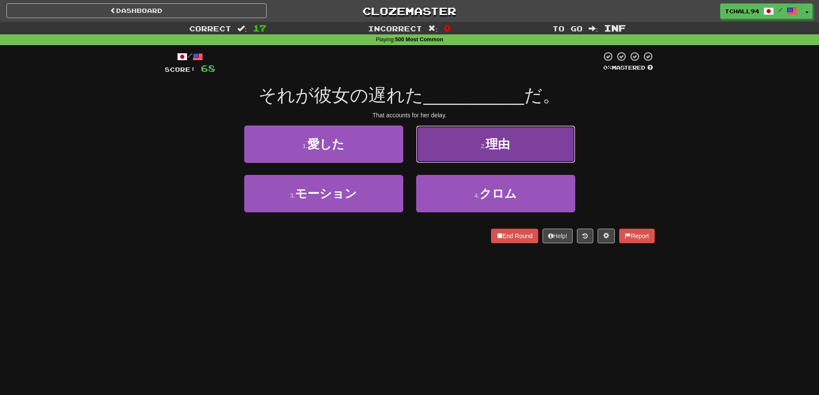
click at [494, 146] on span "理由" at bounding box center [498, 144] width 24 height 13
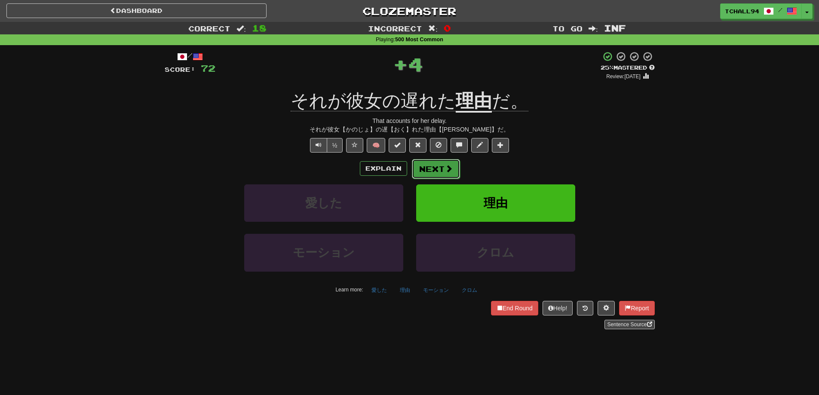
click at [443, 166] on button "Next" at bounding box center [436, 169] width 48 height 20
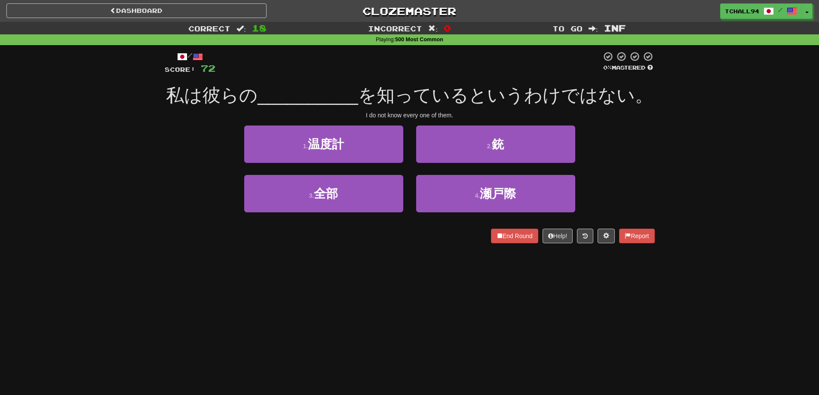
click at [413, 292] on div "Dashboard Clozemaster tchall94 / Toggle Dropdown Dashboard Leaderboard Activity…" at bounding box center [409, 197] width 819 height 395
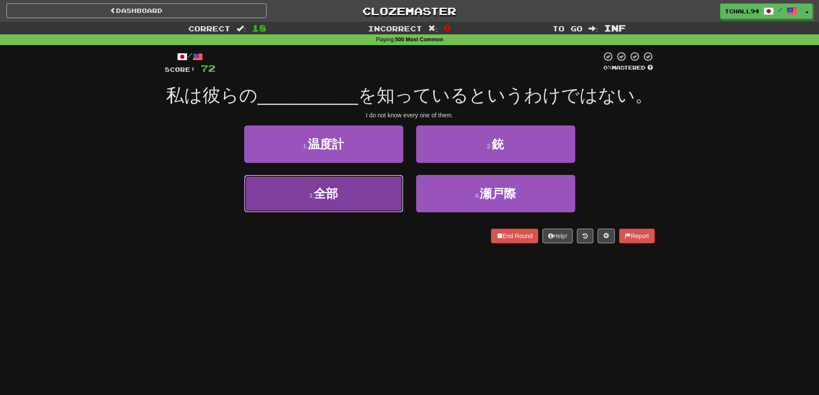
click at [364, 199] on button "3 . 全部" at bounding box center [323, 193] width 159 height 37
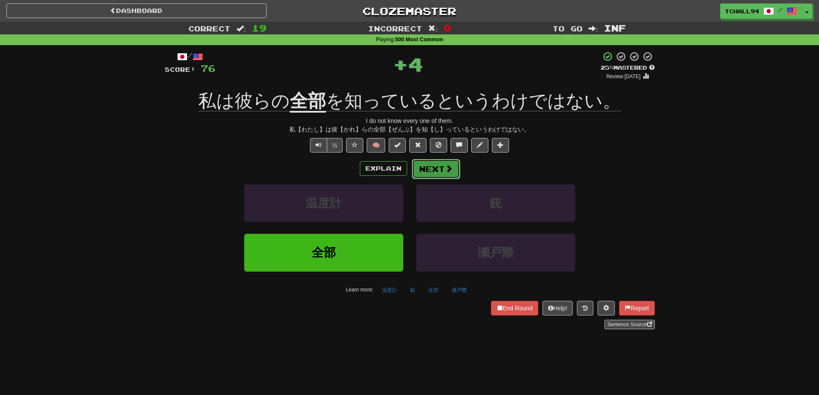
click at [434, 173] on button "Next" at bounding box center [436, 169] width 48 height 20
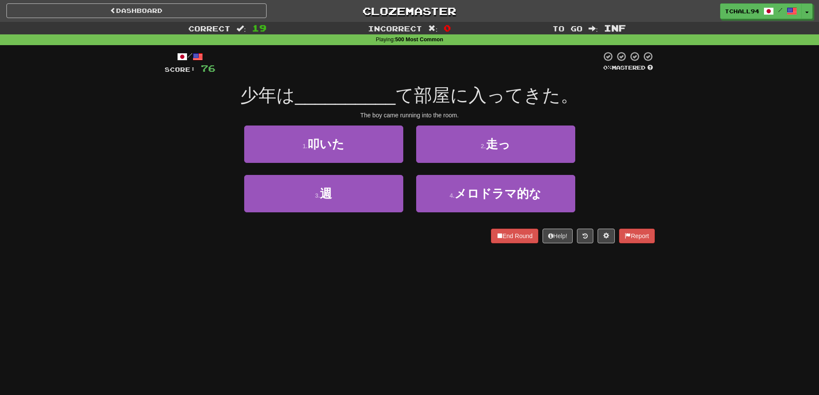
click at [409, 285] on div "Dashboard Clozemaster tchall94 / Toggle Dropdown Dashboard Leaderboard Activity…" at bounding box center [409, 197] width 819 height 395
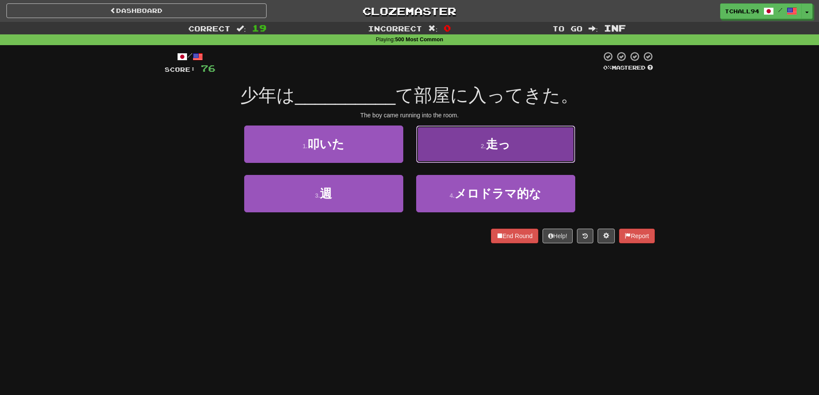
click at [468, 144] on button "2 . 走っ" at bounding box center [495, 143] width 159 height 37
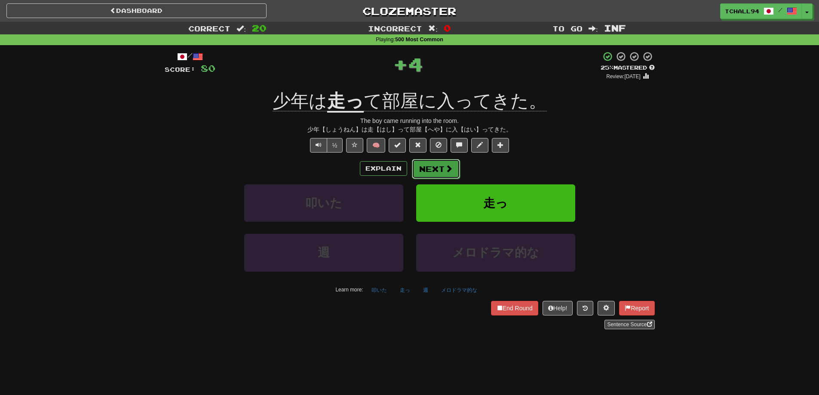
click at [438, 168] on button "Next" at bounding box center [436, 169] width 48 height 20
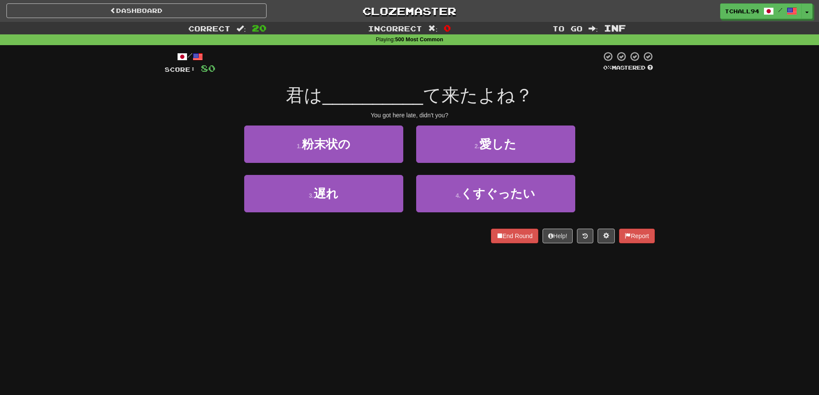
click at [386, 257] on div "Dashboard Clozemaster tchall94 / Toggle Dropdown Dashboard Leaderboard Activity…" at bounding box center [409, 197] width 819 height 395
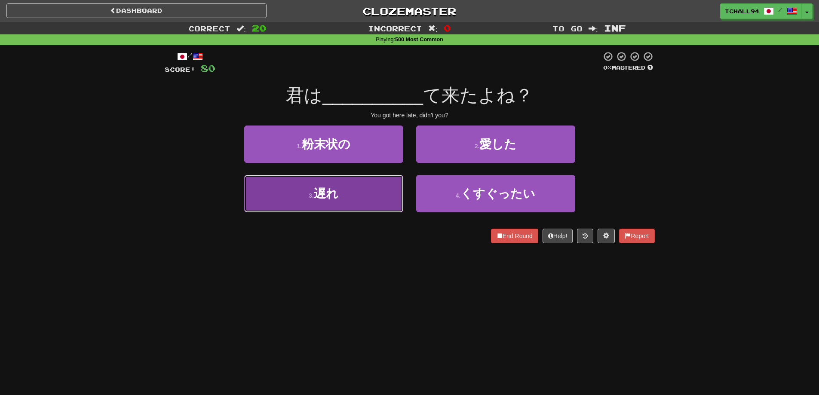
click at [366, 189] on button "3 . 遅れ" at bounding box center [323, 193] width 159 height 37
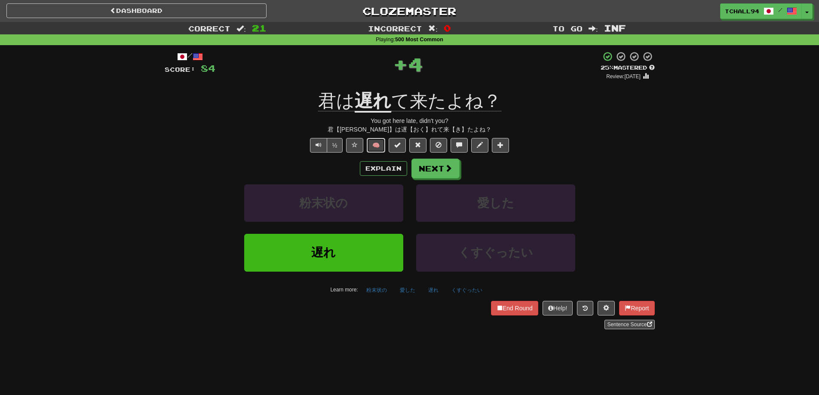
click at [382, 147] on button "🧠" at bounding box center [376, 145] width 18 height 15
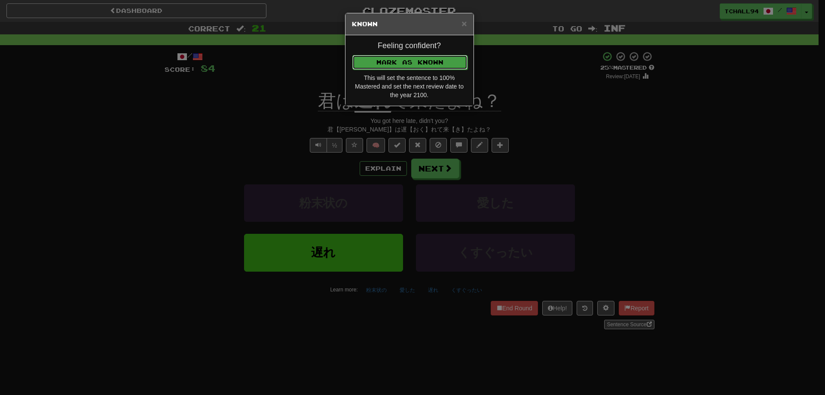
click at [412, 65] on button "Mark as Known" at bounding box center [409, 62] width 115 height 15
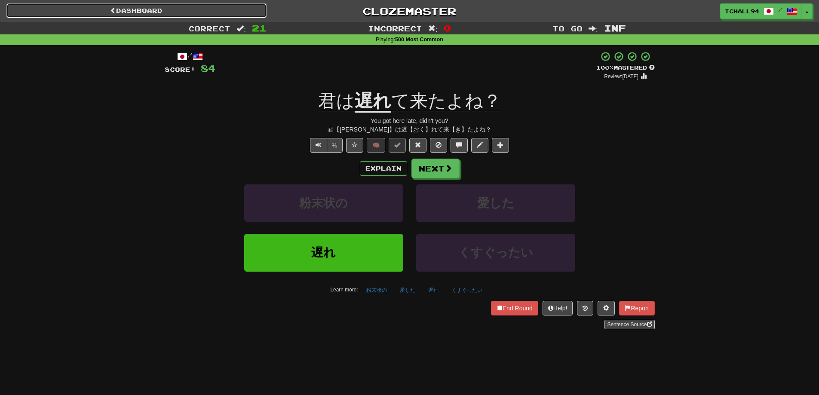
click at [163, 12] on link "Dashboard" at bounding box center [136, 10] width 260 height 15
